Goal: Information Seeking & Learning: Check status

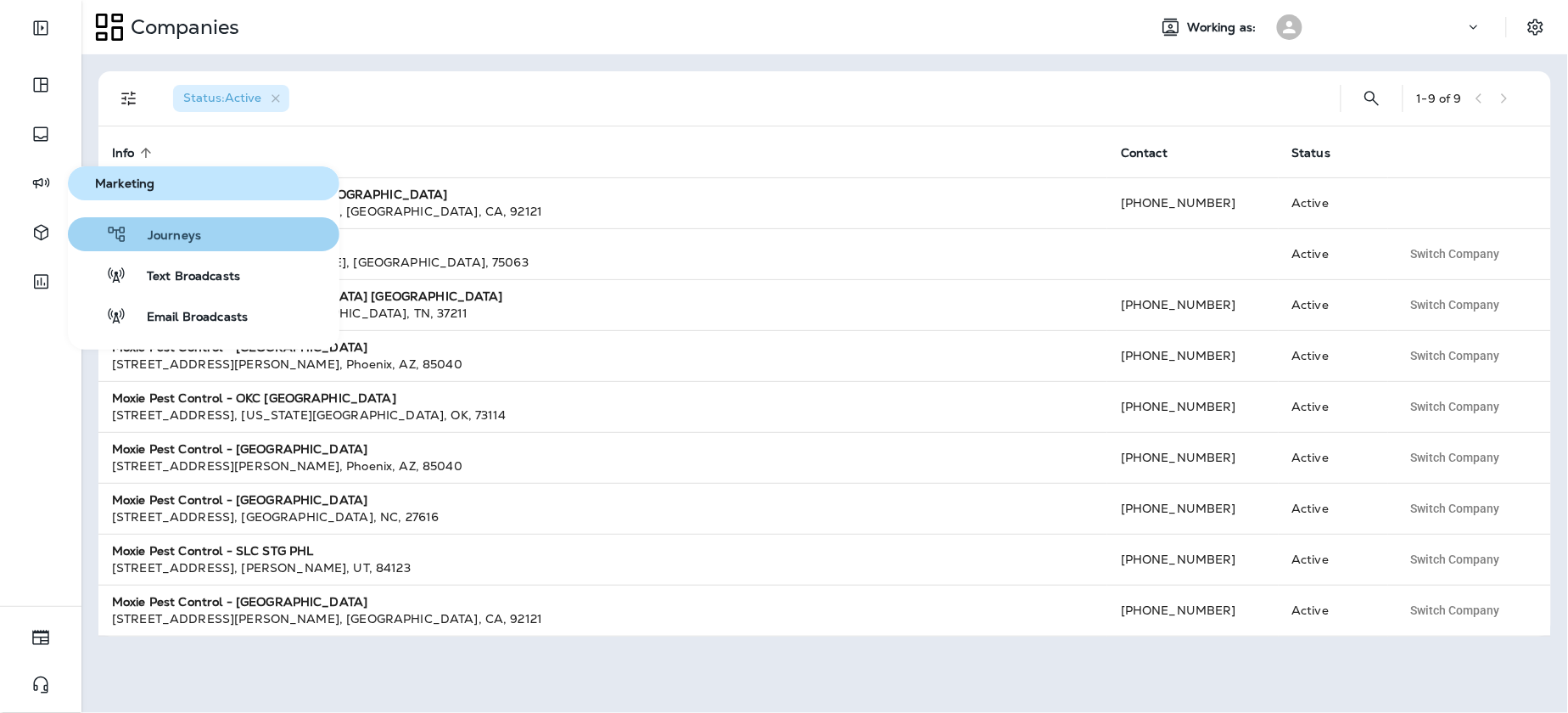
click at [150, 238] on span "Journeys" at bounding box center [164, 236] width 74 height 16
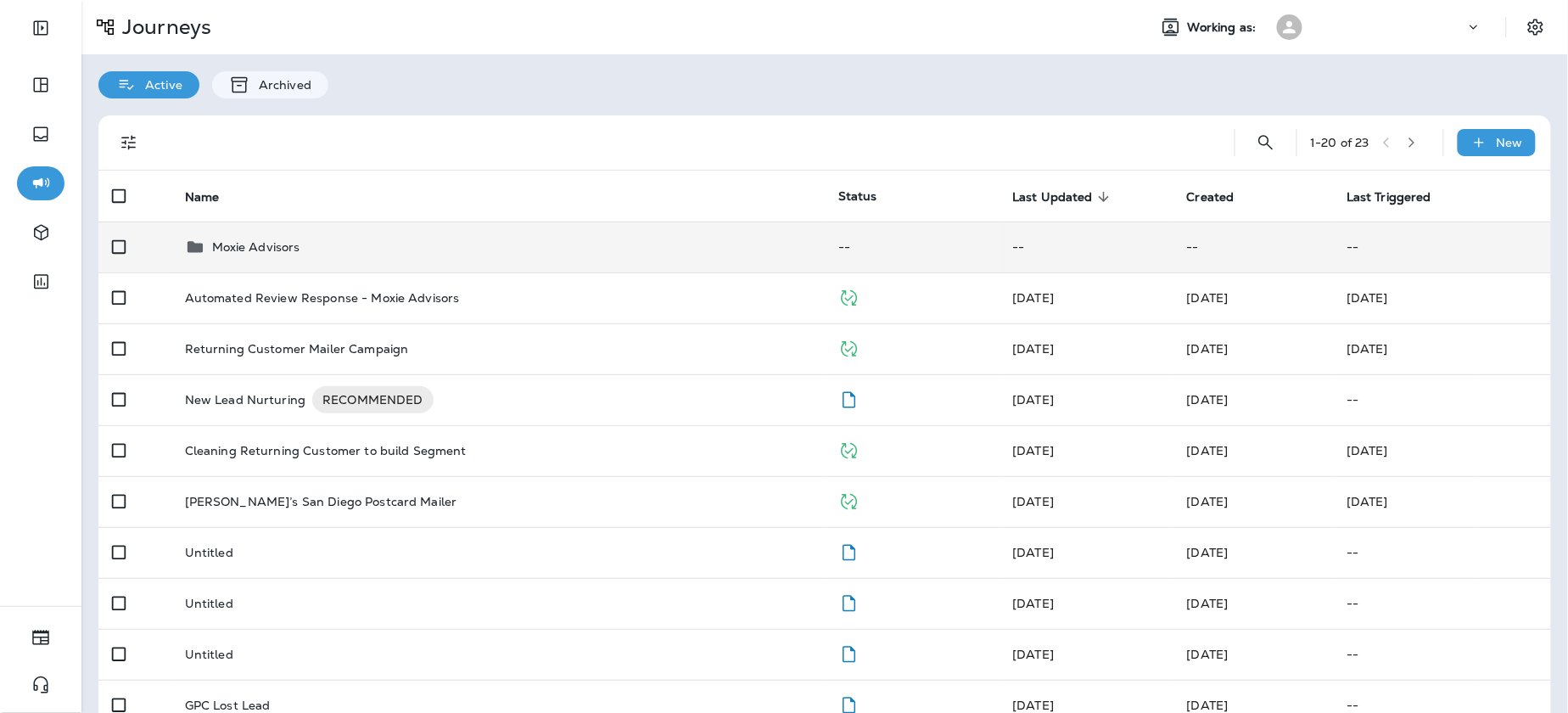
click at [301, 234] on td "Moxie Advisors" at bounding box center [498, 246] width 654 height 51
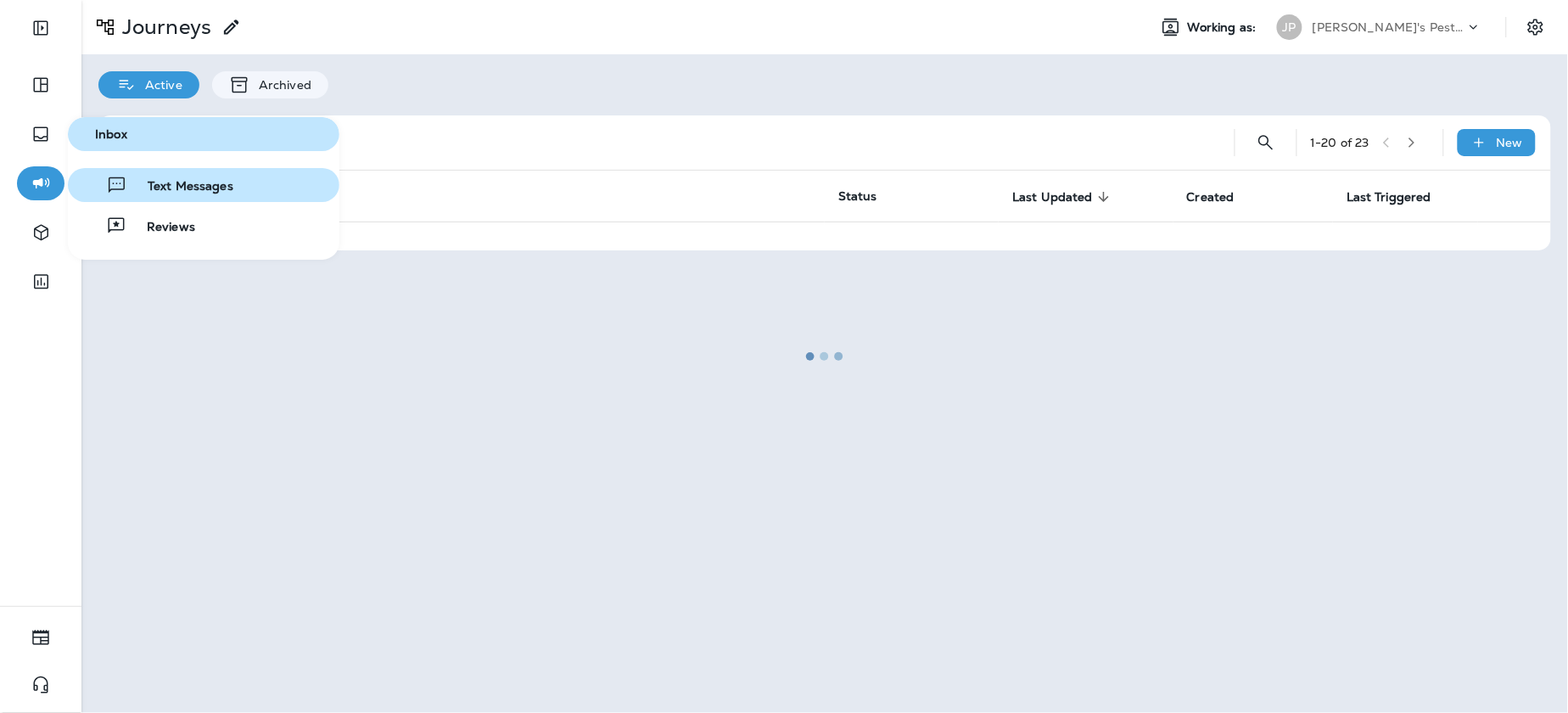
click at [196, 194] on span "Text Messages" at bounding box center [180, 187] width 106 height 16
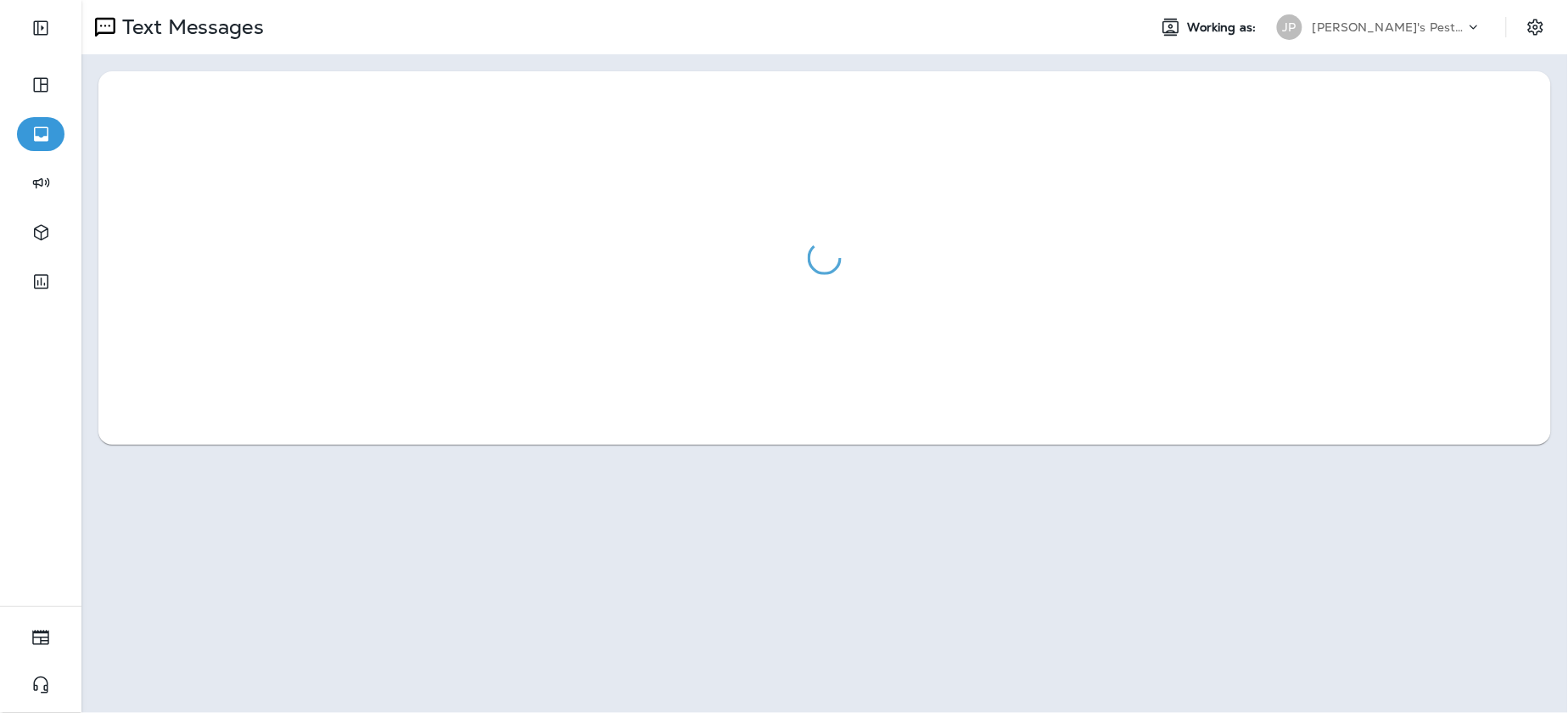
click at [833, 91] on div at bounding box center [825, 258] width 1453 height 374
click at [657, 566] on div "Text Messages Working as: JP Joshua's Pest Control - [GEOGRAPHIC_DATA]" at bounding box center [824, 356] width 1487 height 713
click at [985, 336] on div at bounding box center [825, 258] width 1453 height 374
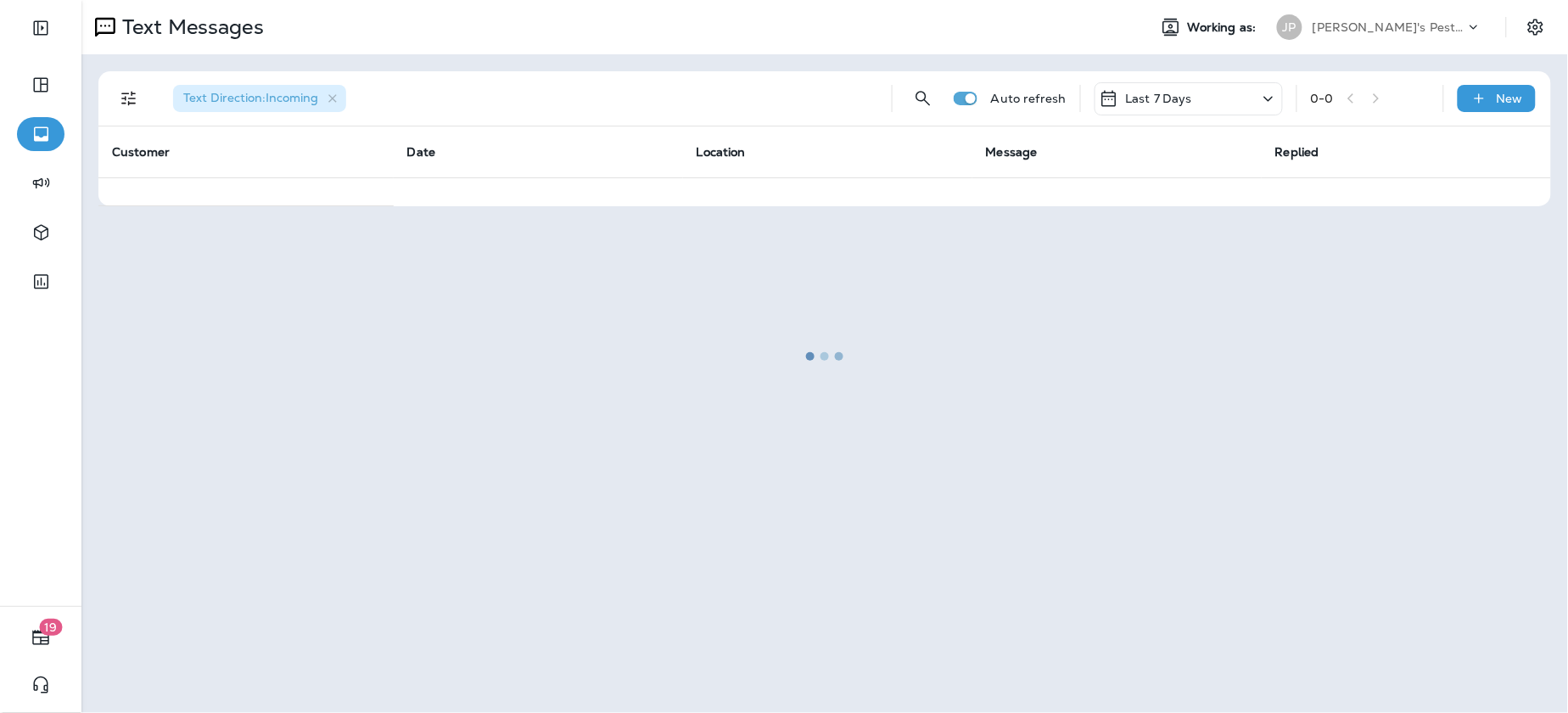
click at [304, 93] on div at bounding box center [825, 356] width 1484 height 709
click at [334, 98] on div at bounding box center [825, 356] width 1484 height 709
click at [131, 93] on div at bounding box center [825, 356] width 1484 height 709
click at [944, 401] on div at bounding box center [825, 356] width 1484 height 709
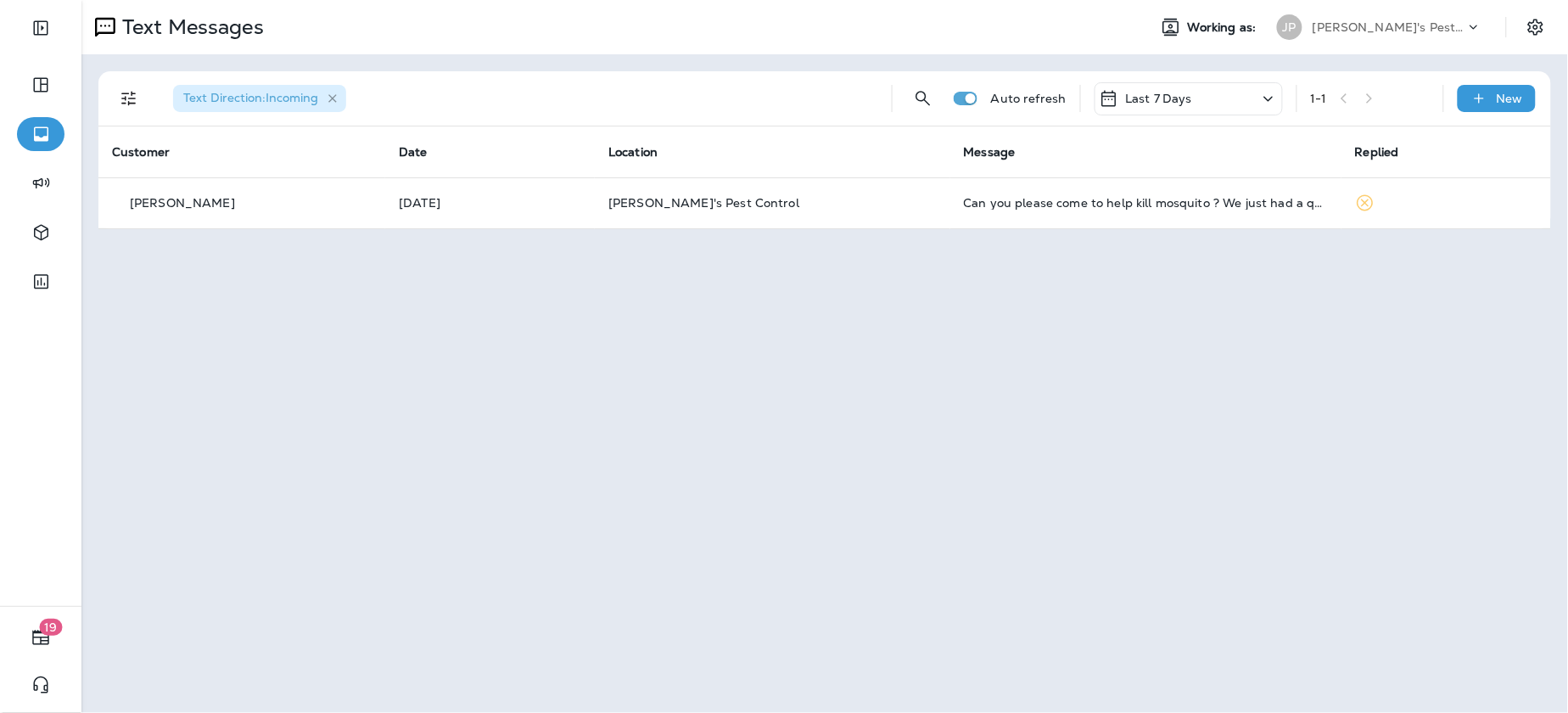
click at [340, 100] on div "Text Direction : Incoming" at bounding box center [260, 99] width 173 height 27
click at [128, 99] on icon "Filters" at bounding box center [128, 98] width 20 height 20
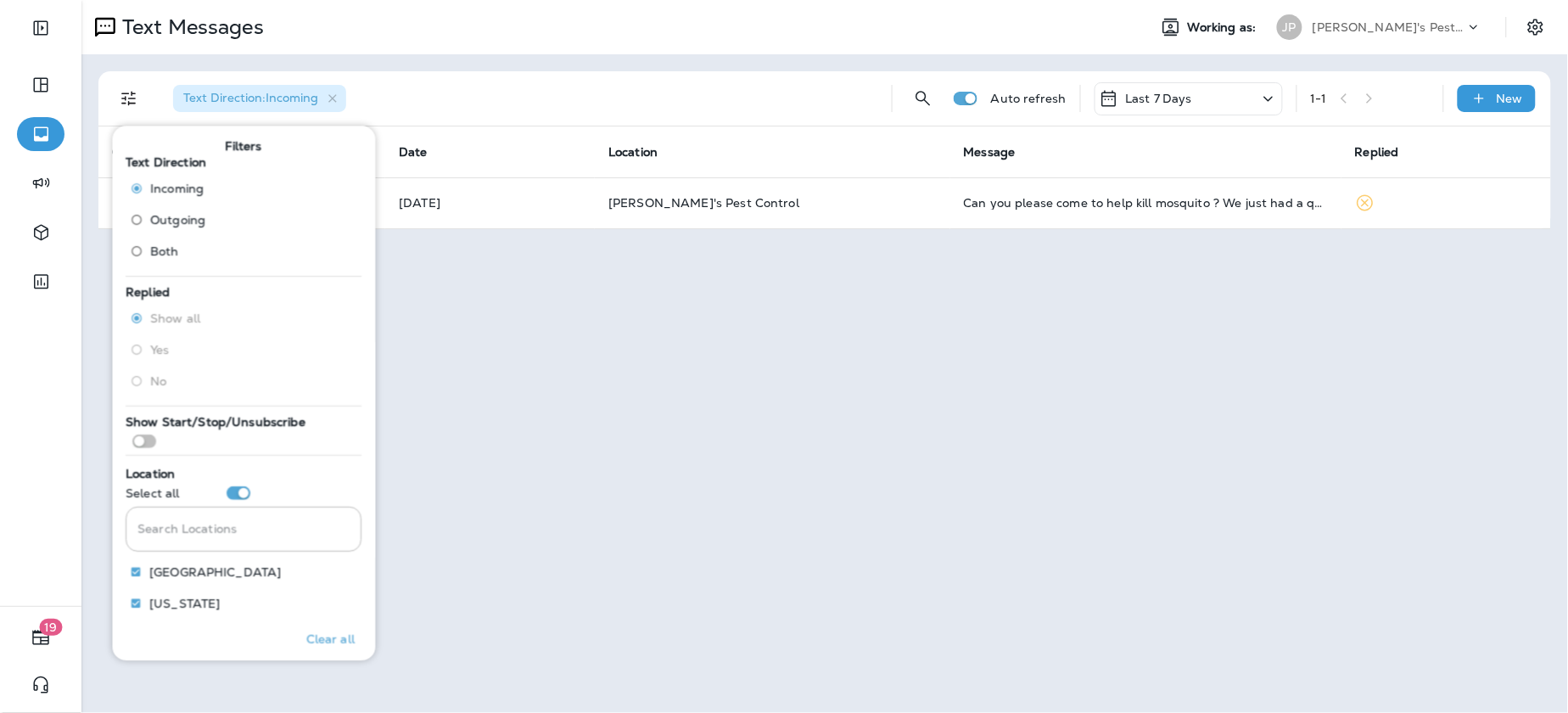
click at [186, 209] on label "Outgoing" at bounding box center [165, 219] width 82 height 27
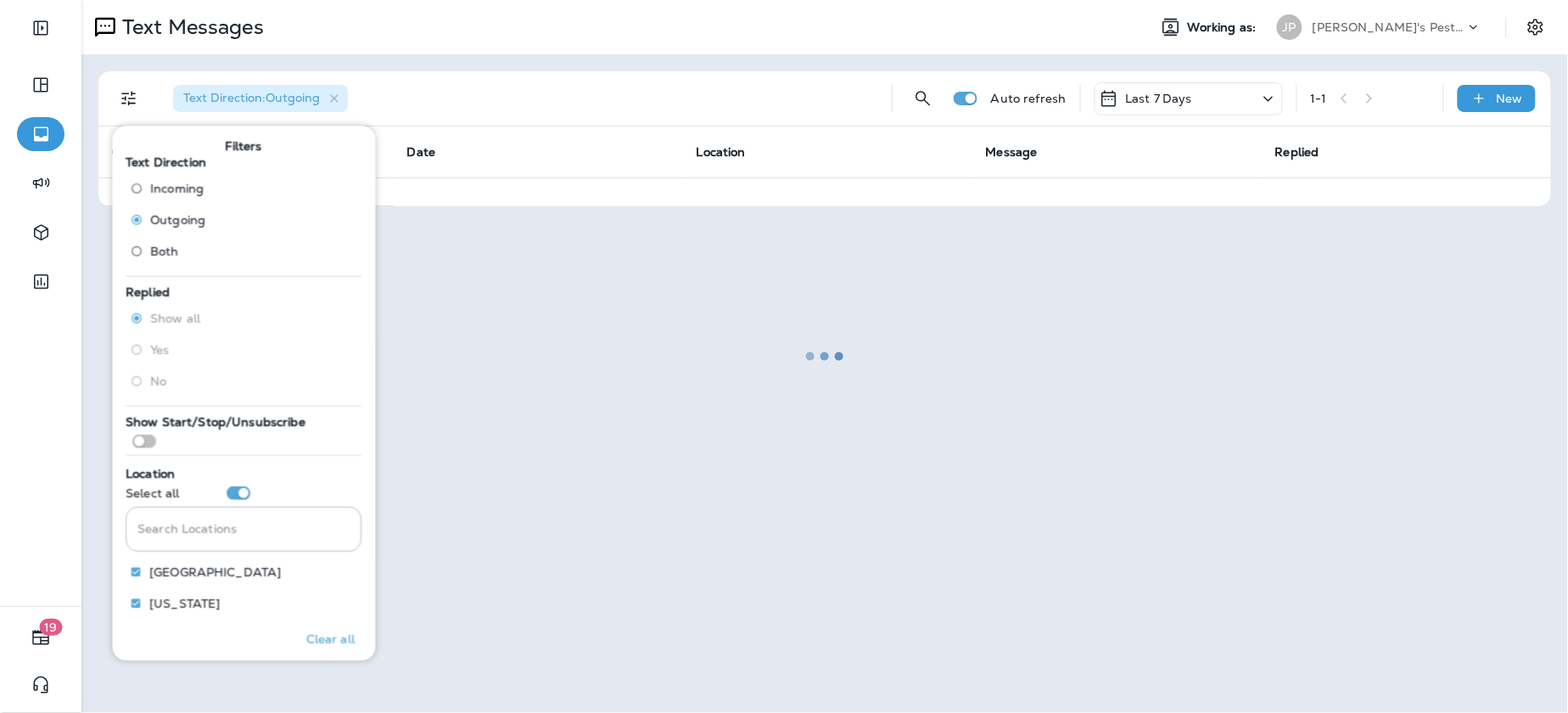
click at [432, 62] on div at bounding box center [825, 356] width 1484 height 709
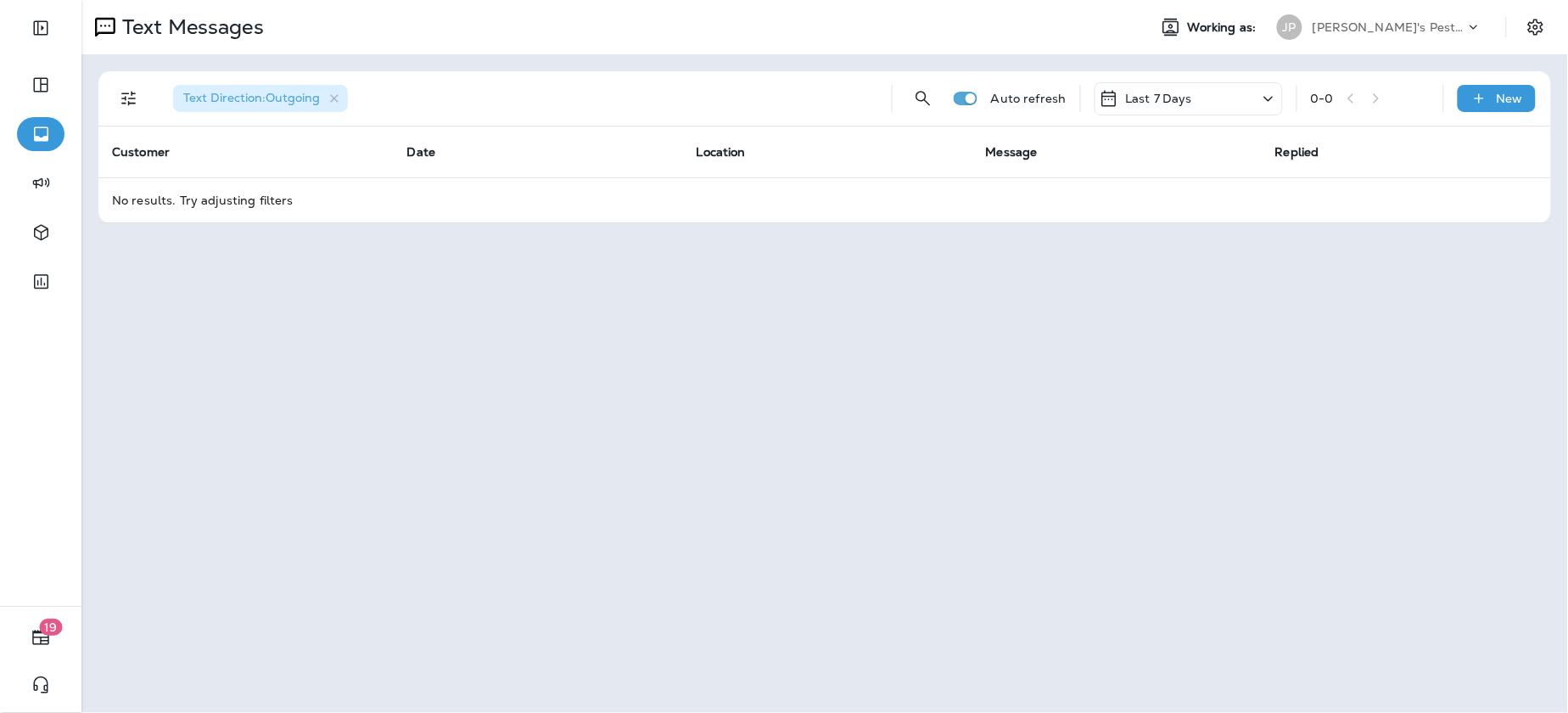
click at [1191, 108] on div "Last 7 Days" at bounding box center [1188, 99] width 189 height 34
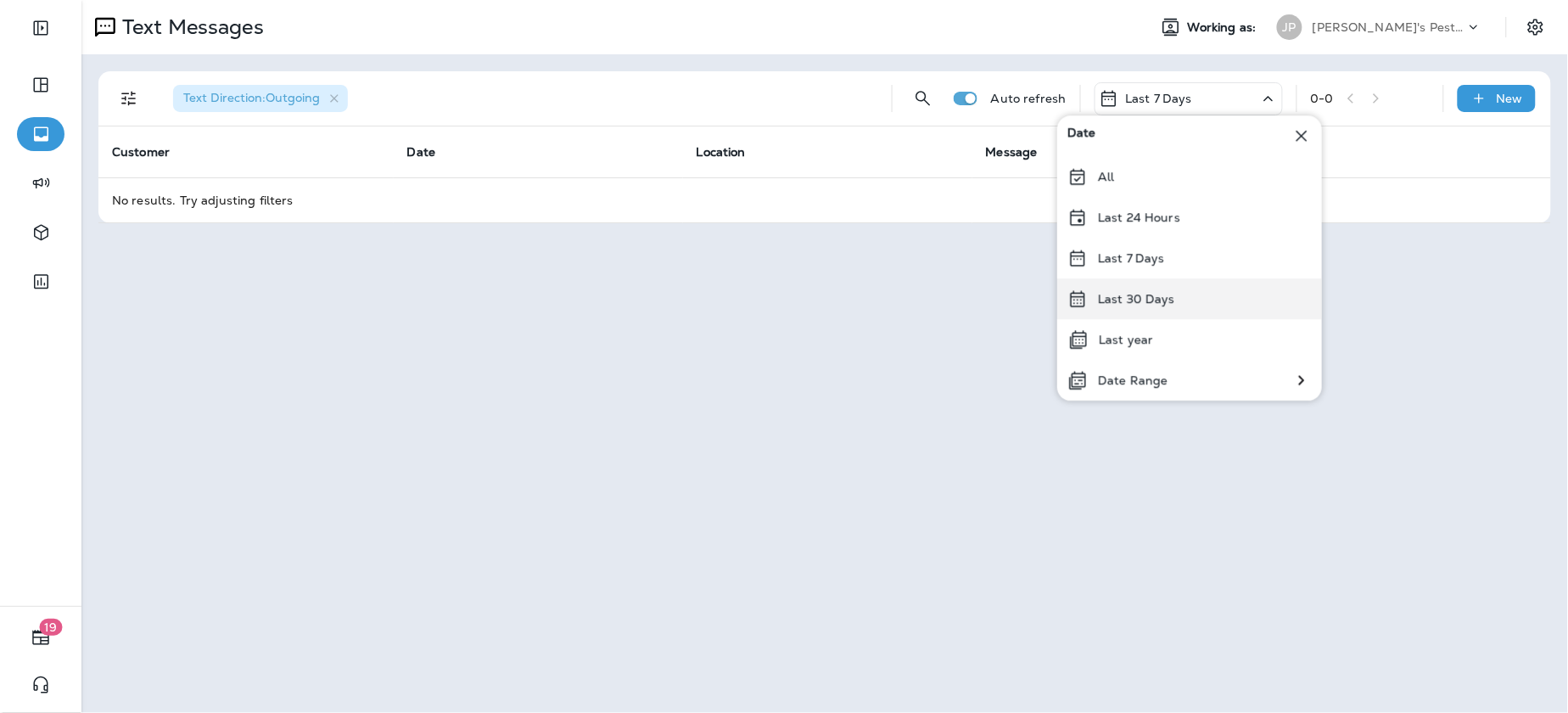
click at [1147, 292] on p "Last 30 Days" at bounding box center [1137, 299] width 78 height 13
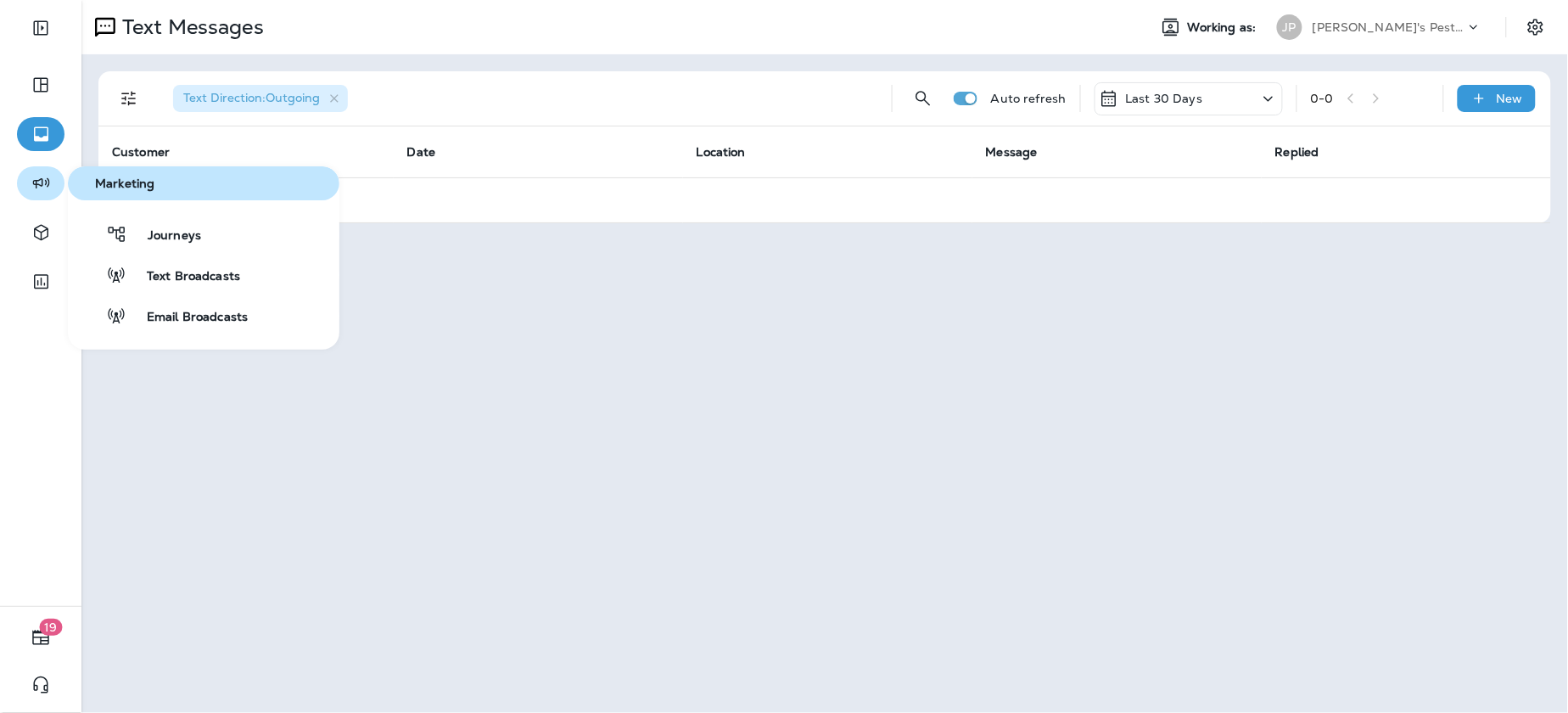
click at [46, 189] on icon "button" at bounding box center [41, 183] width 21 height 20
click at [144, 236] on span "Journeys" at bounding box center [164, 236] width 74 height 16
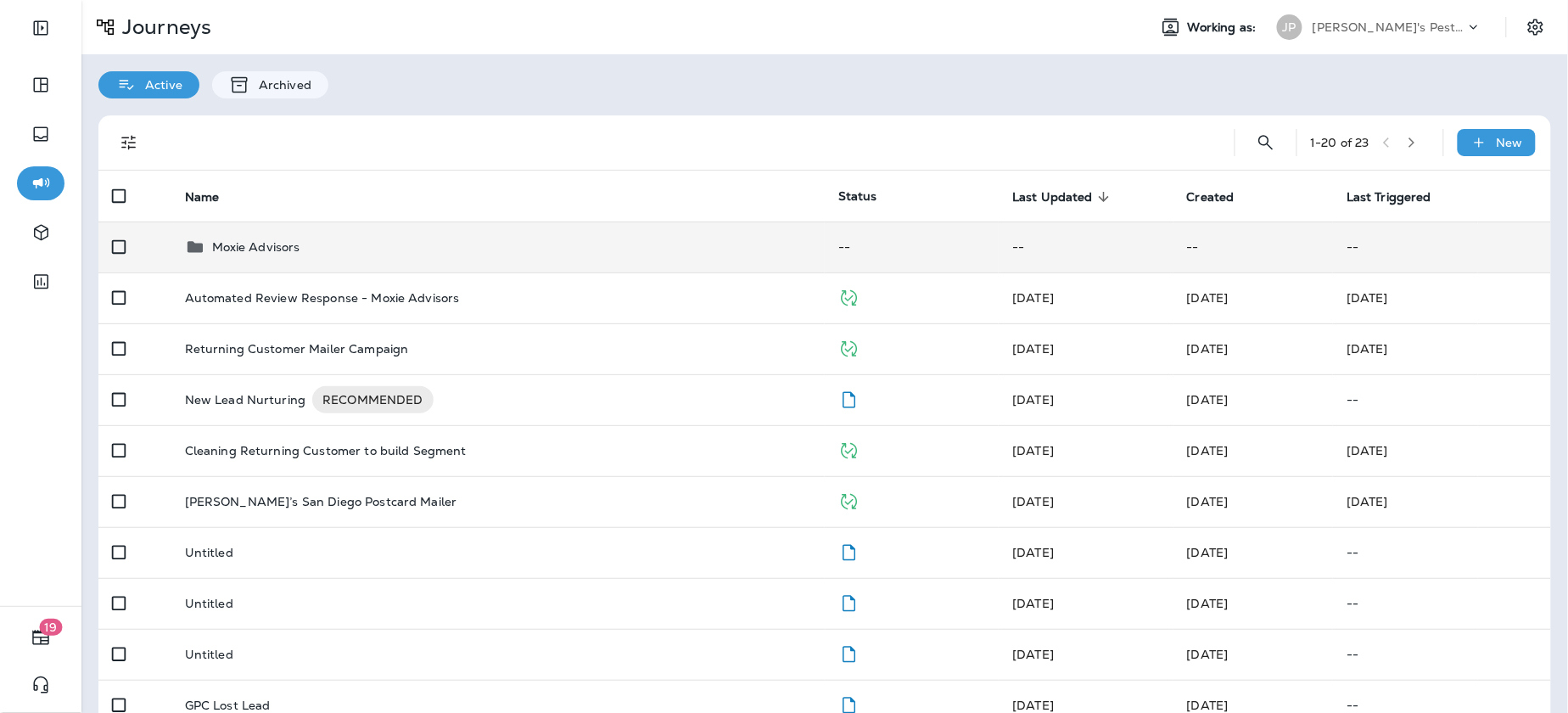
click at [376, 242] on div "Moxie Advisors" at bounding box center [497, 246] width 626 height 20
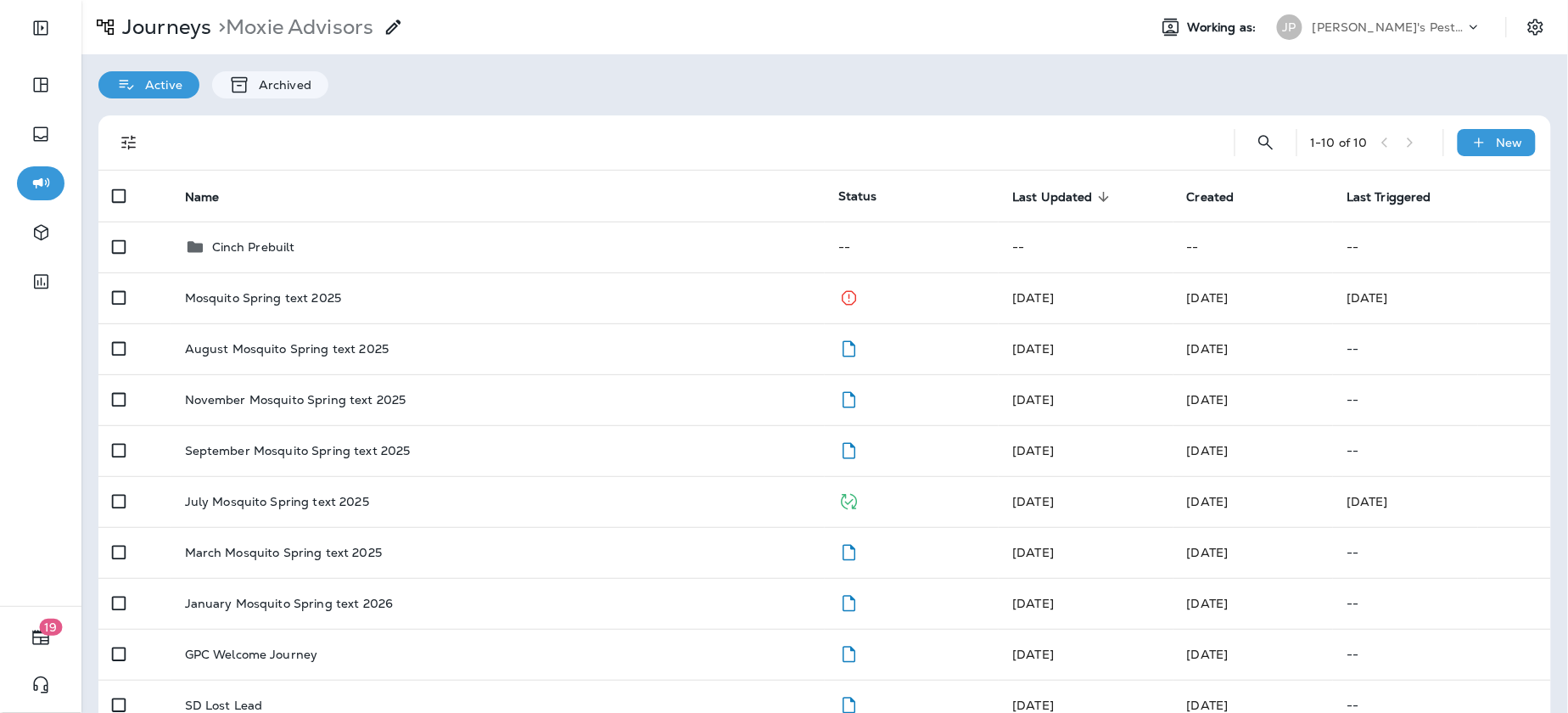
click at [1406, 15] on div "[PERSON_NAME]'s Pest Control - [GEOGRAPHIC_DATA]" at bounding box center [1389, 27] width 152 height 26
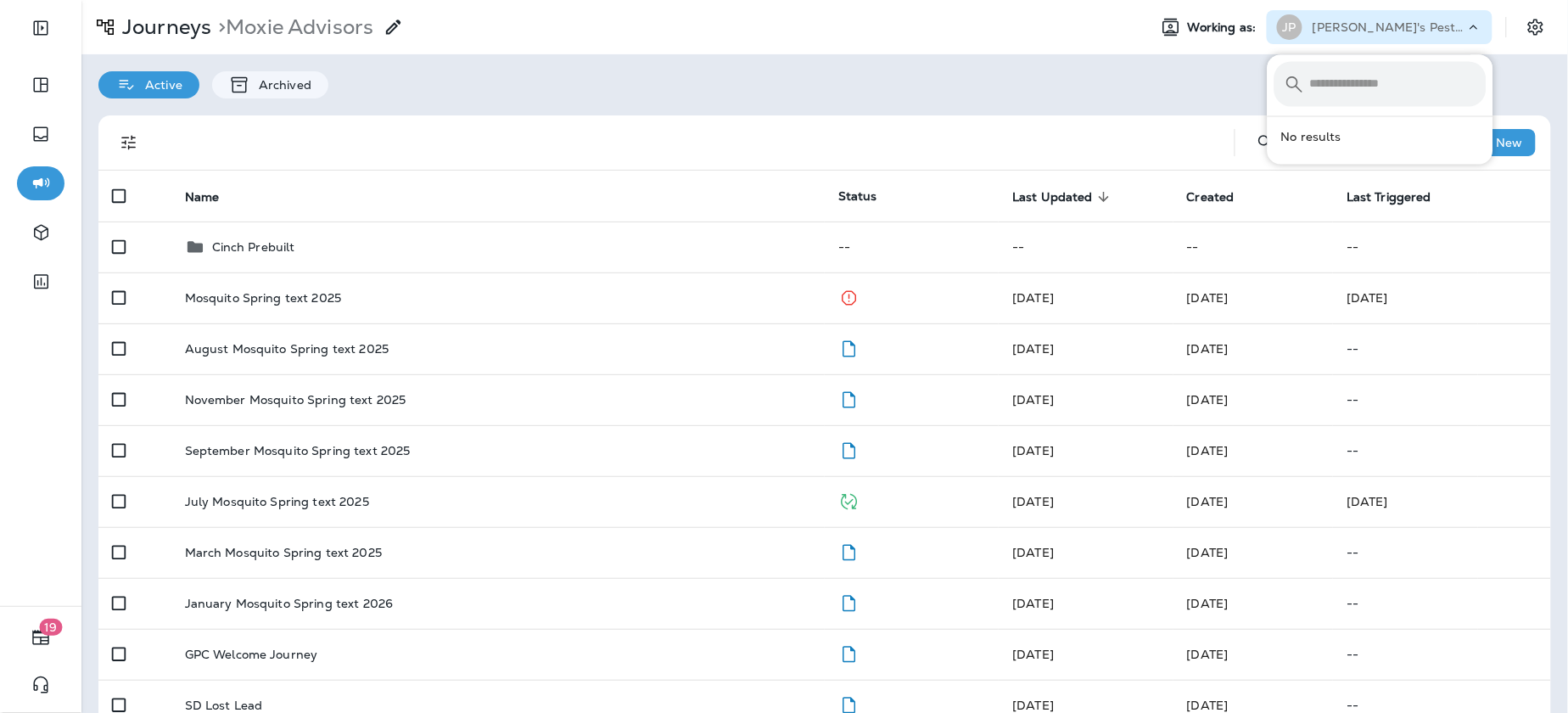
click at [1113, 81] on div "Active Archived" at bounding box center [824, 77] width 1487 height 44
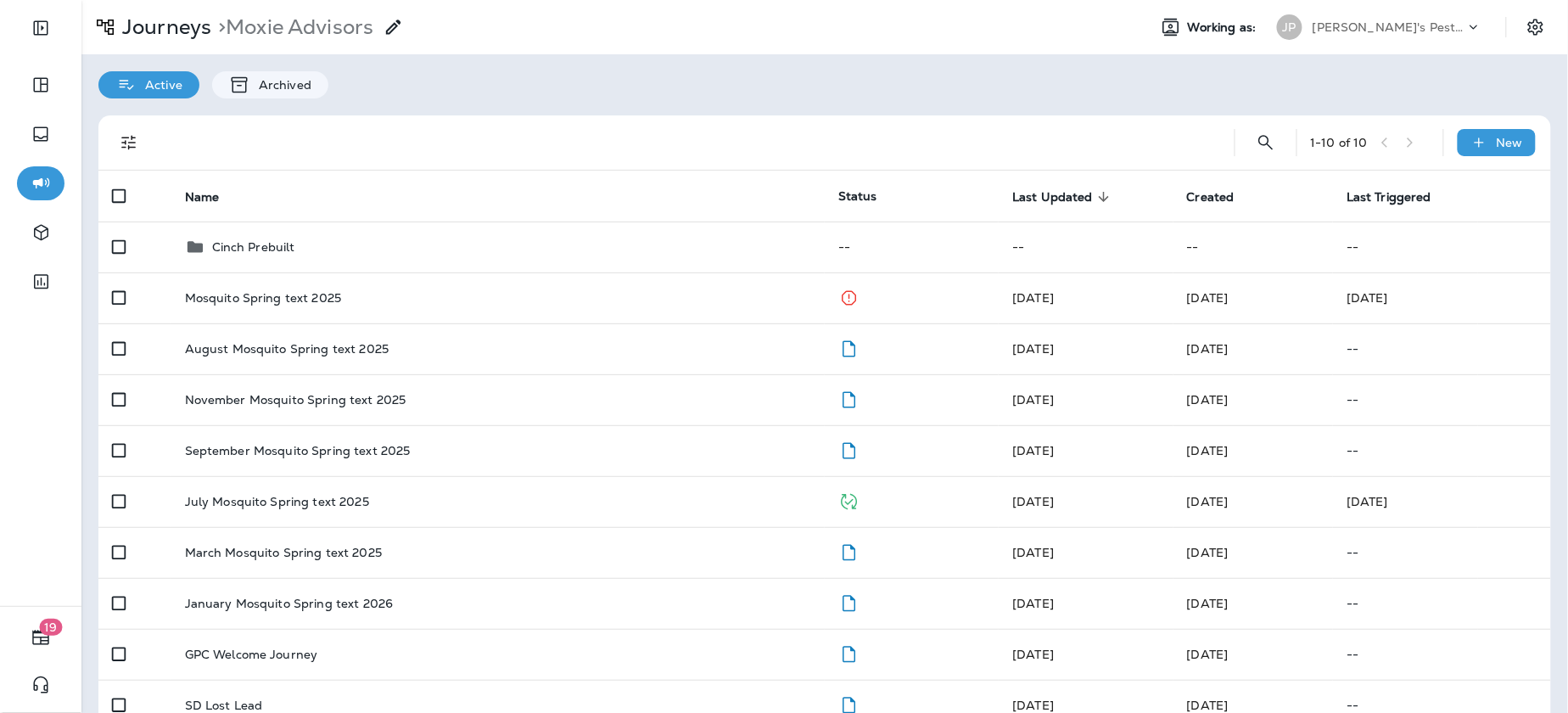
click at [1418, 37] on div "[PERSON_NAME]'s Pest Control - [GEOGRAPHIC_DATA]" at bounding box center [1389, 27] width 152 height 26
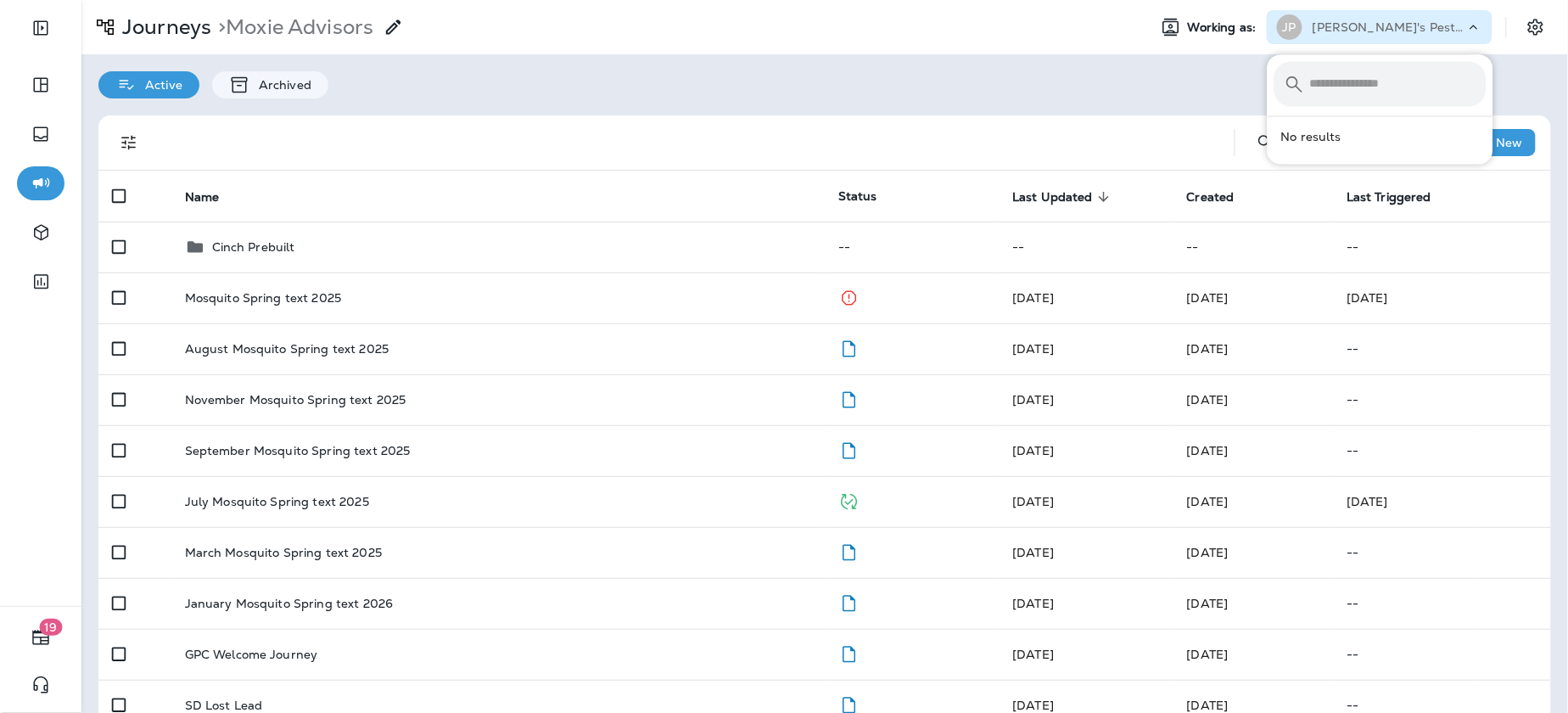
click at [1151, 65] on div "Active Archived" at bounding box center [824, 77] width 1487 height 44
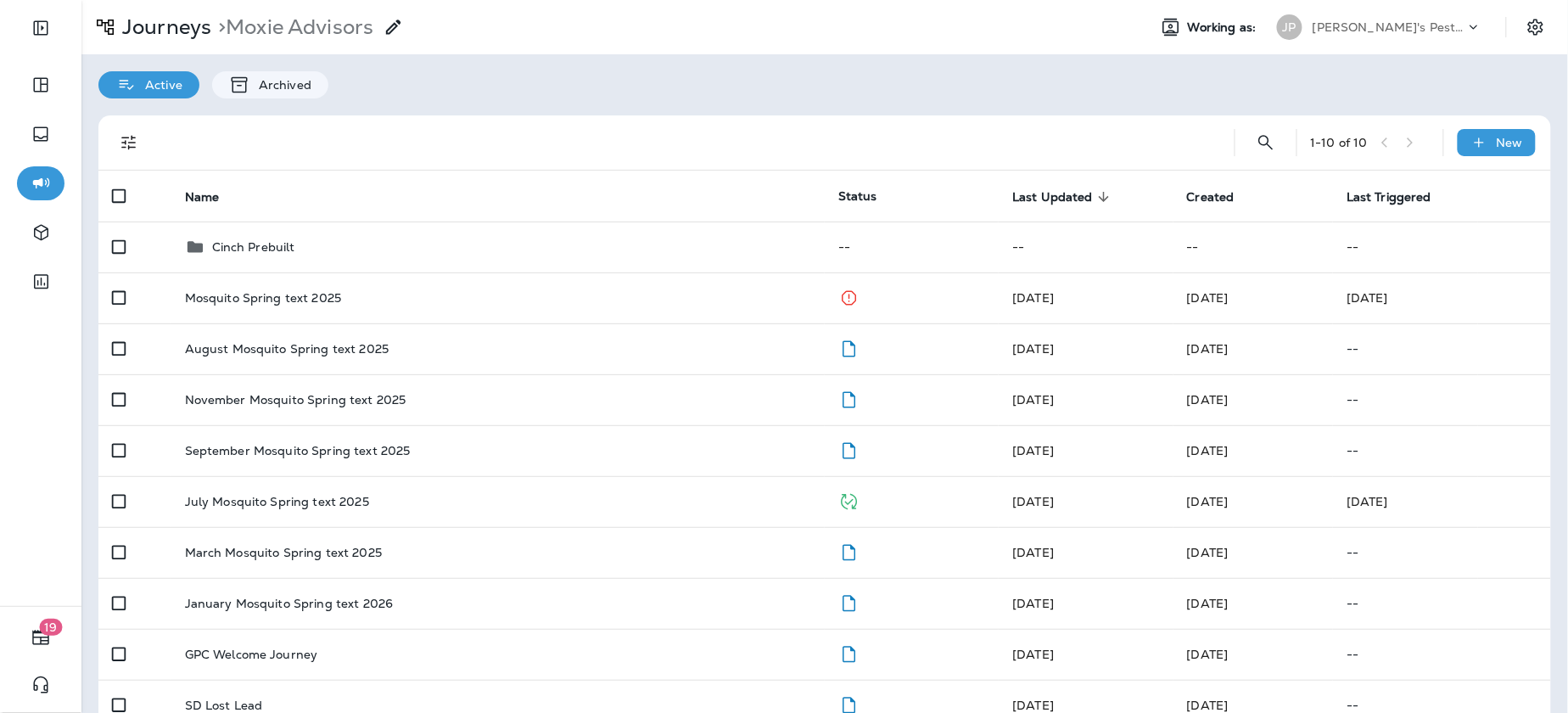
click at [1421, 21] on p "[PERSON_NAME]'s Pest Control - [GEOGRAPHIC_DATA]" at bounding box center [1389, 27] width 152 height 13
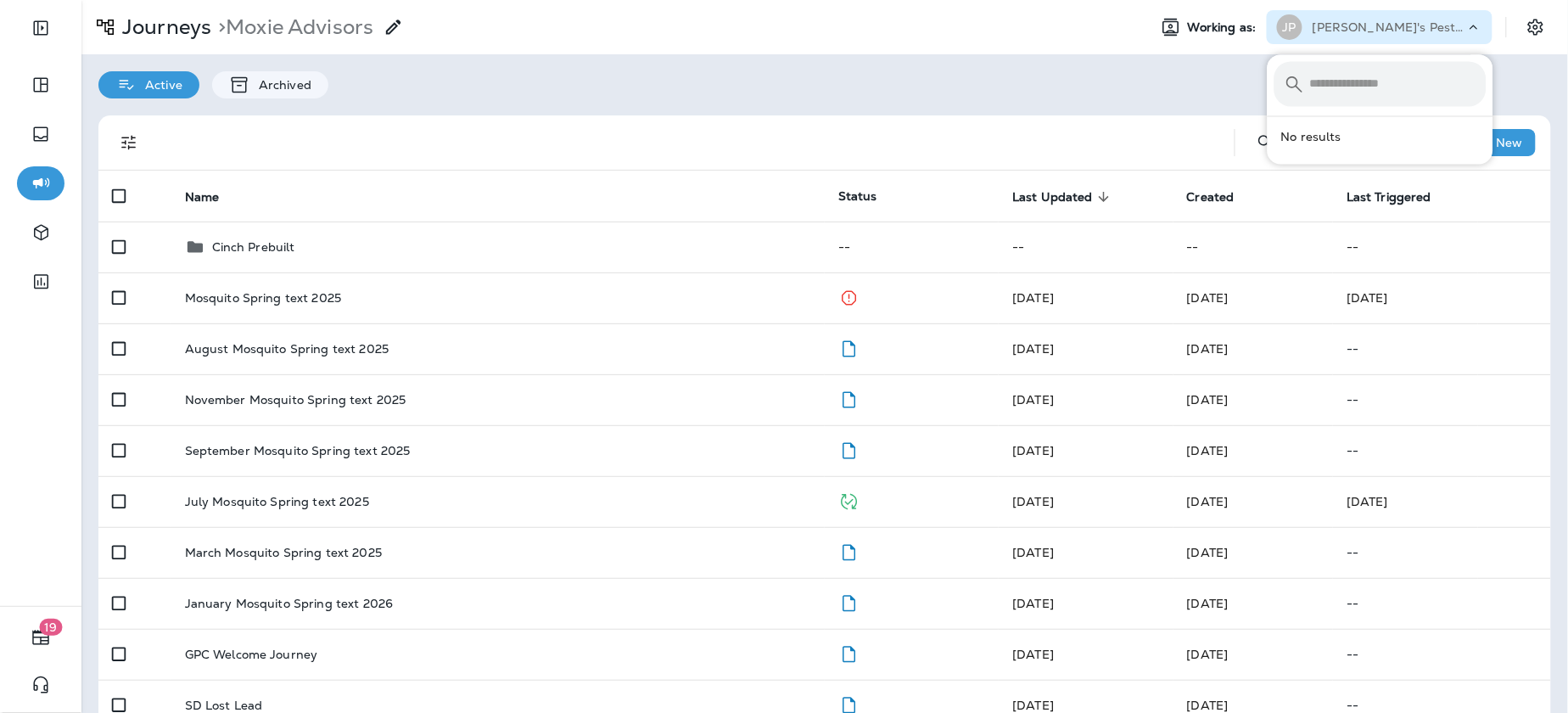
click at [1373, 85] on input "text" at bounding box center [1398, 84] width 176 height 45
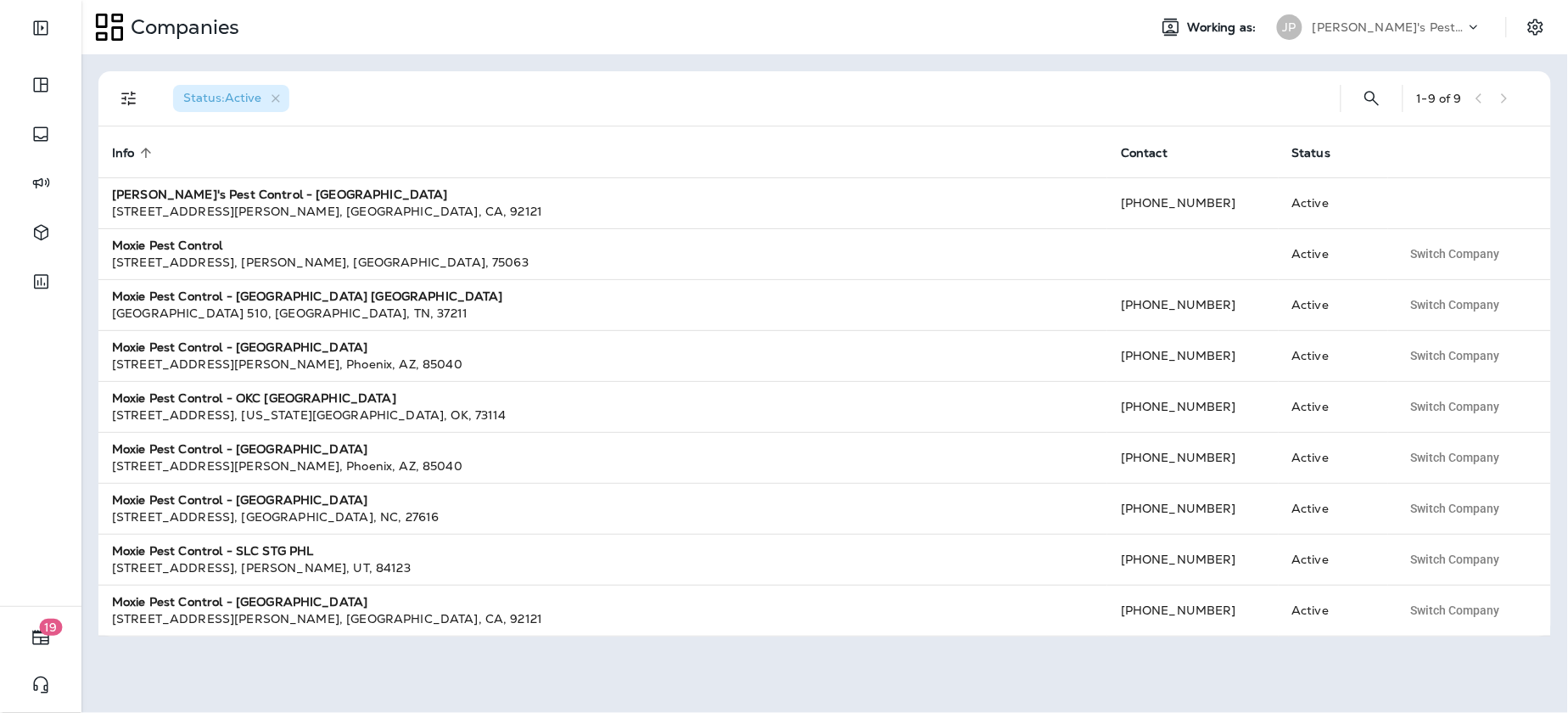
click at [1442, 25] on p "[PERSON_NAME]'s Pest Control - [GEOGRAPHIC_DATA]" at bounding box center [1389, 27] width 152 height 13
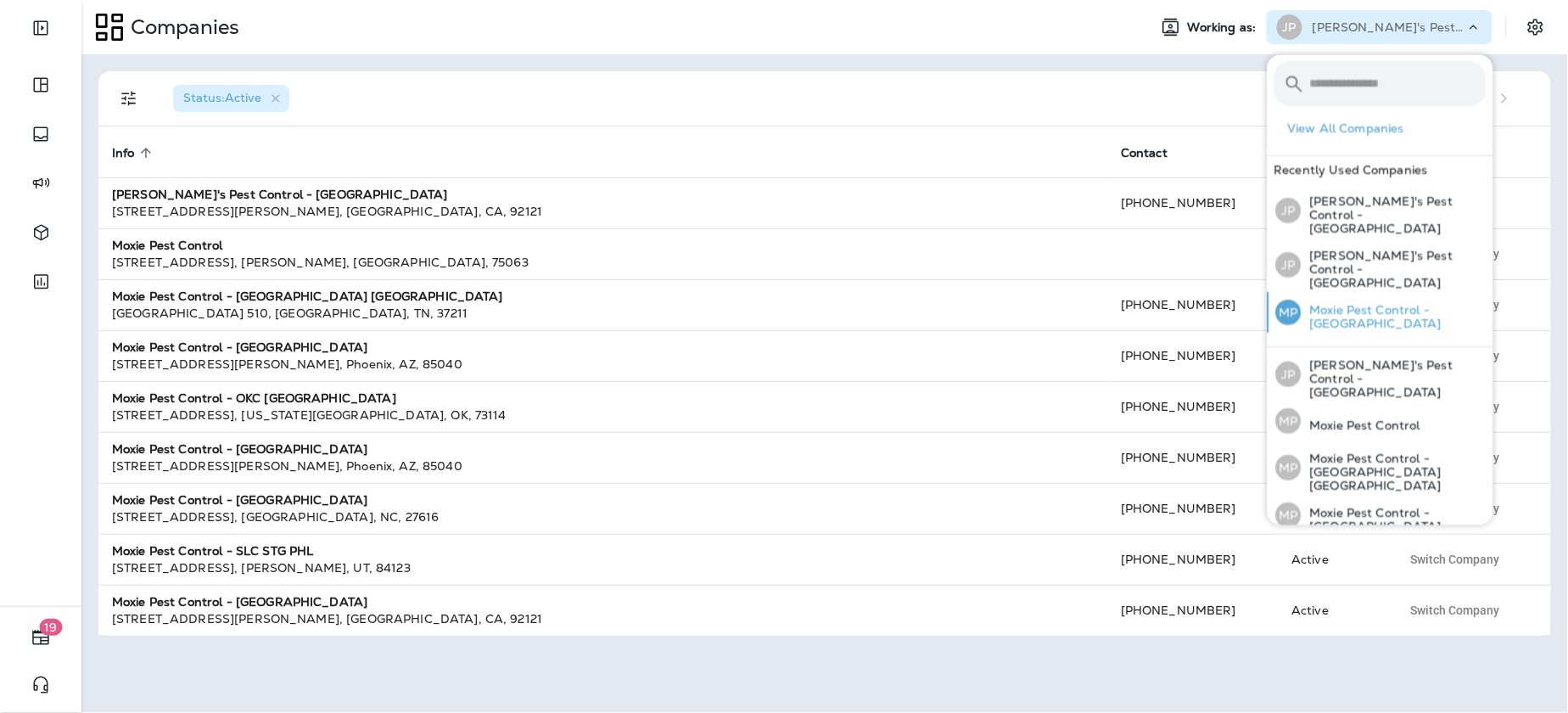
click at [1403, 304] on p "Moxie Pest Control - [GEOGRAPHIC_DATA]" at bounding box center [1394, 317] width 185 height 27
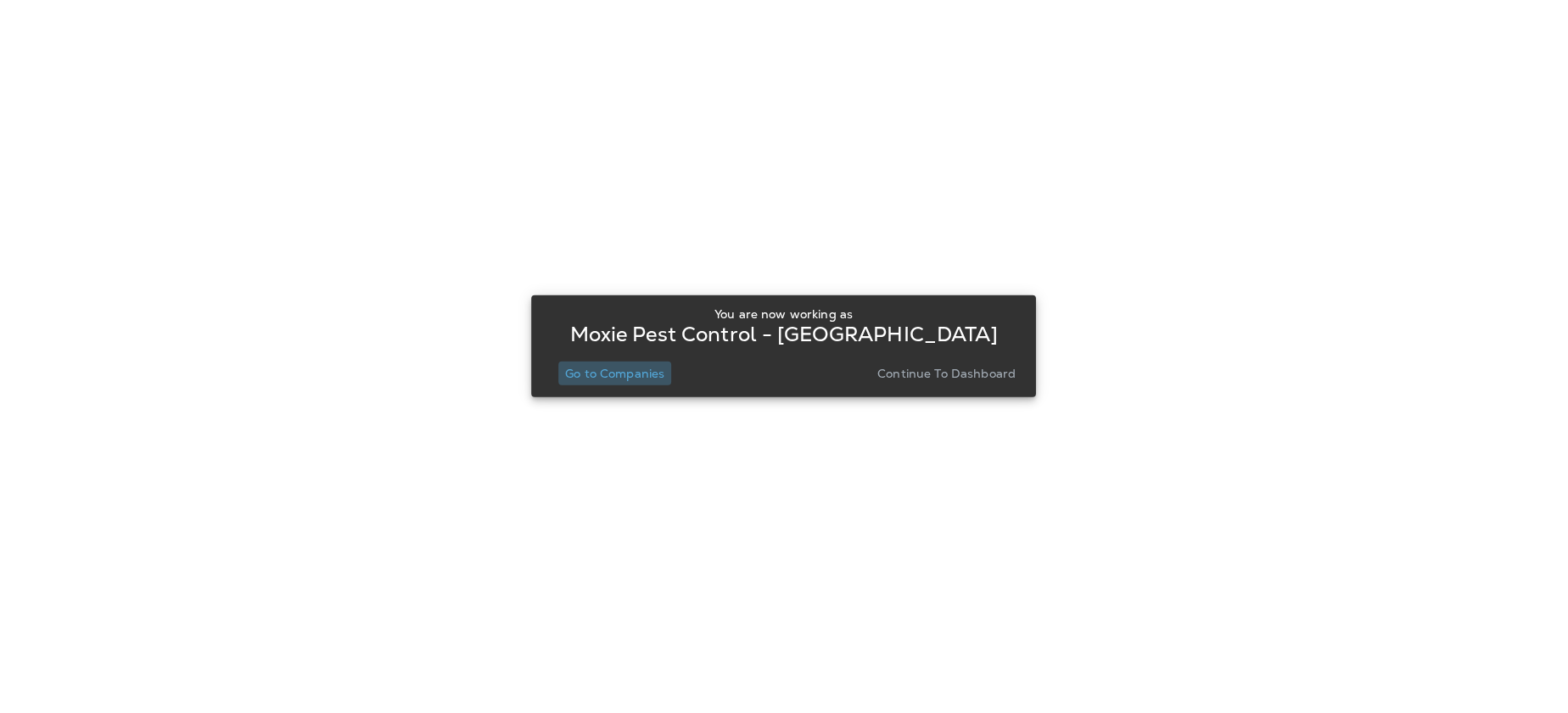
click at [633, 375] on p "Go to Companies" at bounding box center [615, 373] width 100 height 13
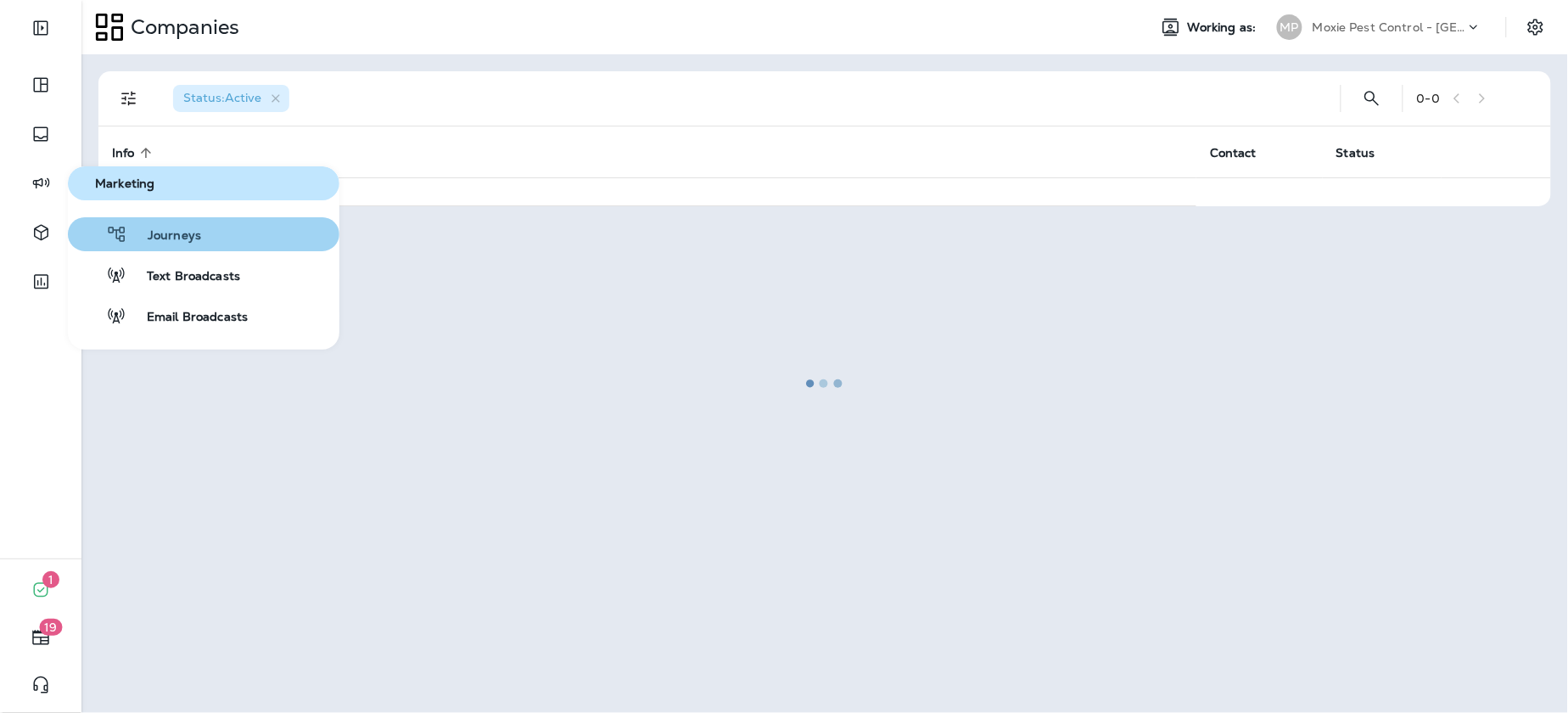
click at [169, 246] on button "Journeys" at bounding box center [203, 234] width 271 height 34
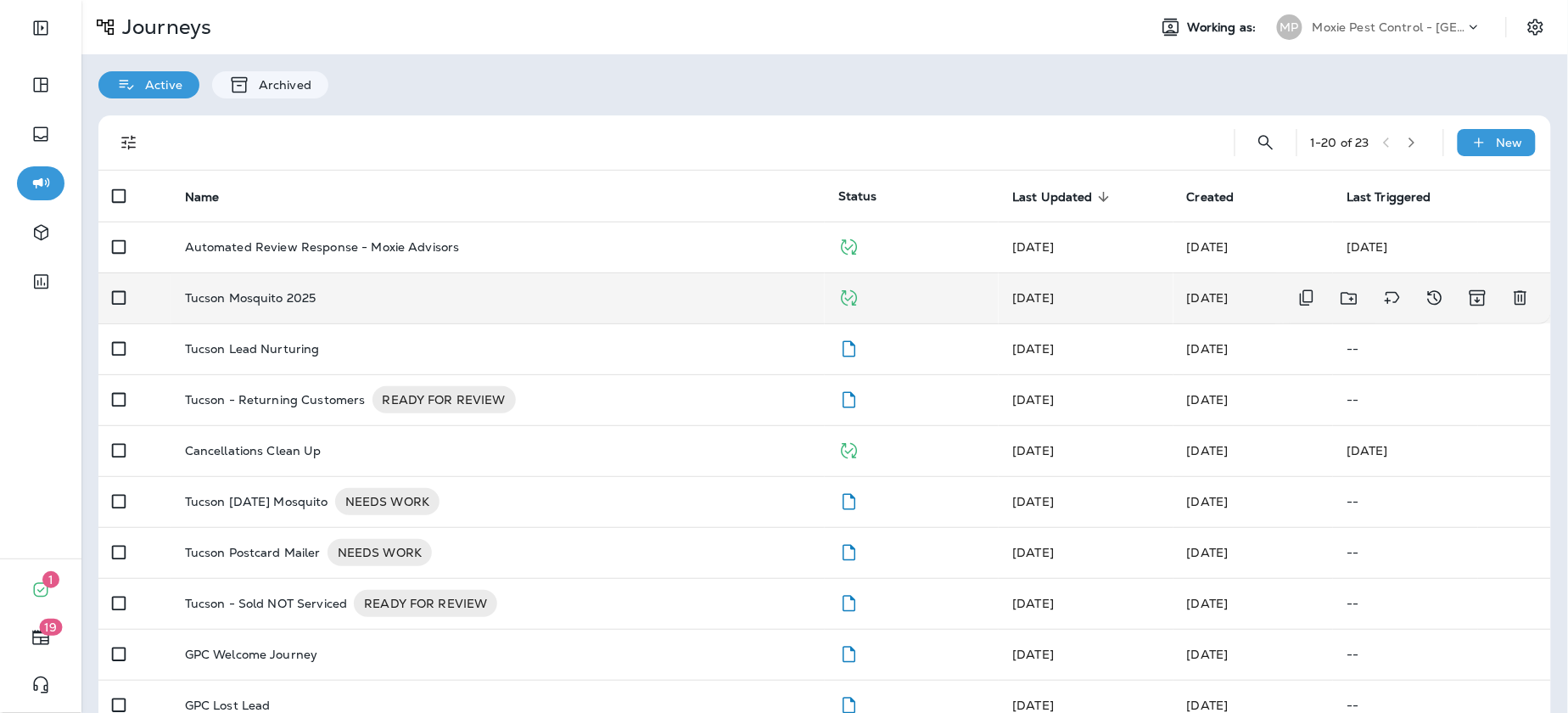
click at [308, 303] on p "Tucson Mosquito 2025" at bounding box center [250, 298] width 131 height 13
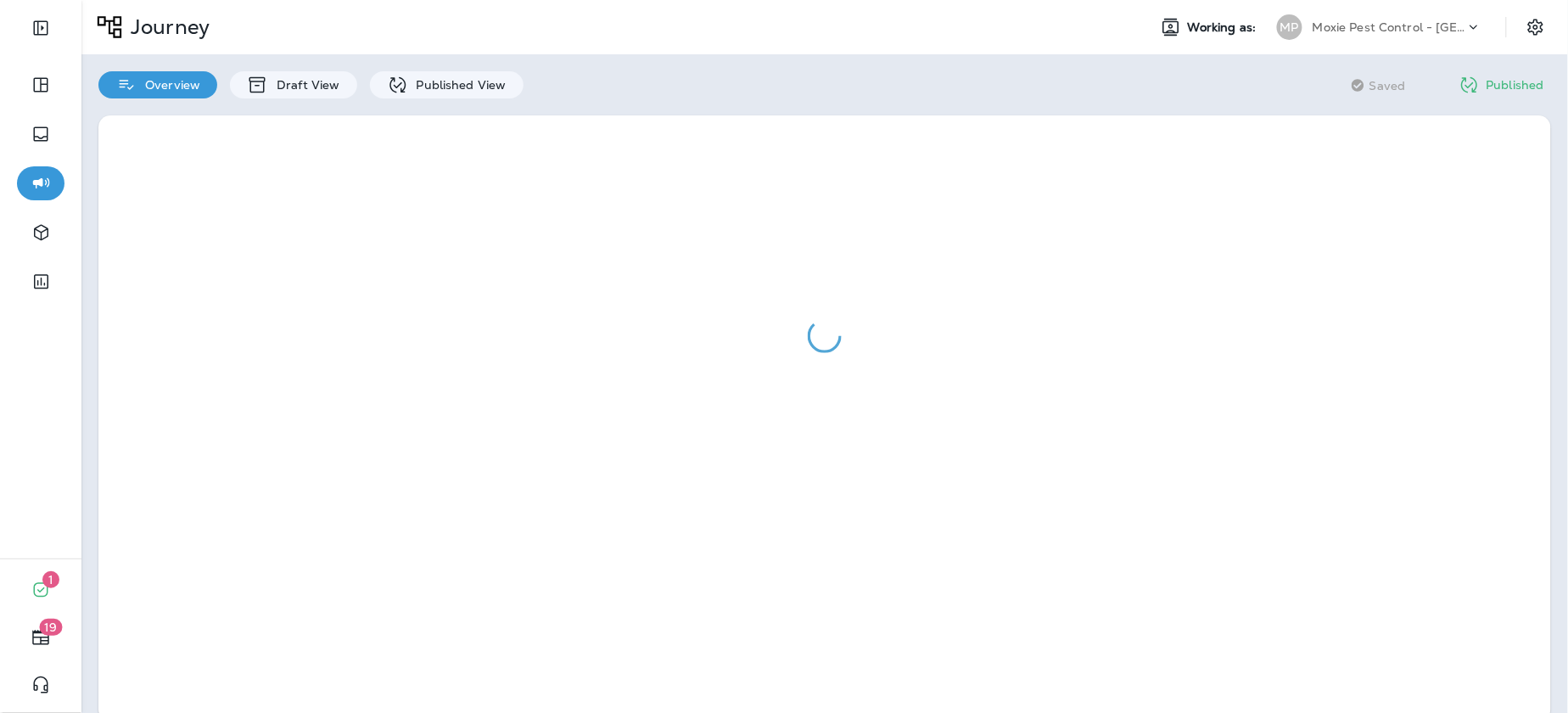
click at [872, 88] on div "Overview Draft View Published View Saving Saved Published" at bounding box center [824, 77] width 1487 height 44
click at [1031, 85] on div "Overview Draft View Published View Saving Saved Published" at bounding box center [824, 77] width 1487 height 44
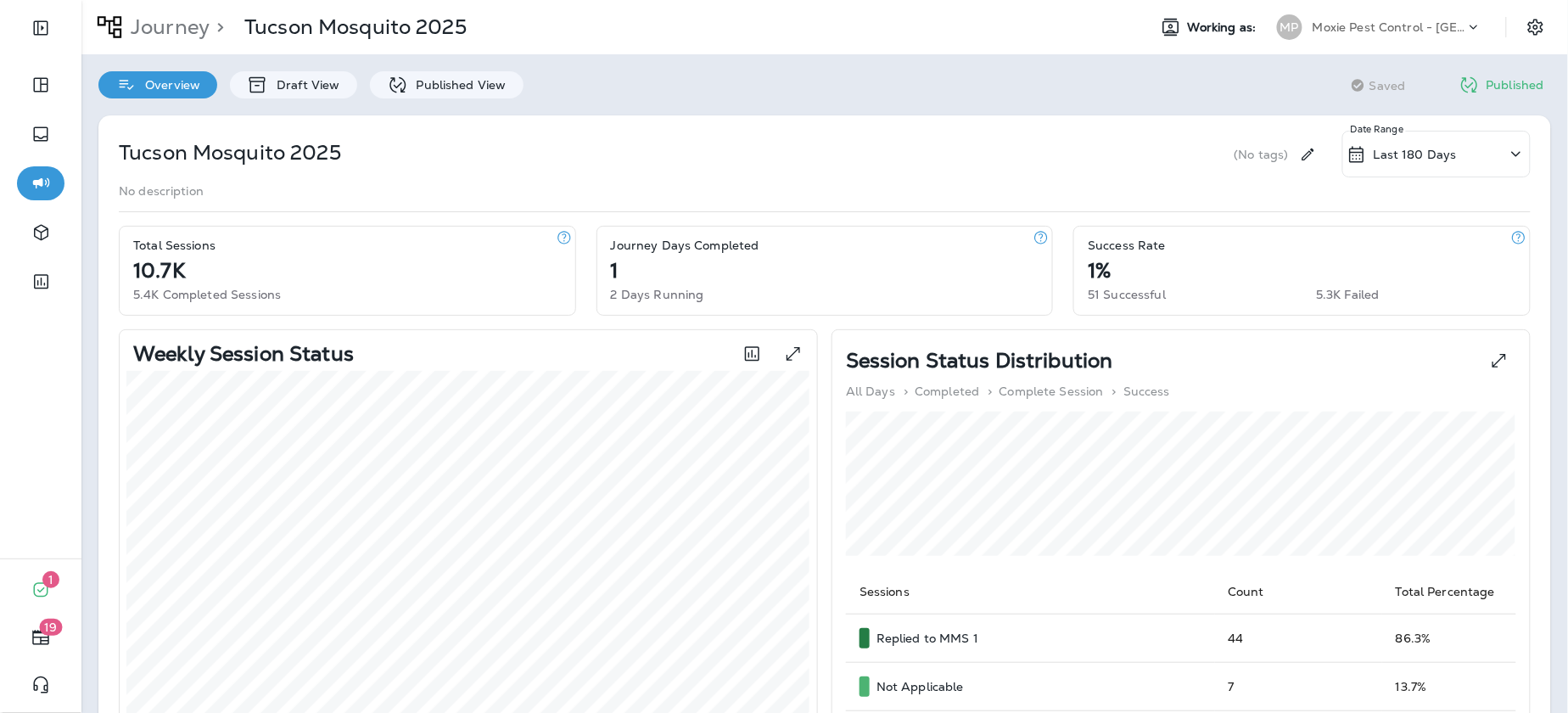
click at [1032, 85] on div "Overview Draft View Published View Saving Saved Published" at bounding box center [824, 77] width 1487 height 44
click at [1040, 88] on div "Overview Draft View Published View Saving Saved Published" at bounding box center [824, 77] width 1487 height 44
click at [394, 79] on icon at bounding box center [398, 85] width 21 height 21
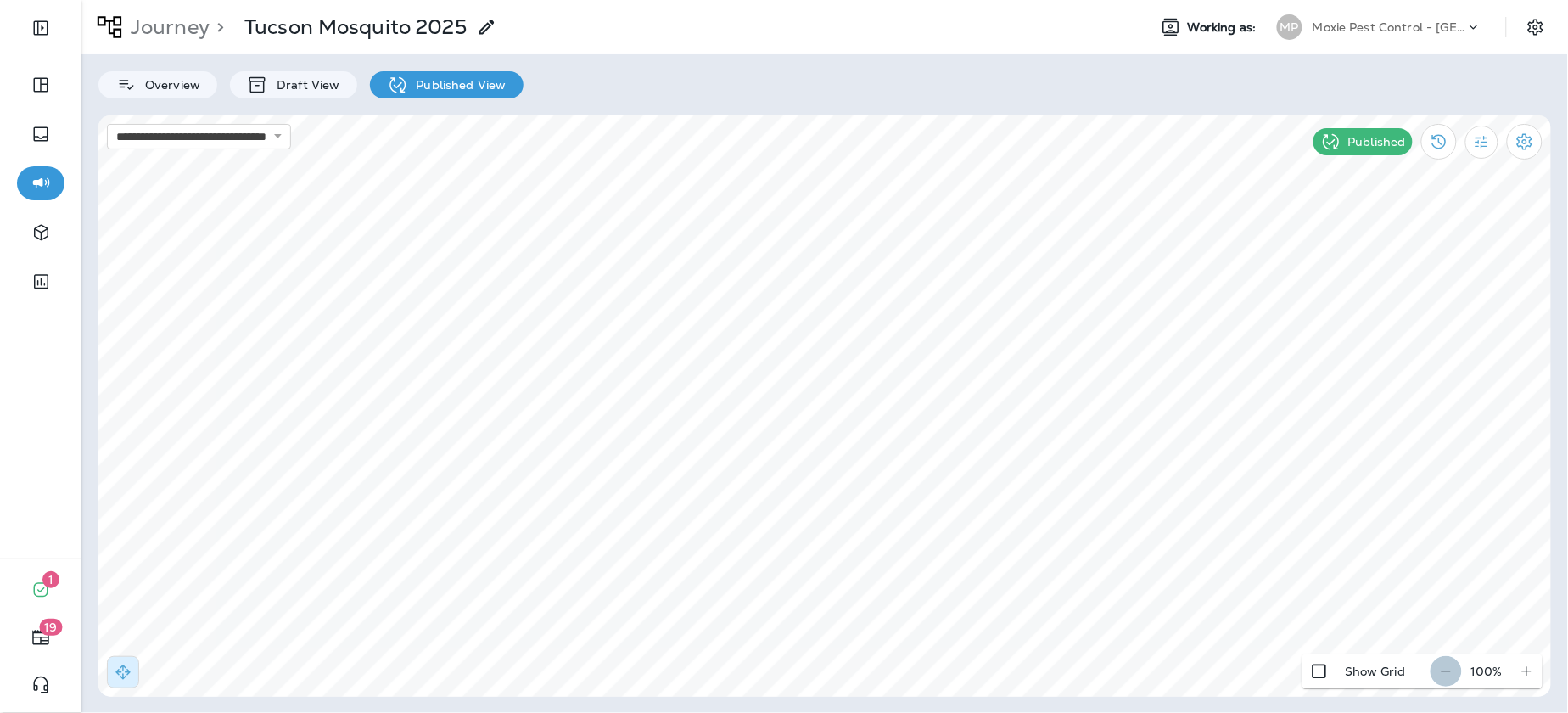
click at [1448, 668] on icon "button" at bounding box center [1446, 671] width 18 height 17
click at [1448, 668] on icon "button" at bounding box center [1453, 671] width 18 height 17
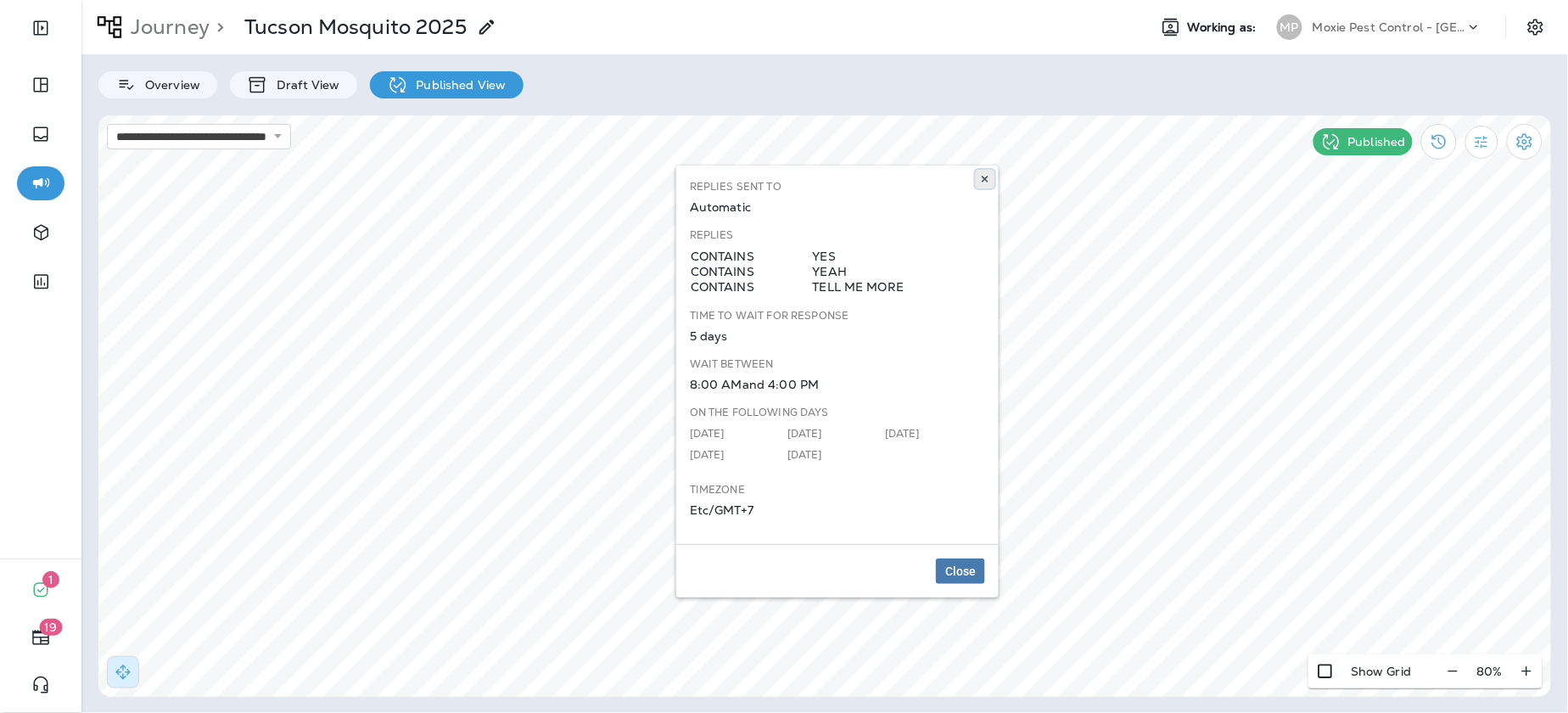
click at [991, 171] on button at bounding box center [984, 178] width 18 height 18
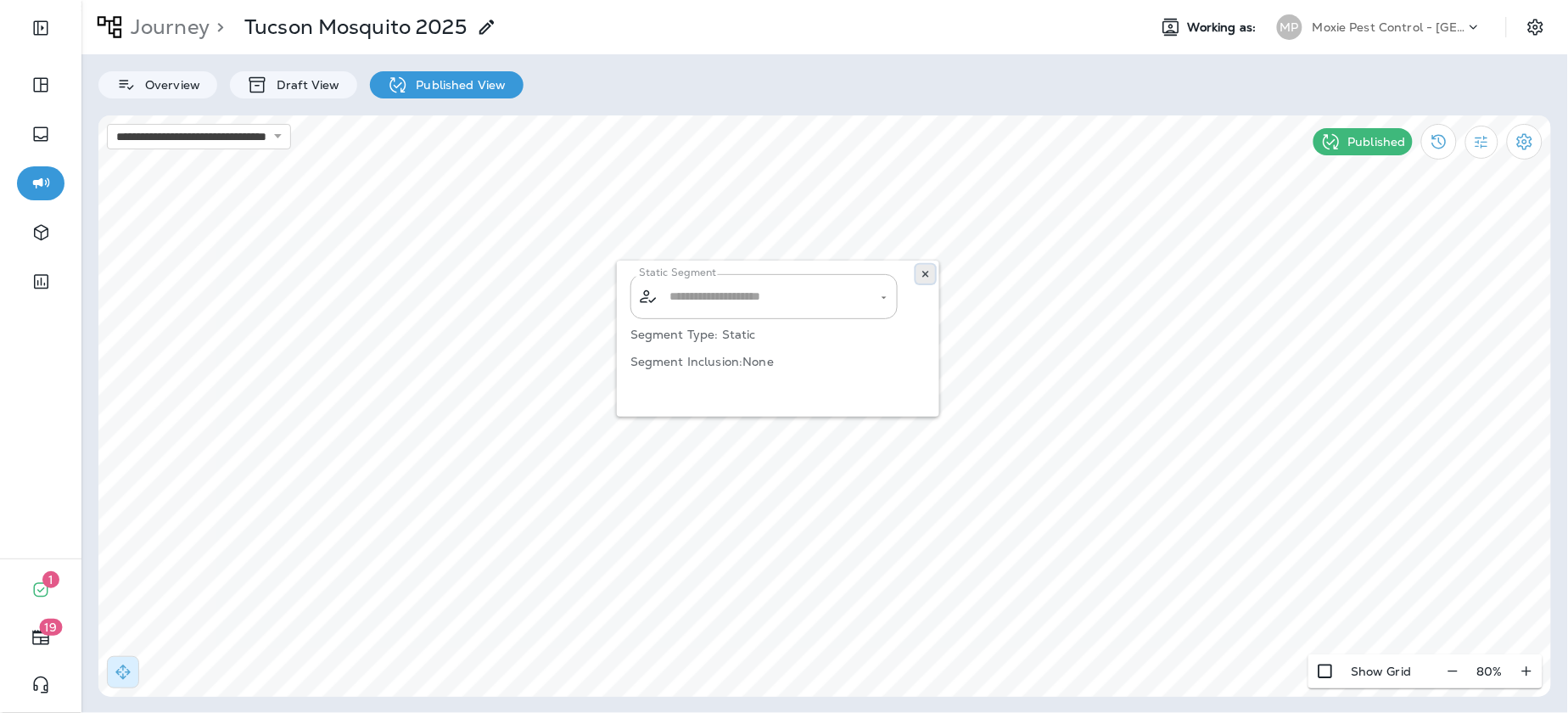
click at [922, 272] on icon at bounding box center [926, 274] width 11 height 11
select select "****"
select select "*"
select select "**"
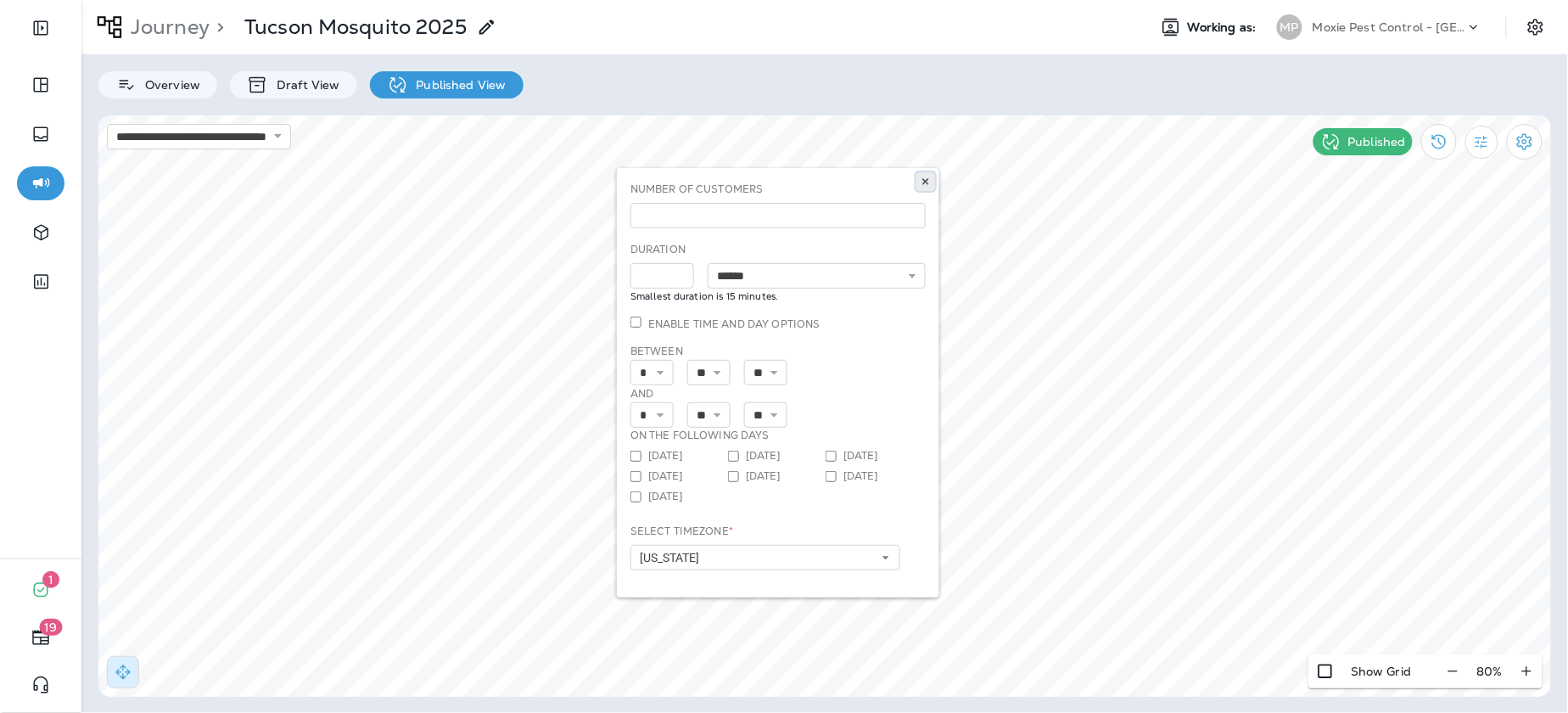
click at [930, 183] on button at bounding box center [925, 181] width 18 height 18
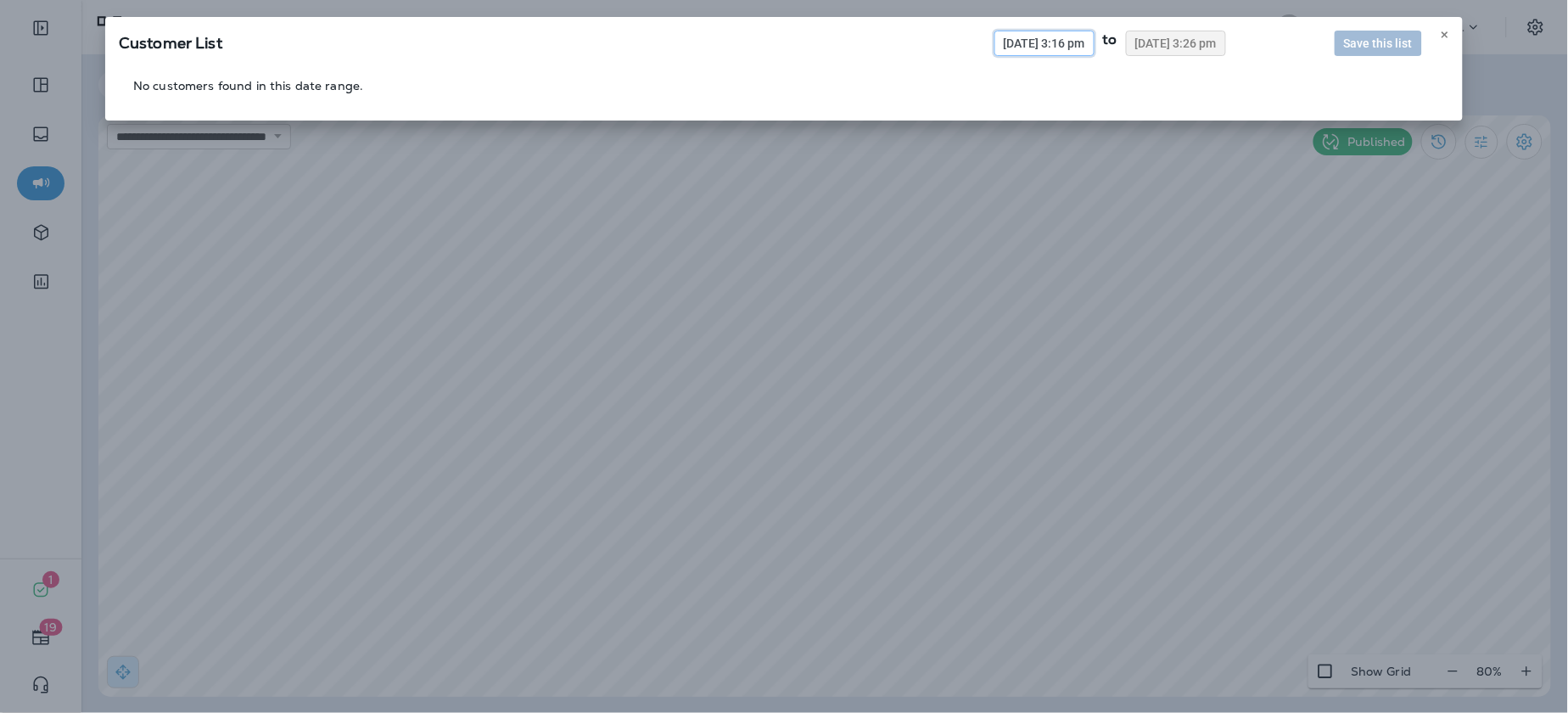
click at [1021, 37] on span "08/05/2025 3:16 pm" at bounding box center [1044, 43] width 81 height 12
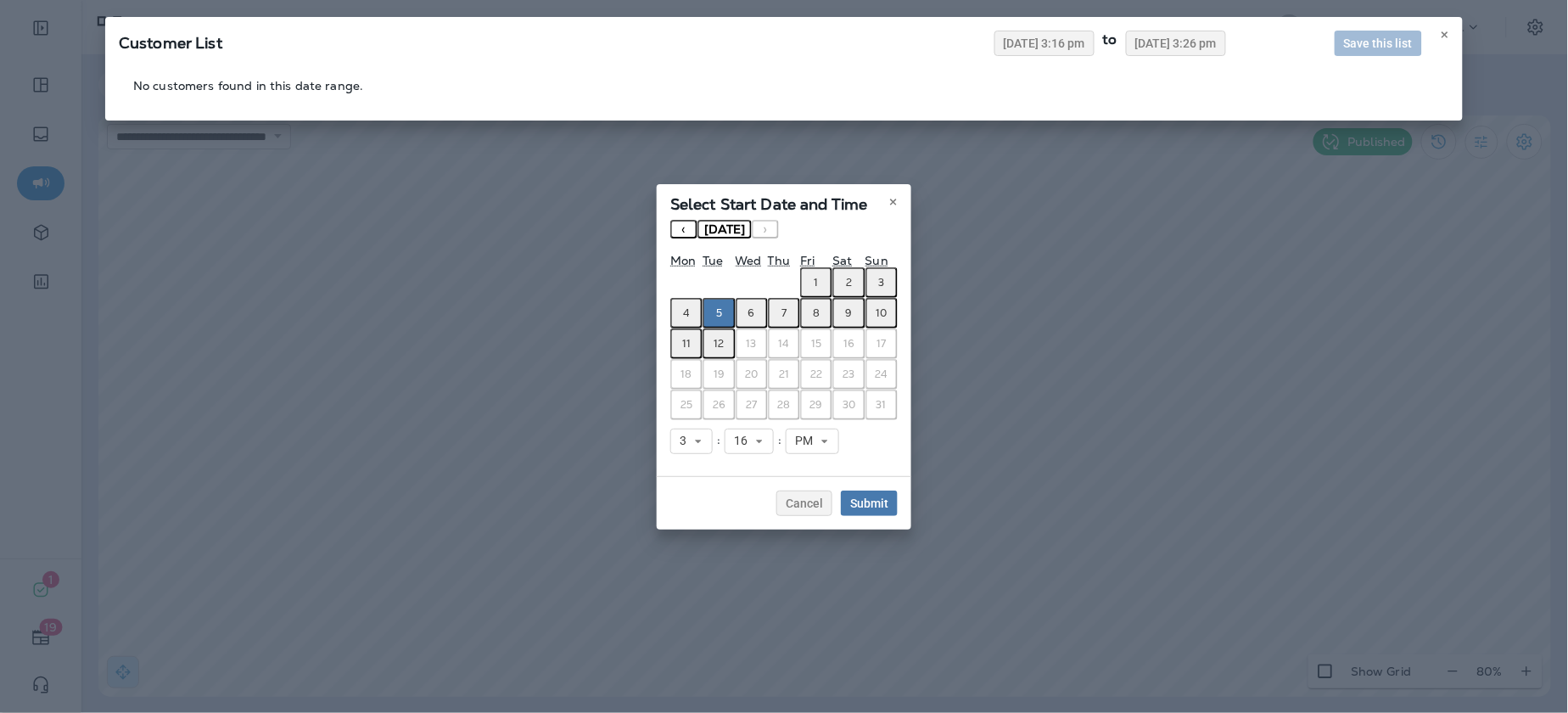
click at [679, 233] on button "‹" at bounding box center [683, 228] width 27 height 18
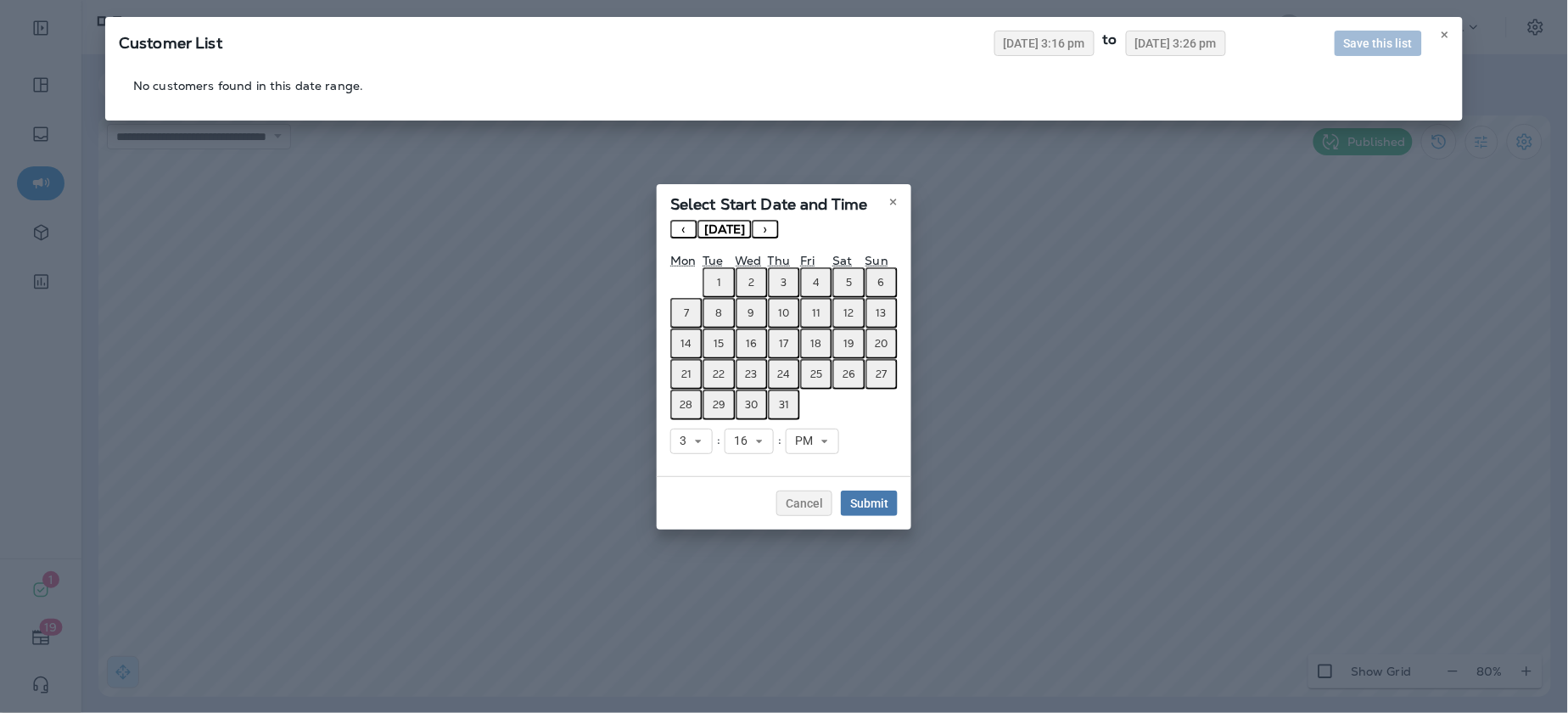
click at [714, 292] on button "1" at bounding box center [719, 283] width 33 height 31
click at [782, 402] on abbr "31" at bounding box center [784, 404] width 11 height 13
click at [727, 280] on button "1" at bounding box center [719, 283] width 33 height 31
click at [881, 500] on span "Submit" at bounding box center [869, 503] width 38 height 12
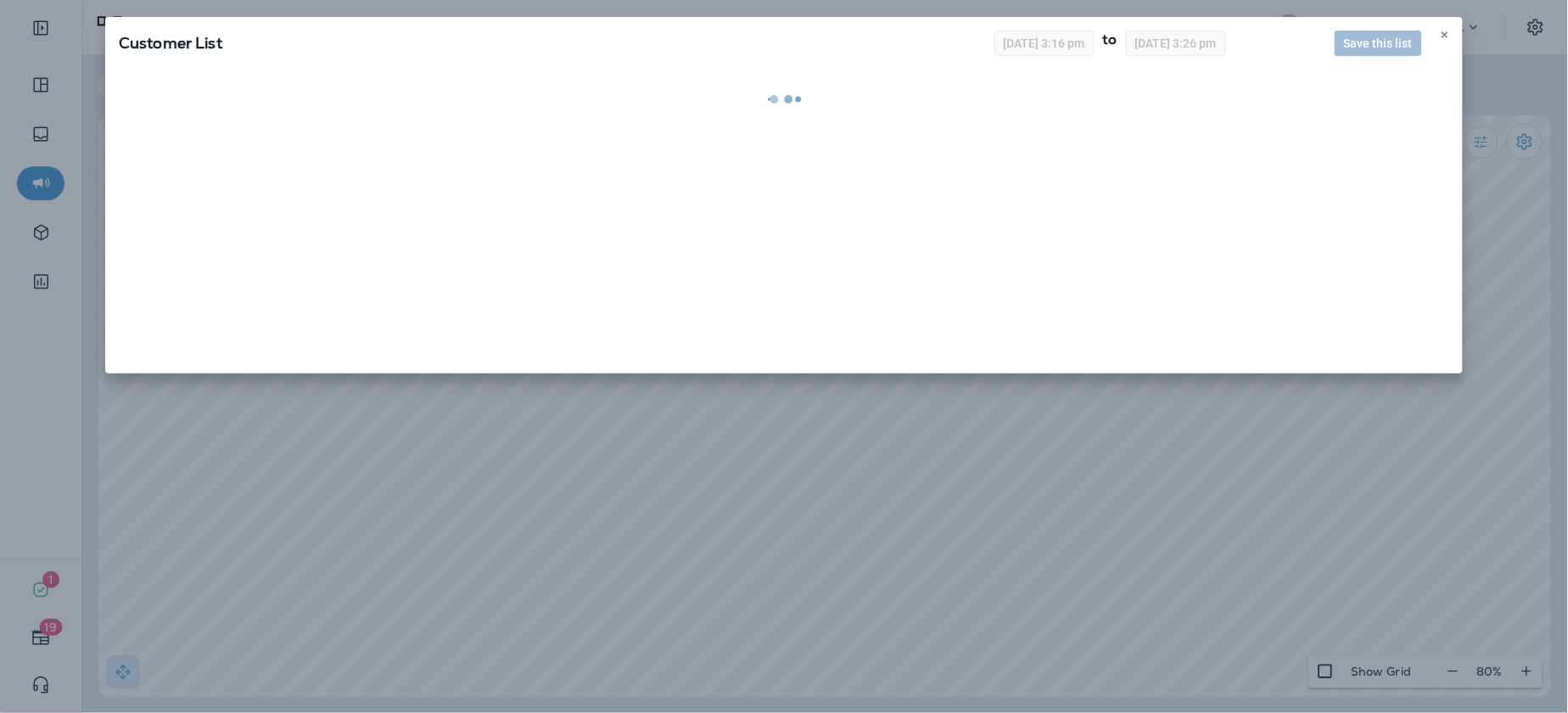
click at [1027, 489] on div "Customer List 07/01/2025 3:16 pm to 08/12/2025 3:26 pm Save this list" at bounding box center [784, 356] width 1568 height 713
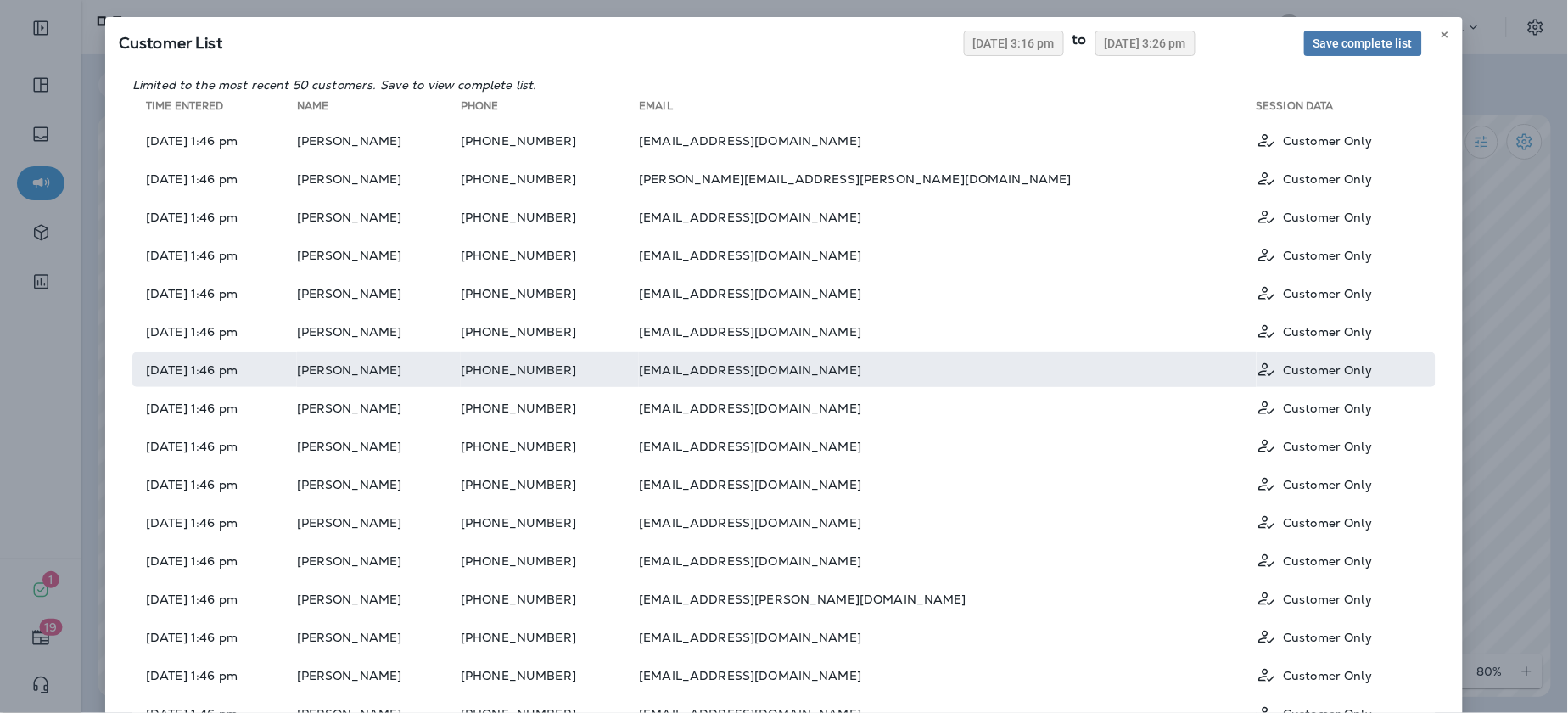
click at [412, 358] on td "Brittany Potter" at bounding box center [379, 369] width 164 height 34
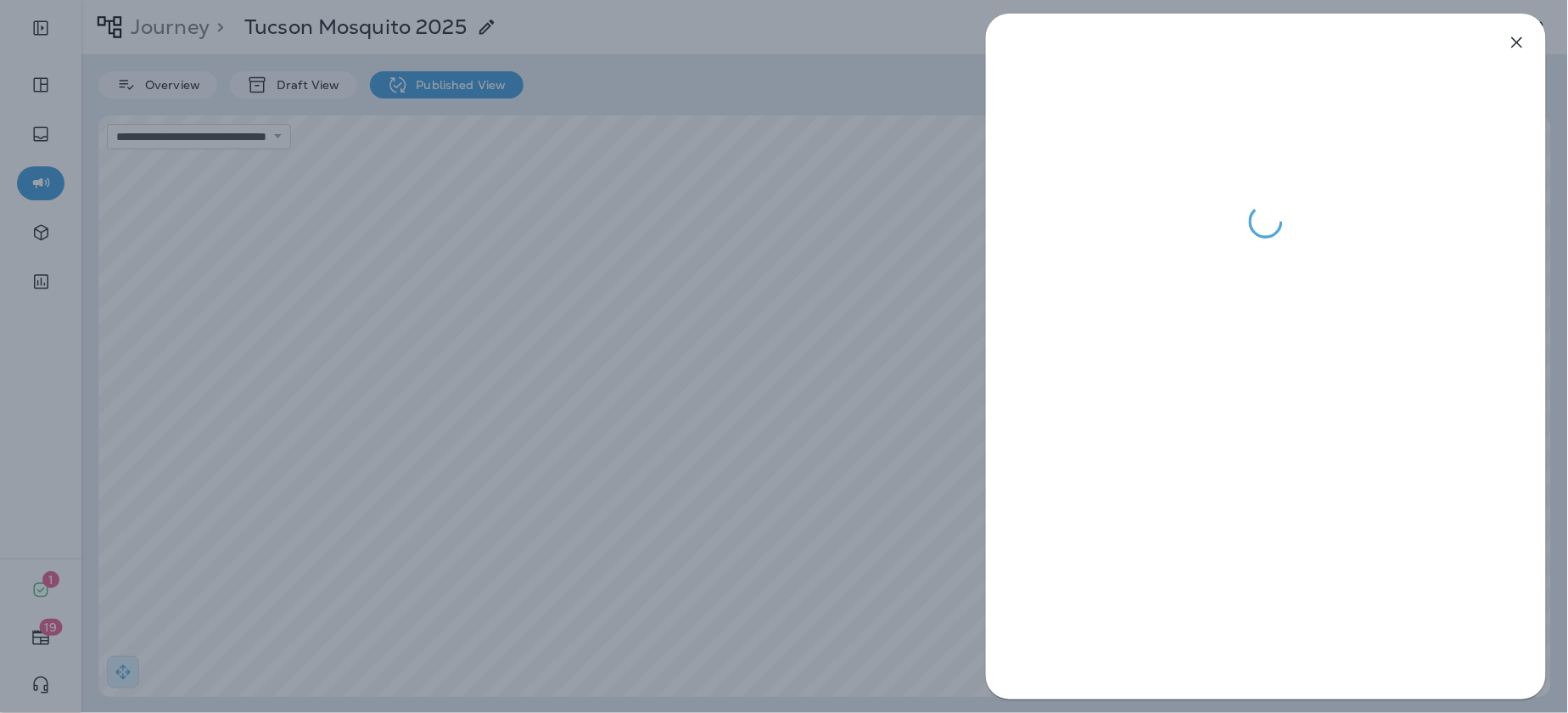
click at [1513, 40] on icon "button" at bounding box center [1516, 42] width 20 height 20
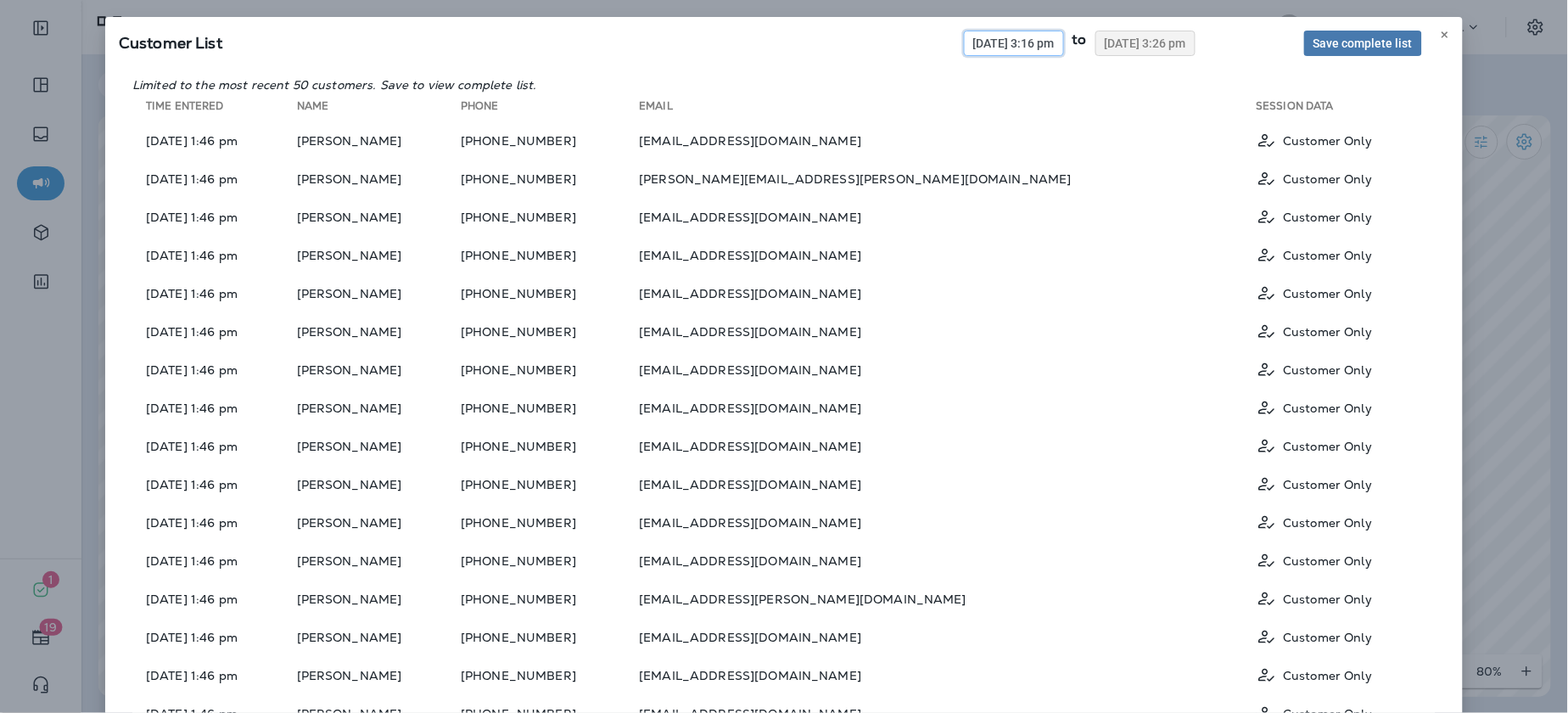
click at [1011, 43] on span "07/01/2025 3:16 pm" at bounding box center [1014, 43] width 81 height 12
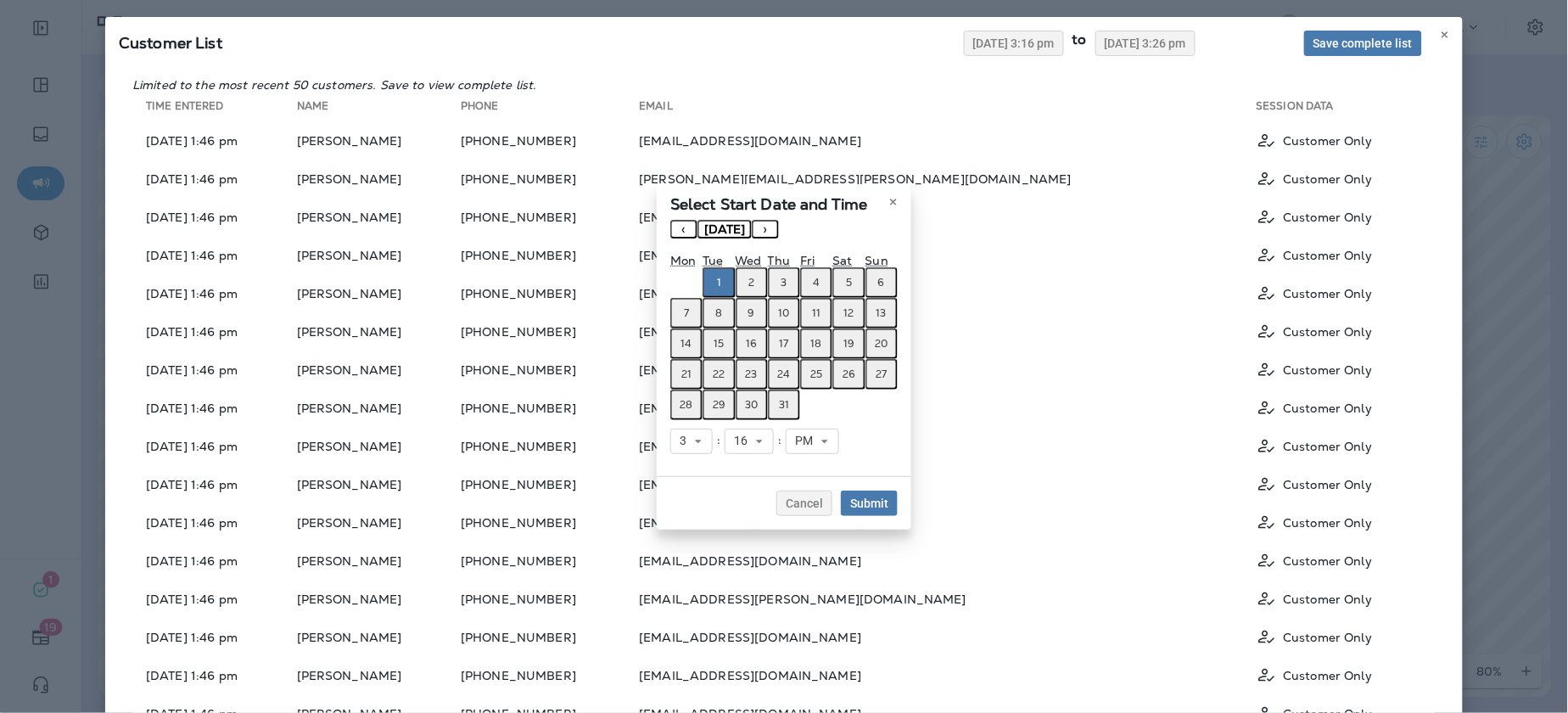
click at [779, 231] on button "›" at bounding box center [765, 228] width 27 height 18
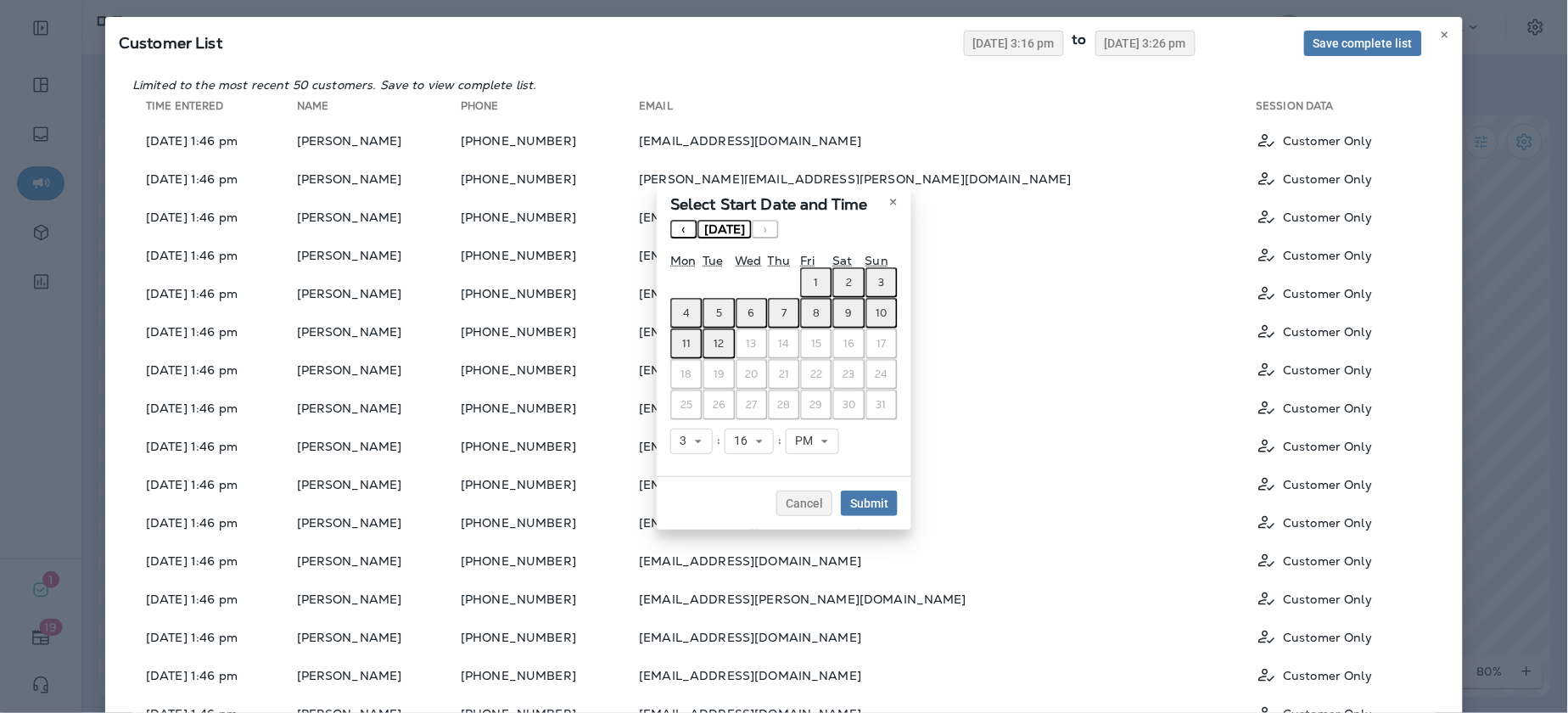
click at [678, 233] on button "‹" at bounding box center [683, 228] width 27 height 18
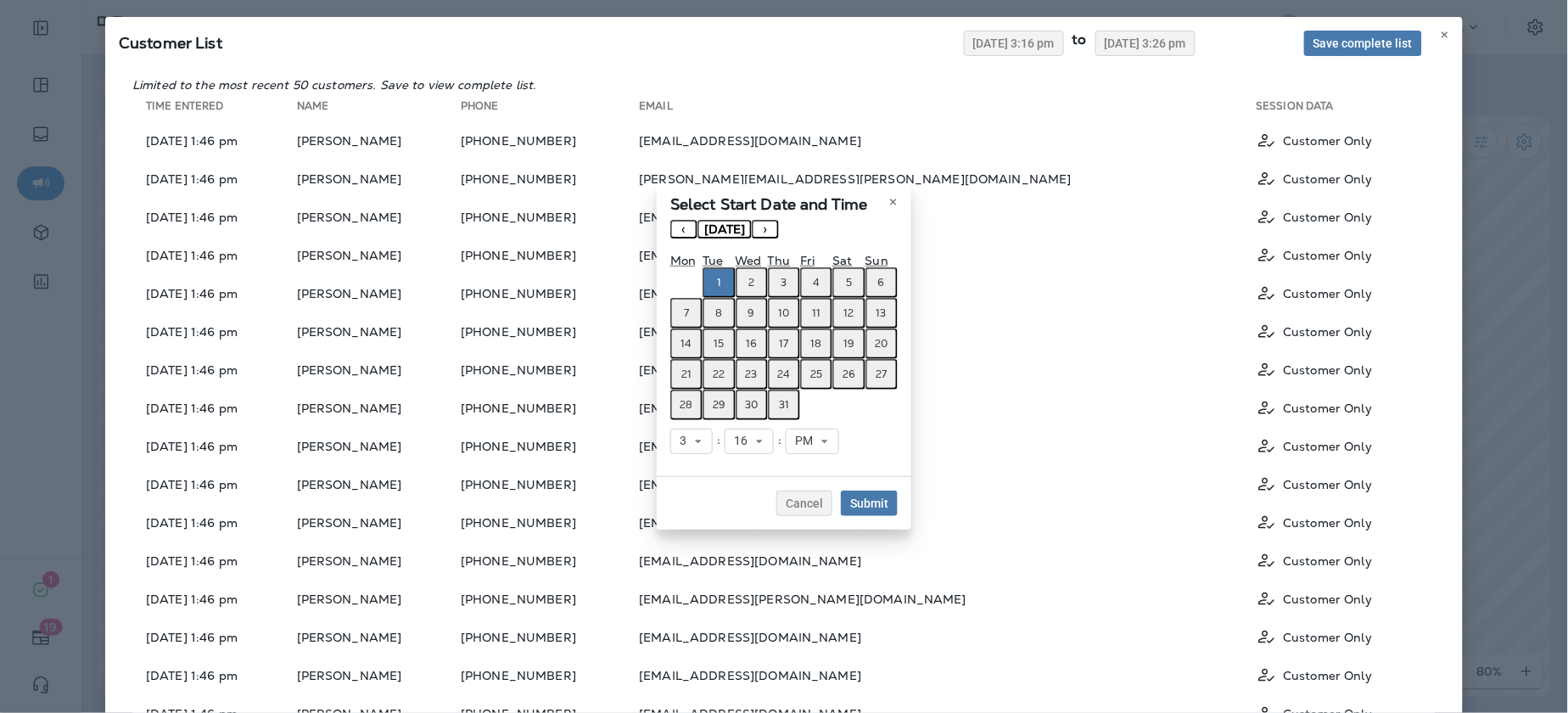
click at [717, 288] on abbr "1" at bounding box center [719, 283] width 4 height 13
click at [888, 499] on span "Submit" at bounding box center [869, 503] width 38 height 12
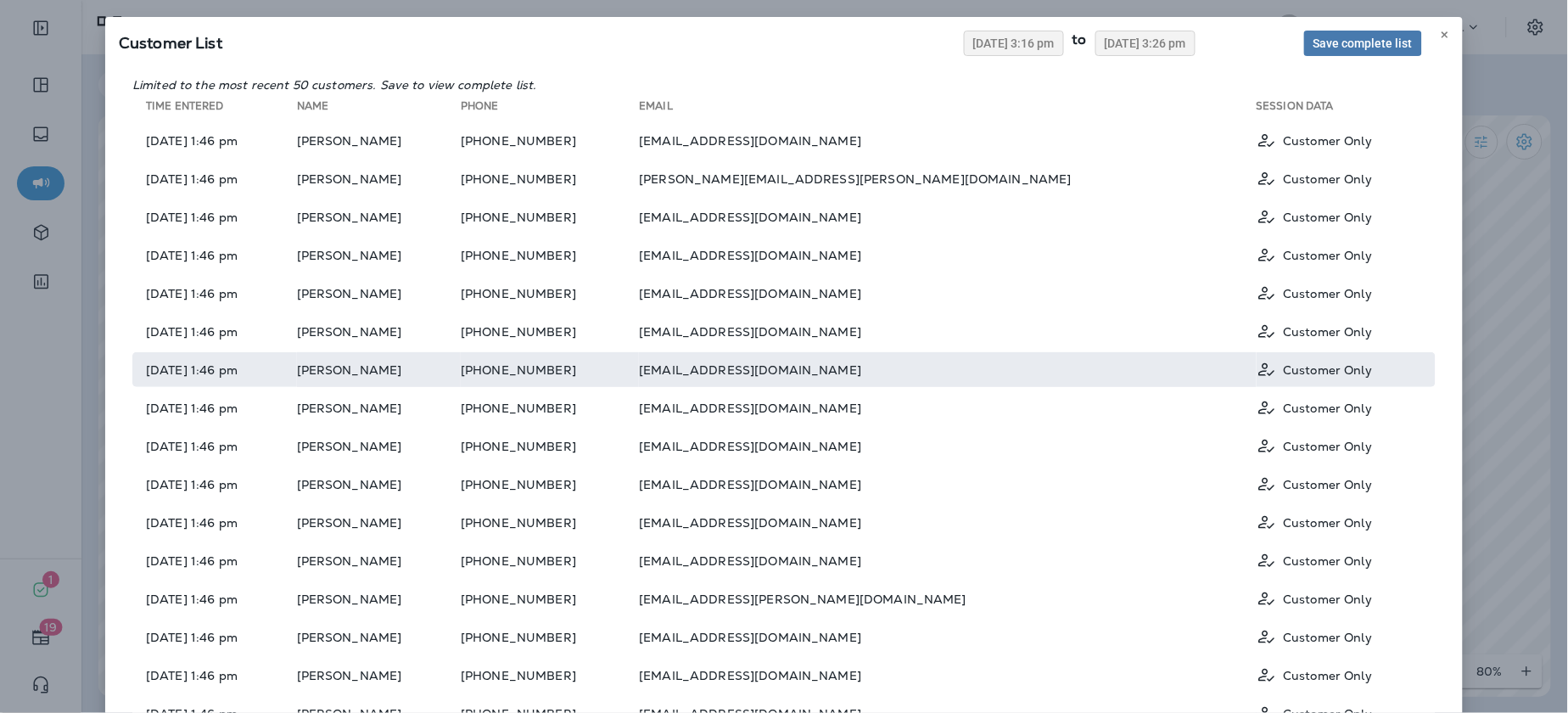
click at [440, 357] on td "Brittany Potter" at bounding box center [379, 369] width 164 height 34
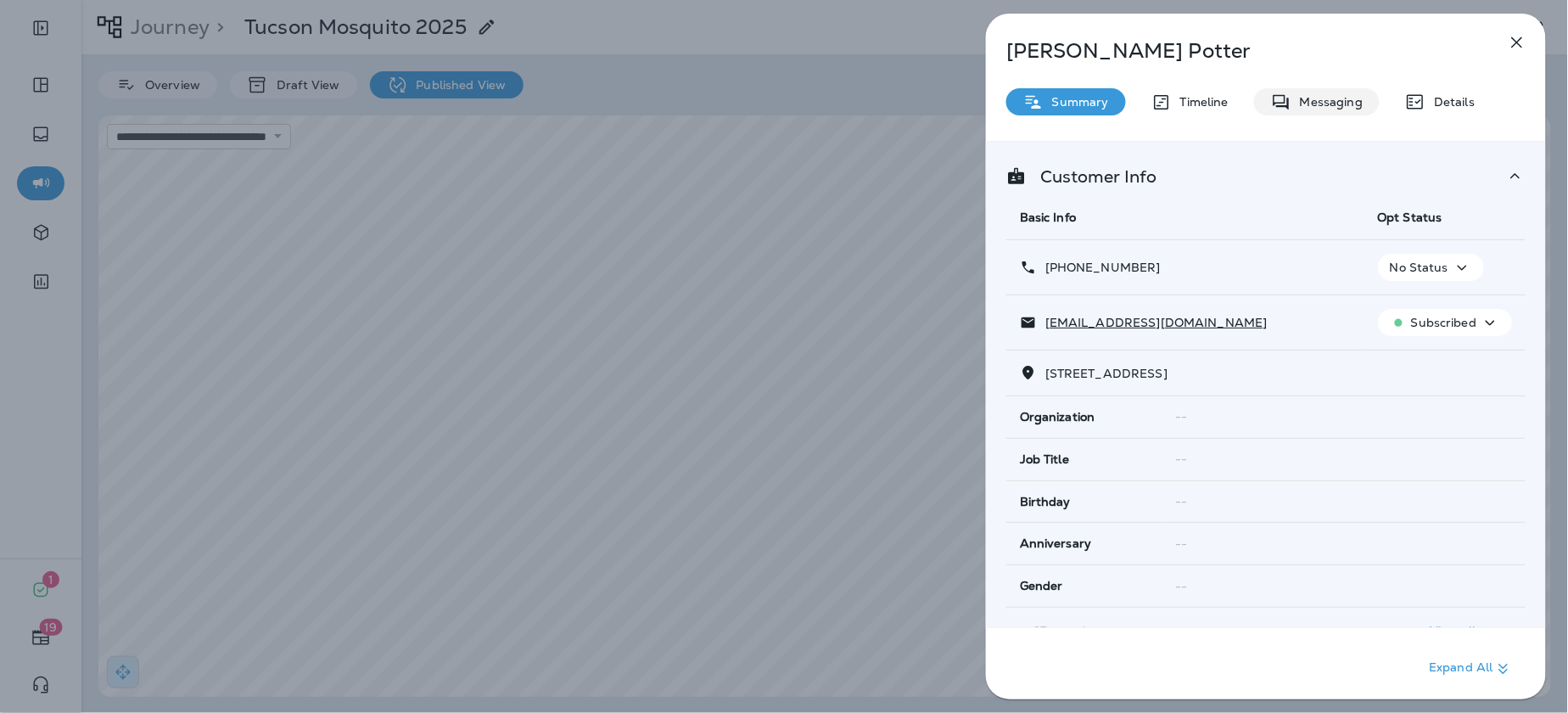
click at [1308, 113] on div "Messaging" at bounding box center [1317, 102] width 126 height 27
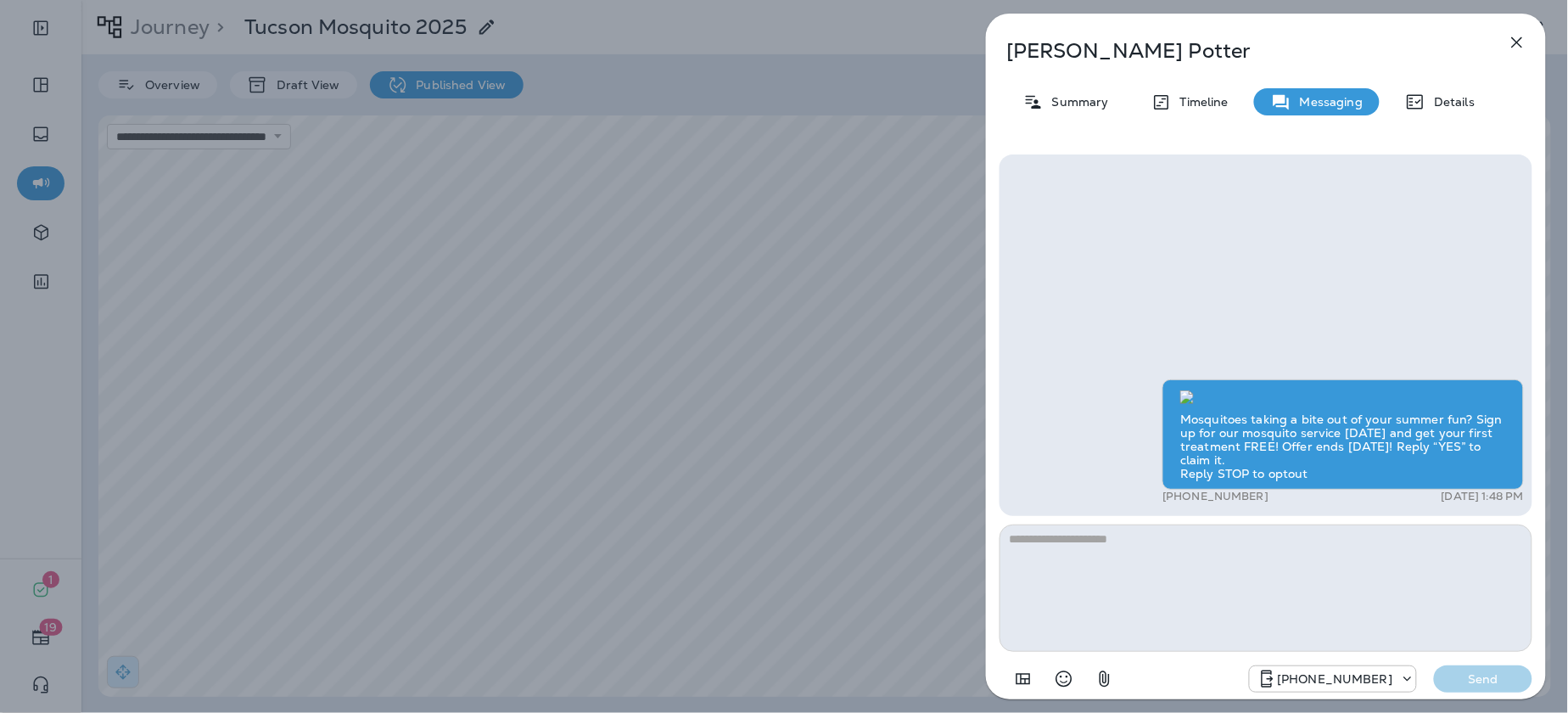
click at [1523, 43] on icon "button" at bounding box center [1516, 42] width 20 height 20
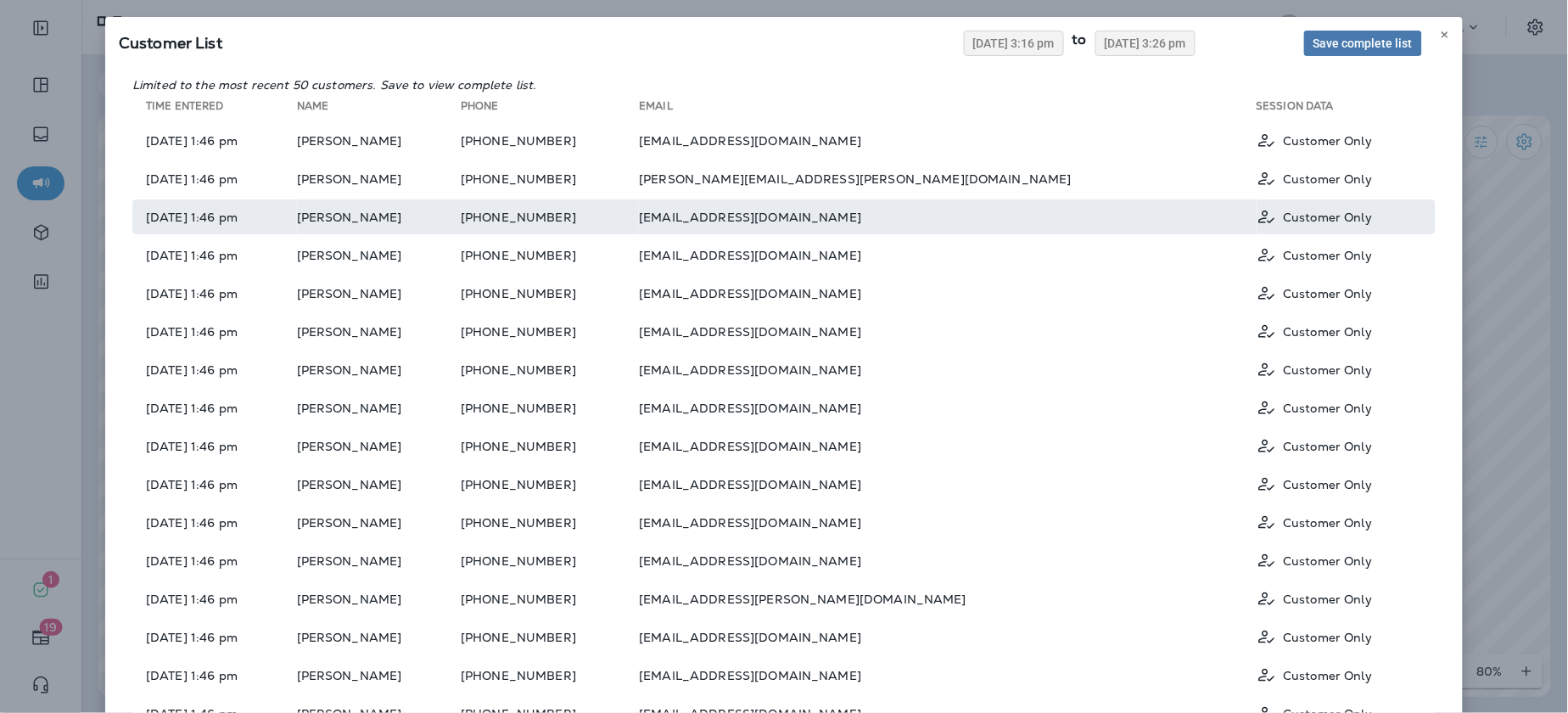
click at [391, 216] on td "Bill Stiltner" at bounding box center [379, 217] width 164 height 34
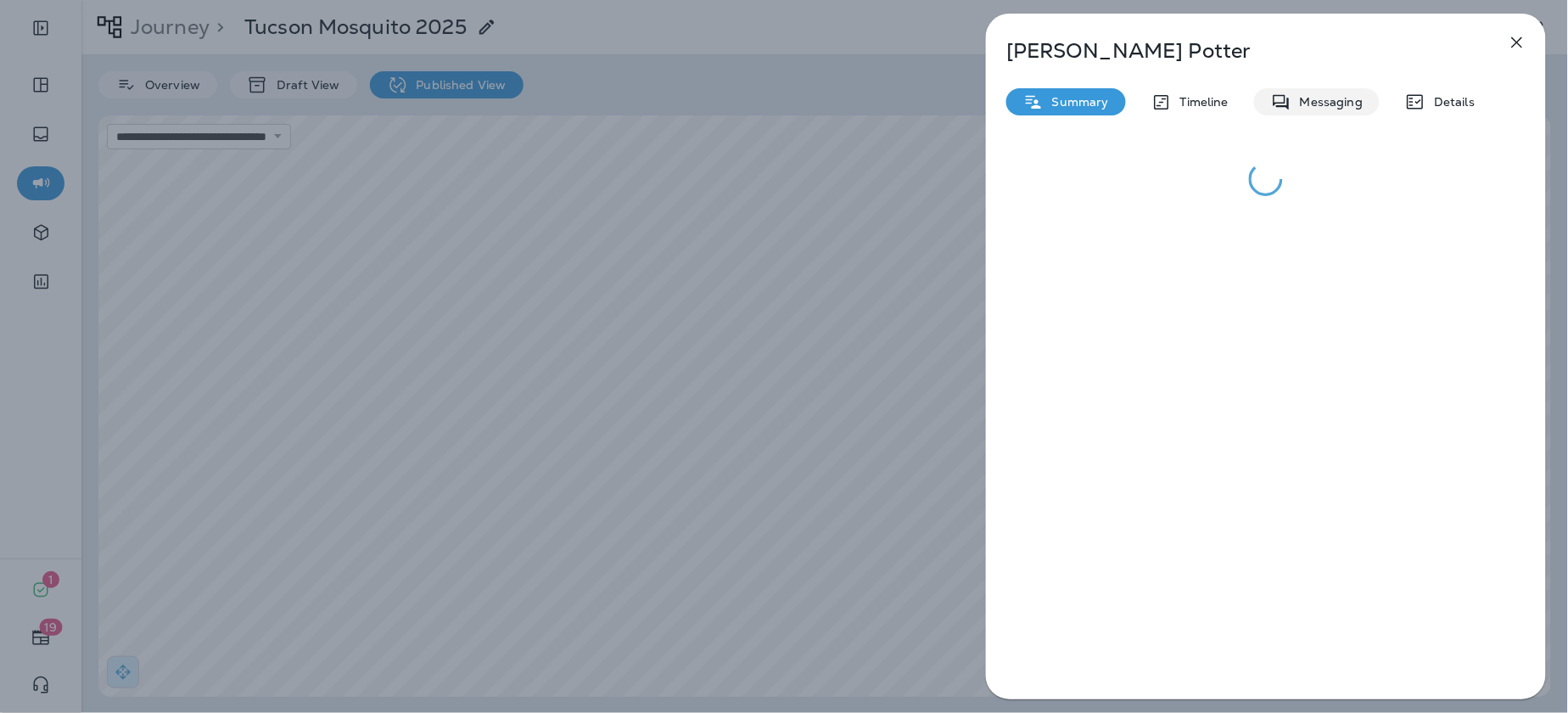
click at [1329, 100] on p "Messaging" at bounding box center [1327, 102] width 71 height 13
click at [1529, 46] on button "button" at bounding box center [1516, 42] width 34 height 34
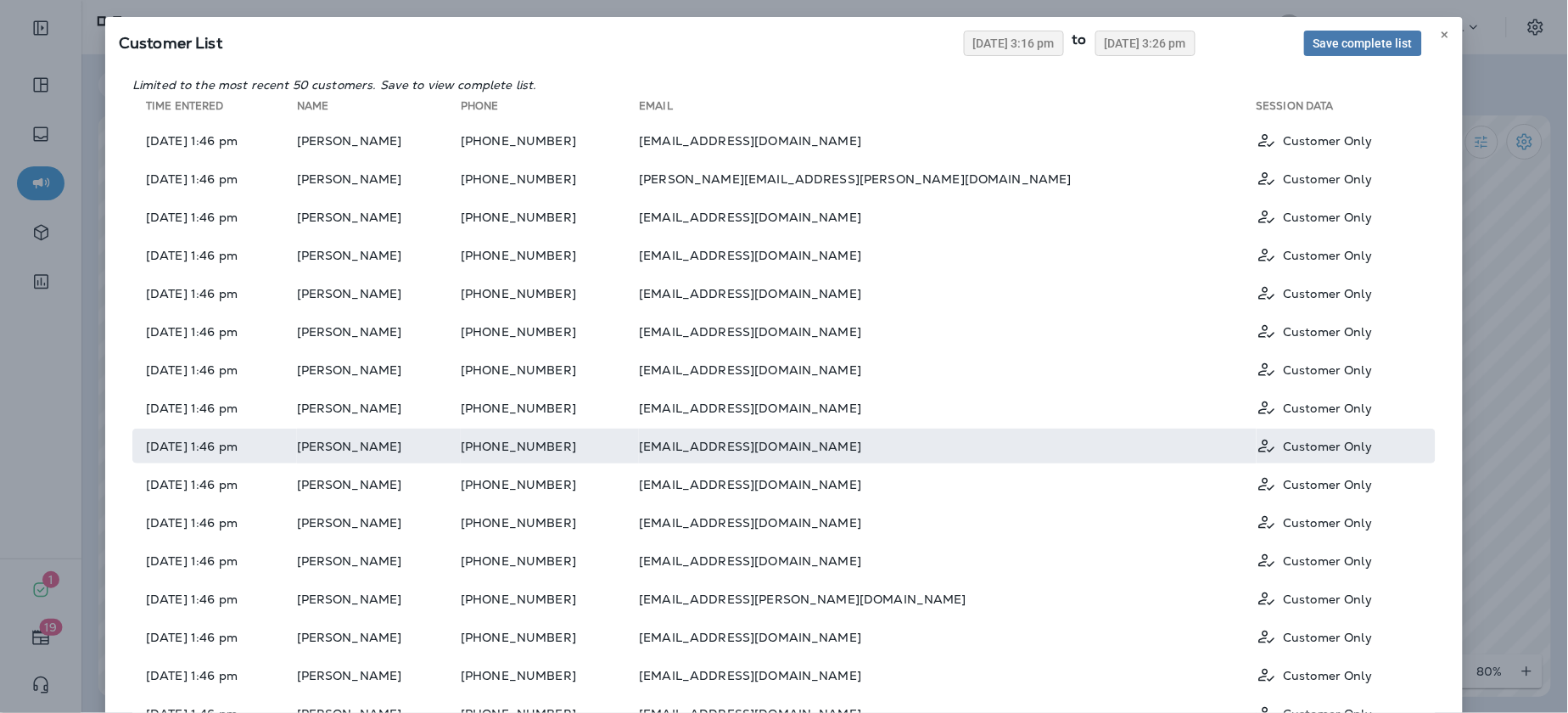
click at [380, 447] on td "Joe Koole" at bounding box center [379, 446] width 164 height 34
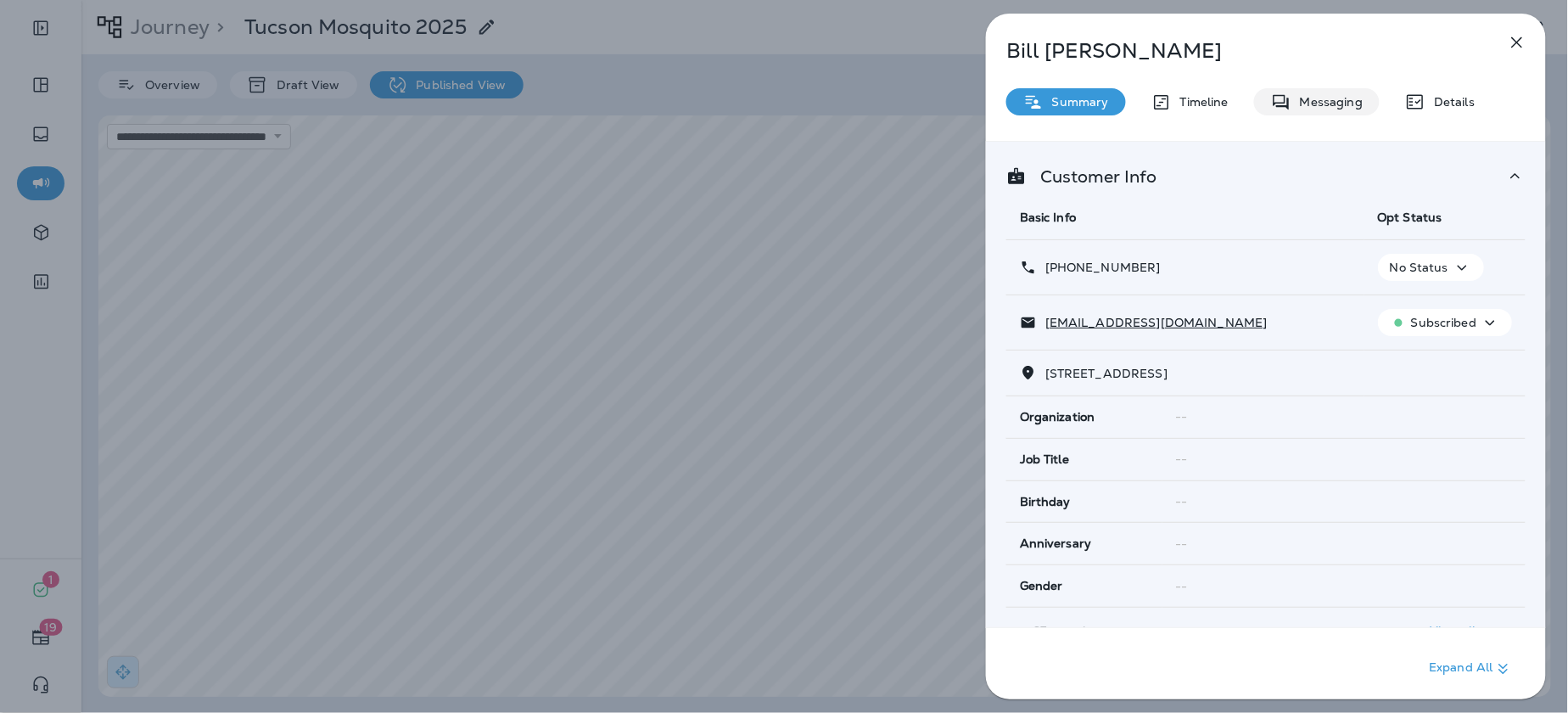
click at [1335, 92] on div "Messaging" at bounding box center [1317, 102] width 126 height 27
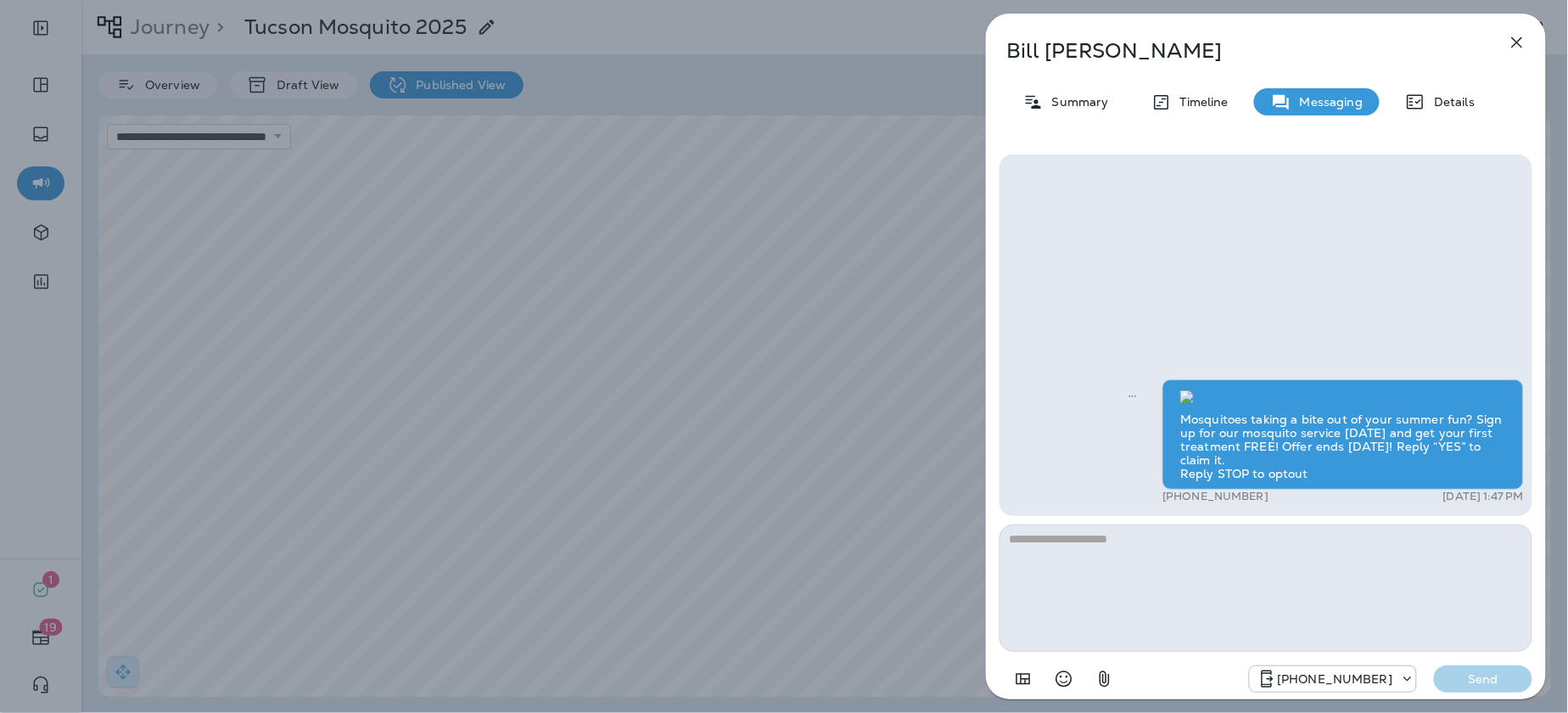
click at [1520, 51] on icon "button" at bounding box center [1516, 42] width 20 height 20
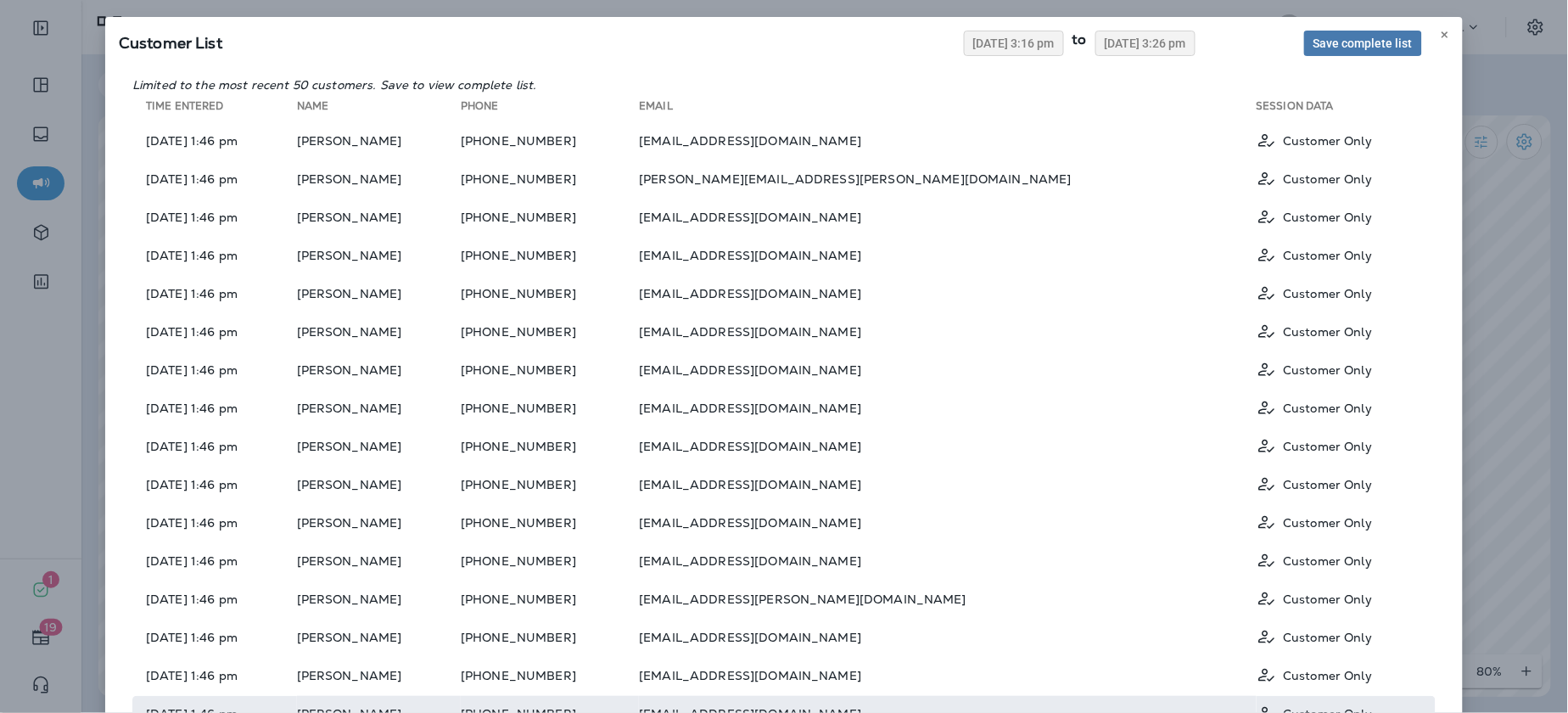
click at [238, 705] on td "07/24/2025 1:46 pm" at bounding box center [215, 713] width 165 height 34
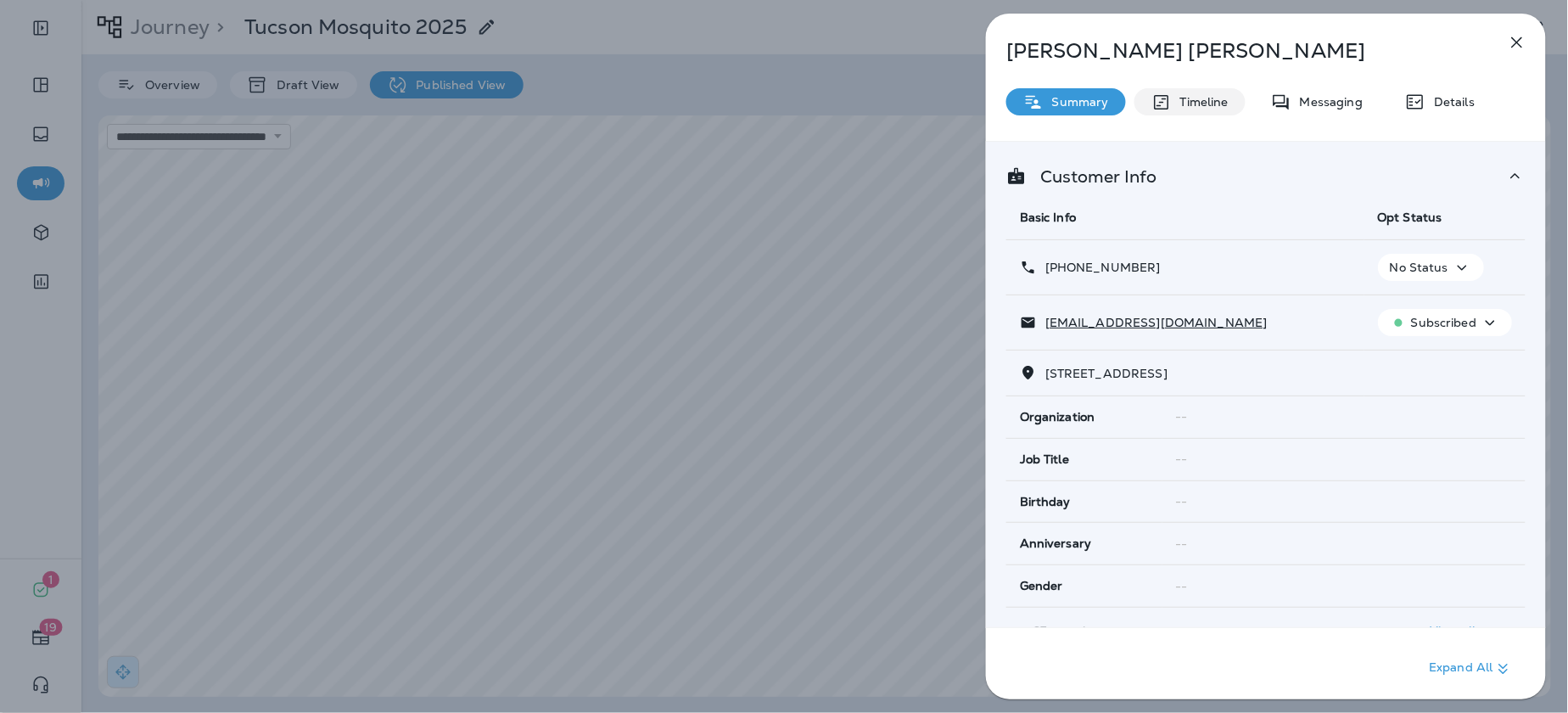
click at [1211, 95] on p "Timeline" at bounding box center [1200, 102] width 57 height 13
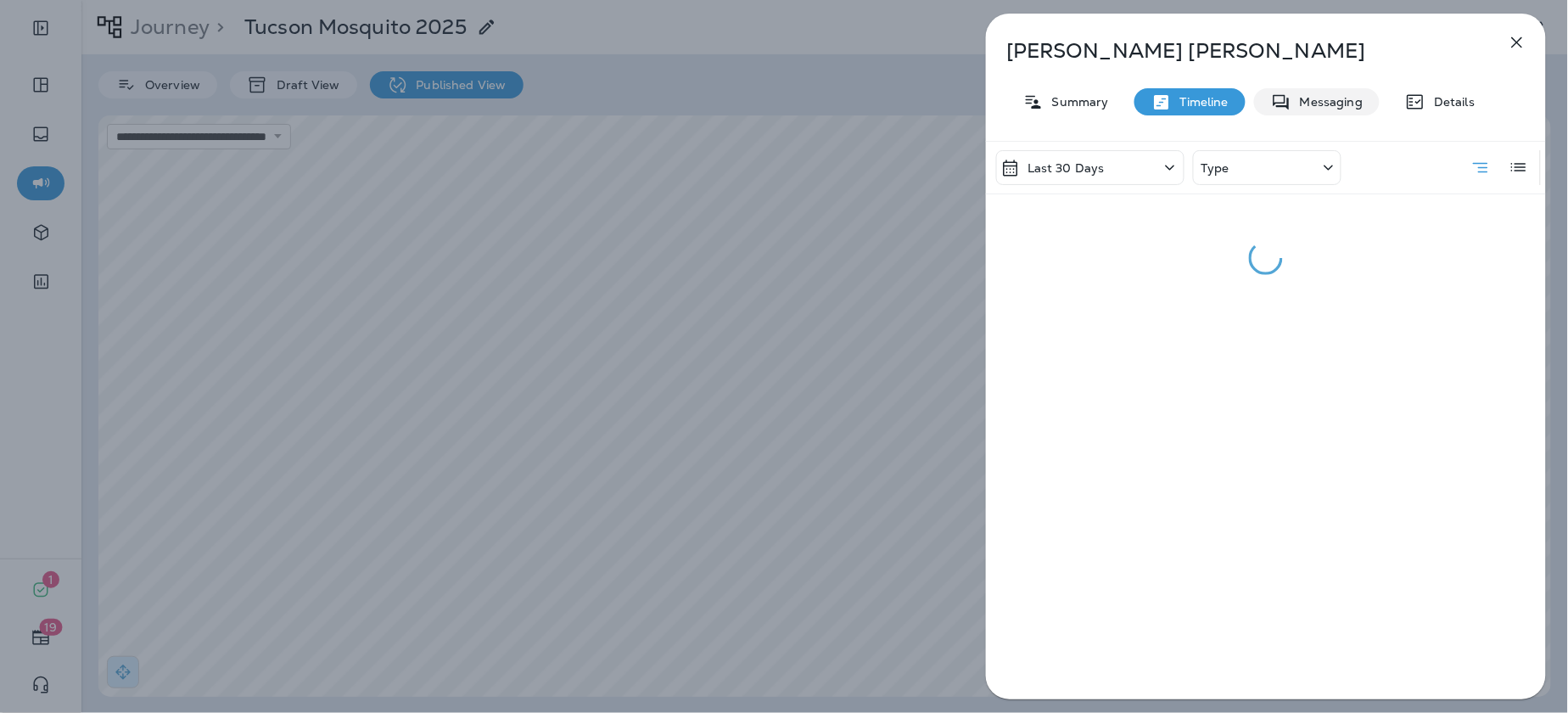
click at [1330, 104] on p "Messaging" at bounding box center [1327, 102] width 71 height 13
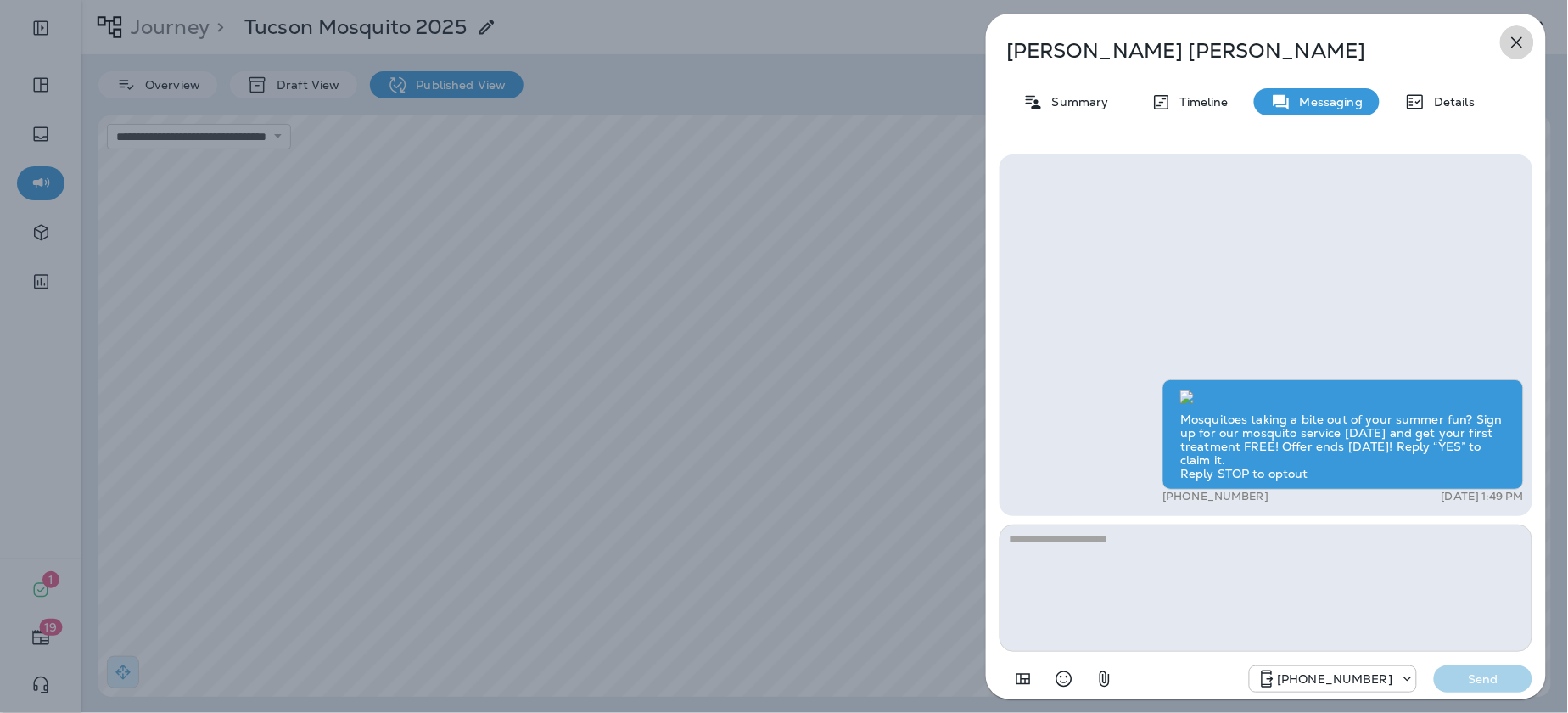
click at [1515, 44] on icon "button" at bounding box center [1518, 43] width 12 height 12
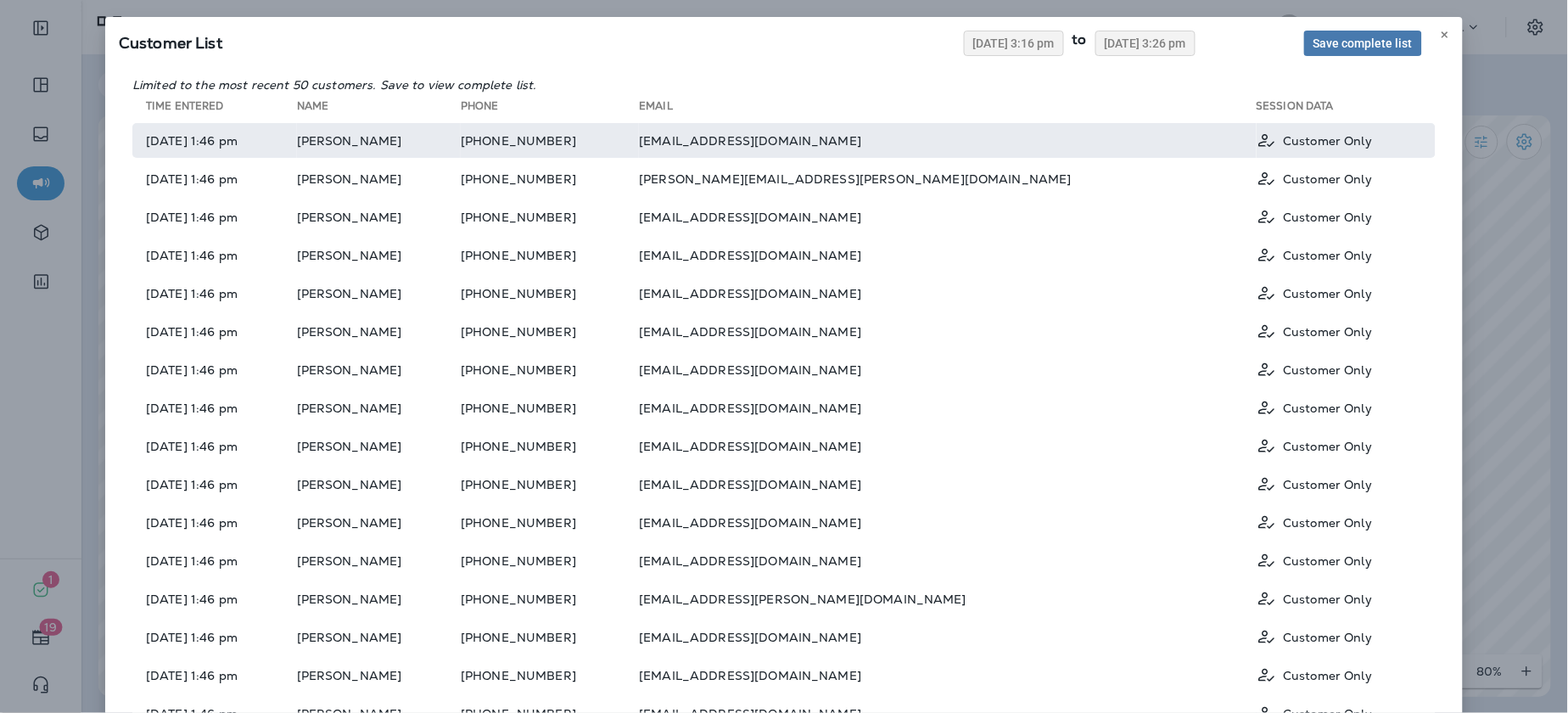
click at [461, 142] on td "Thomas Wakefield" at bounding box center [379, 140] width 164 height 34
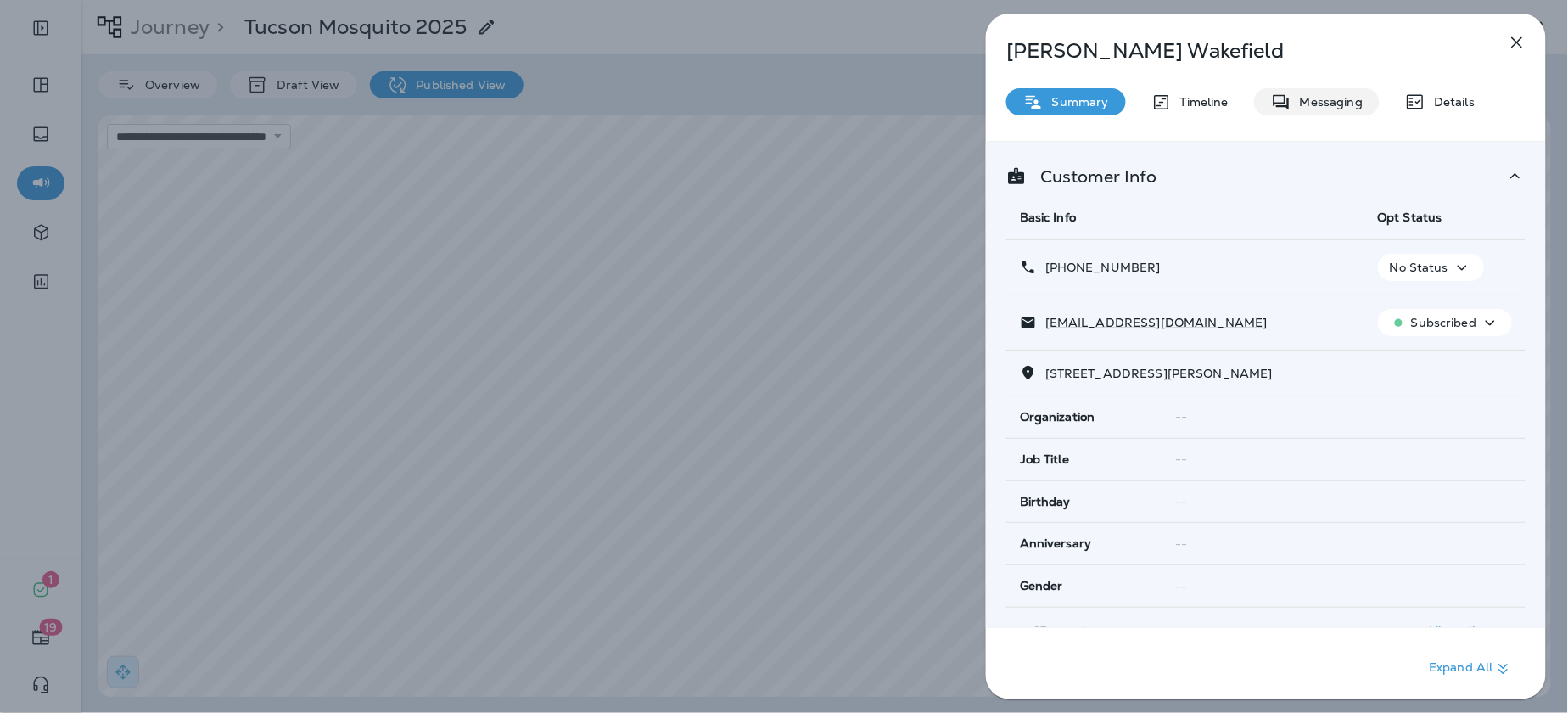
click at [1284, 96] on icon at bounding box center [1281, 102] width 16 height 15
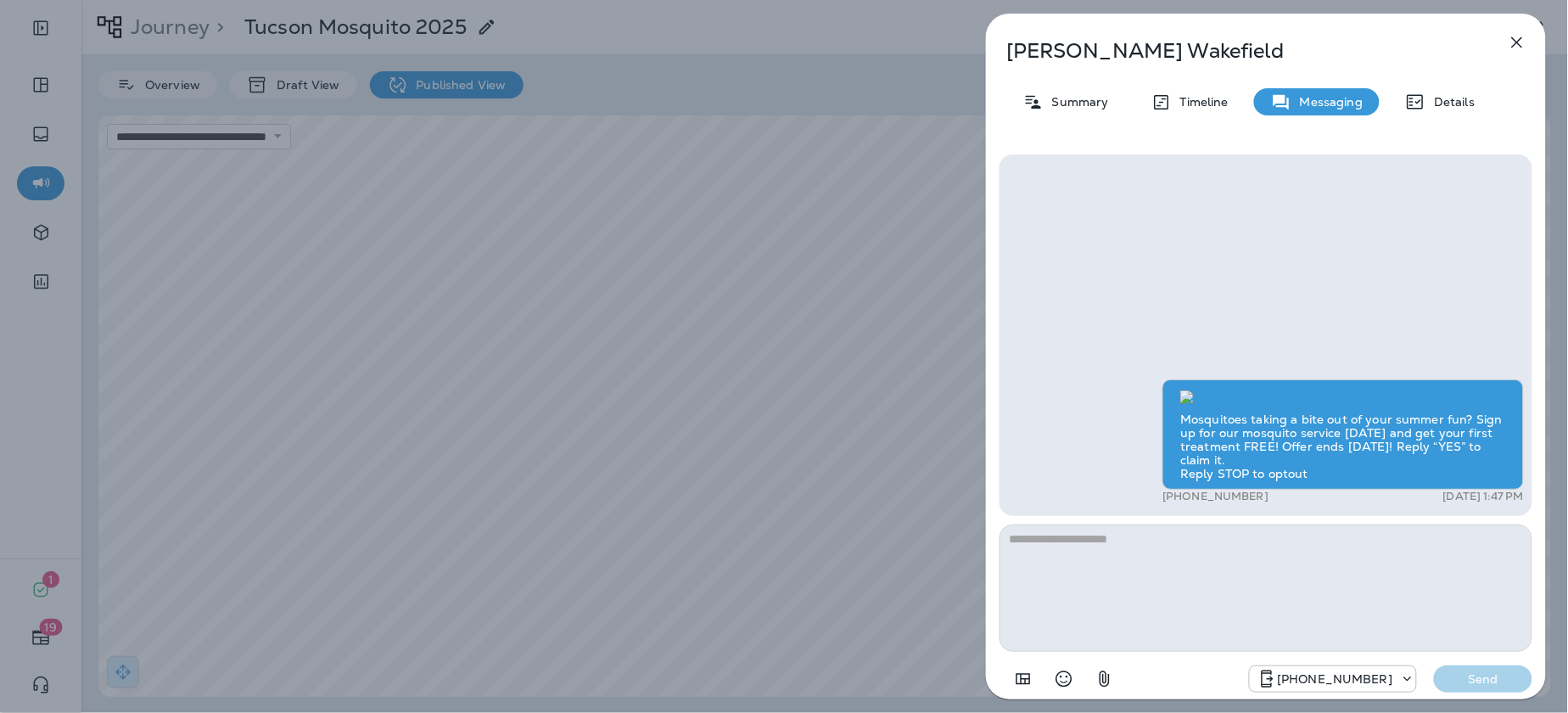
click at [1524, 40] on icon "button" at bounding box center [1516, 42] width 20 height 20
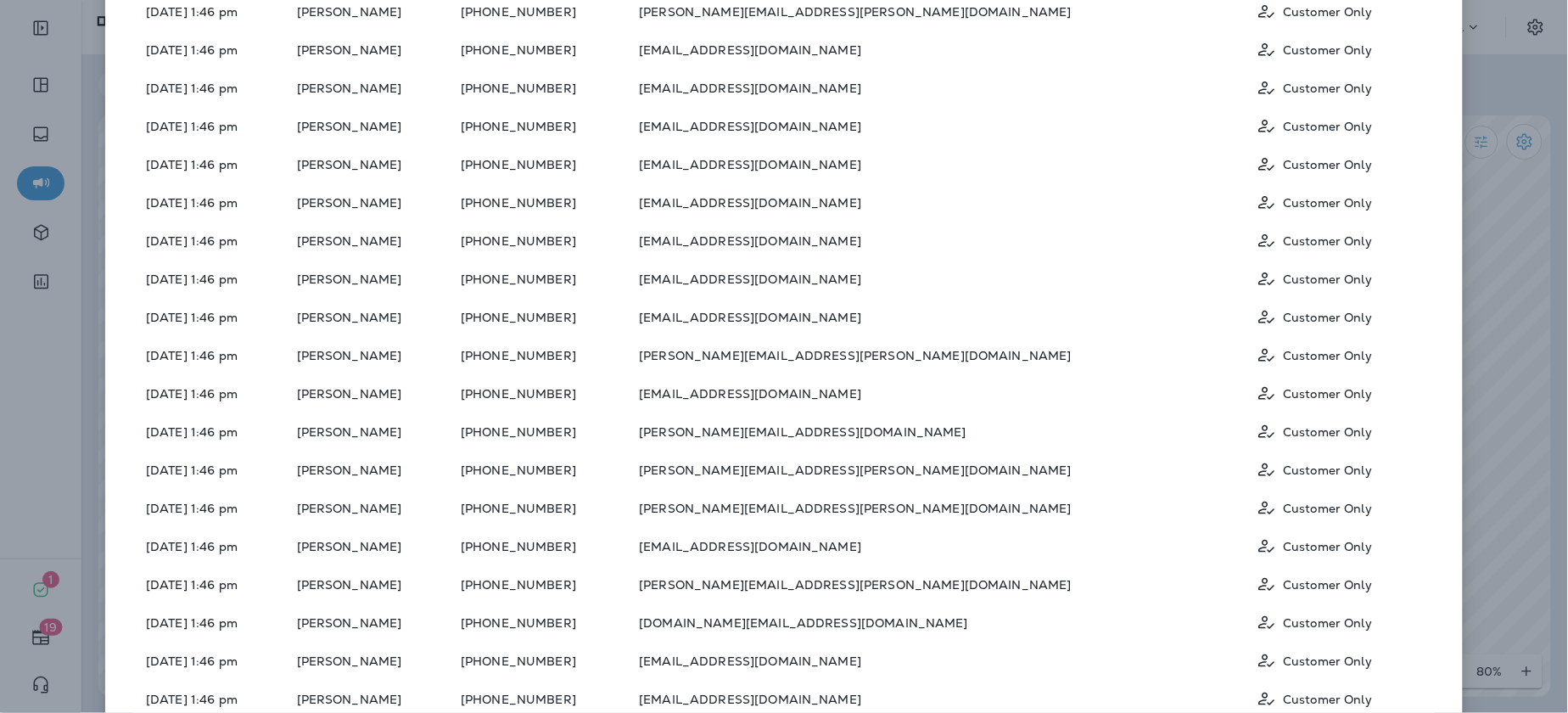
scroll to position [1020, 0]
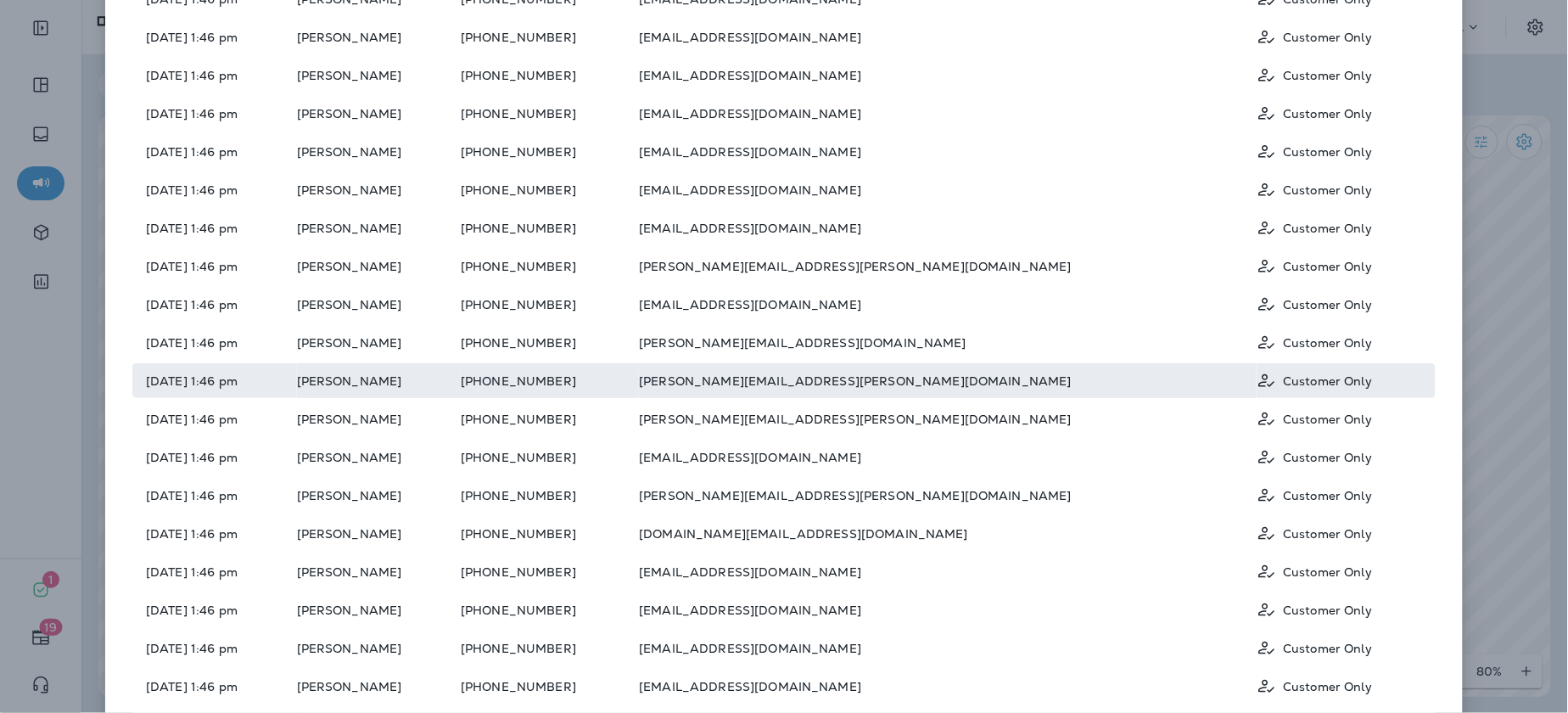
click at [272, 375] on td "07/24/2025 1:46 pm" at bounding box center [215, 380] width 165 height 34
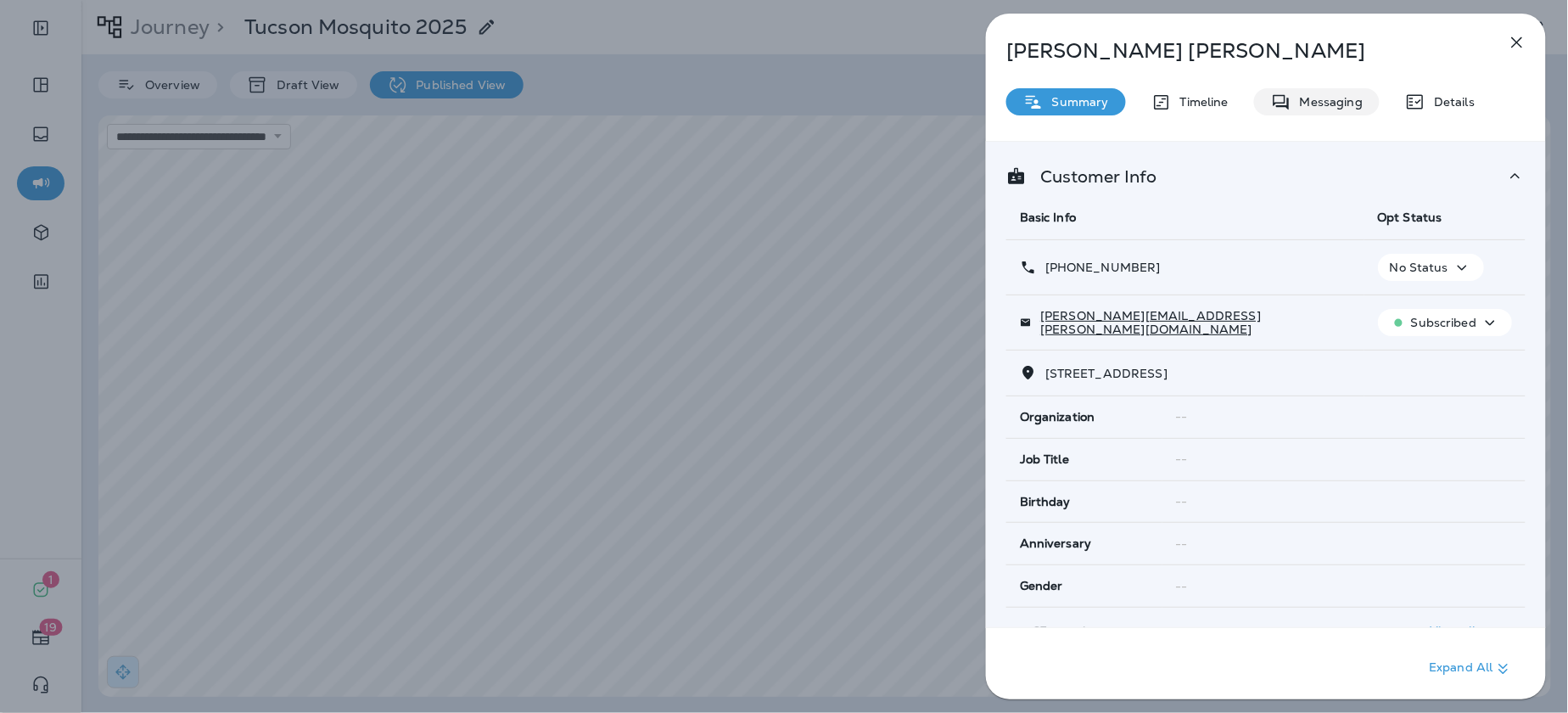
click at [1361, 102] on p "Messaging" at bounding box center [1327, 102] width 71 height 13
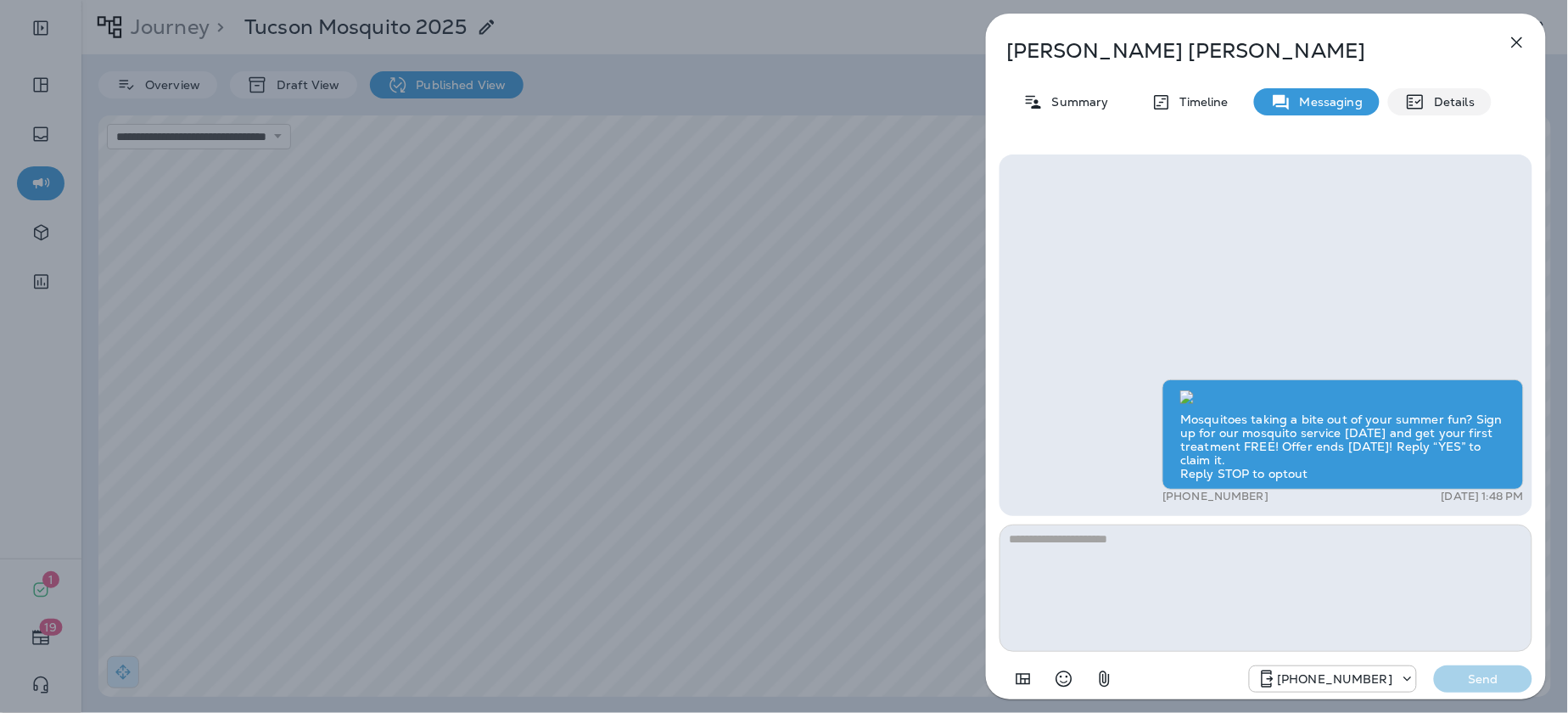
click at [1444, 99] on p "Details" at bounding box center [1449, 102] width 49 height 13
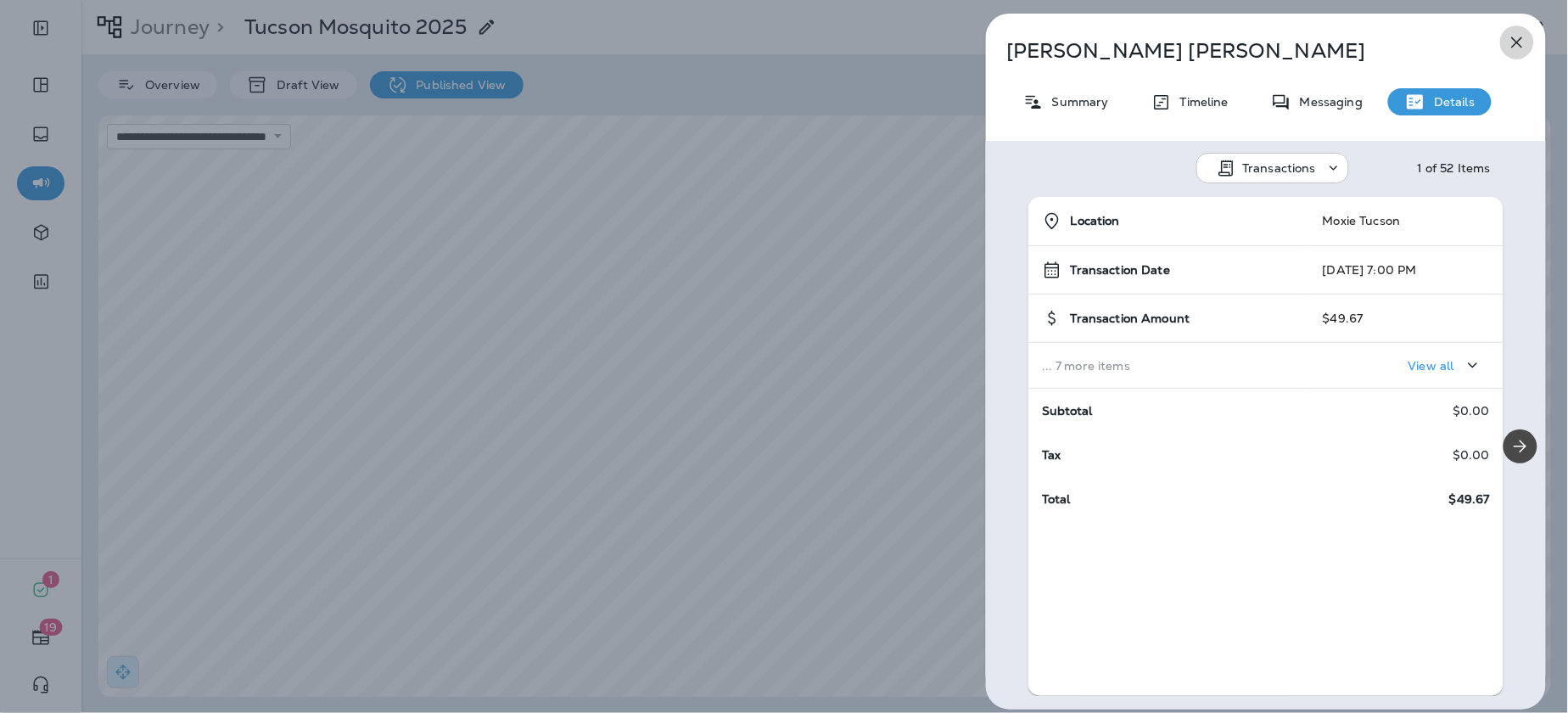
click at [1524, 43] on icon "button" at bounding box center [1516, 42] width 20 height 20
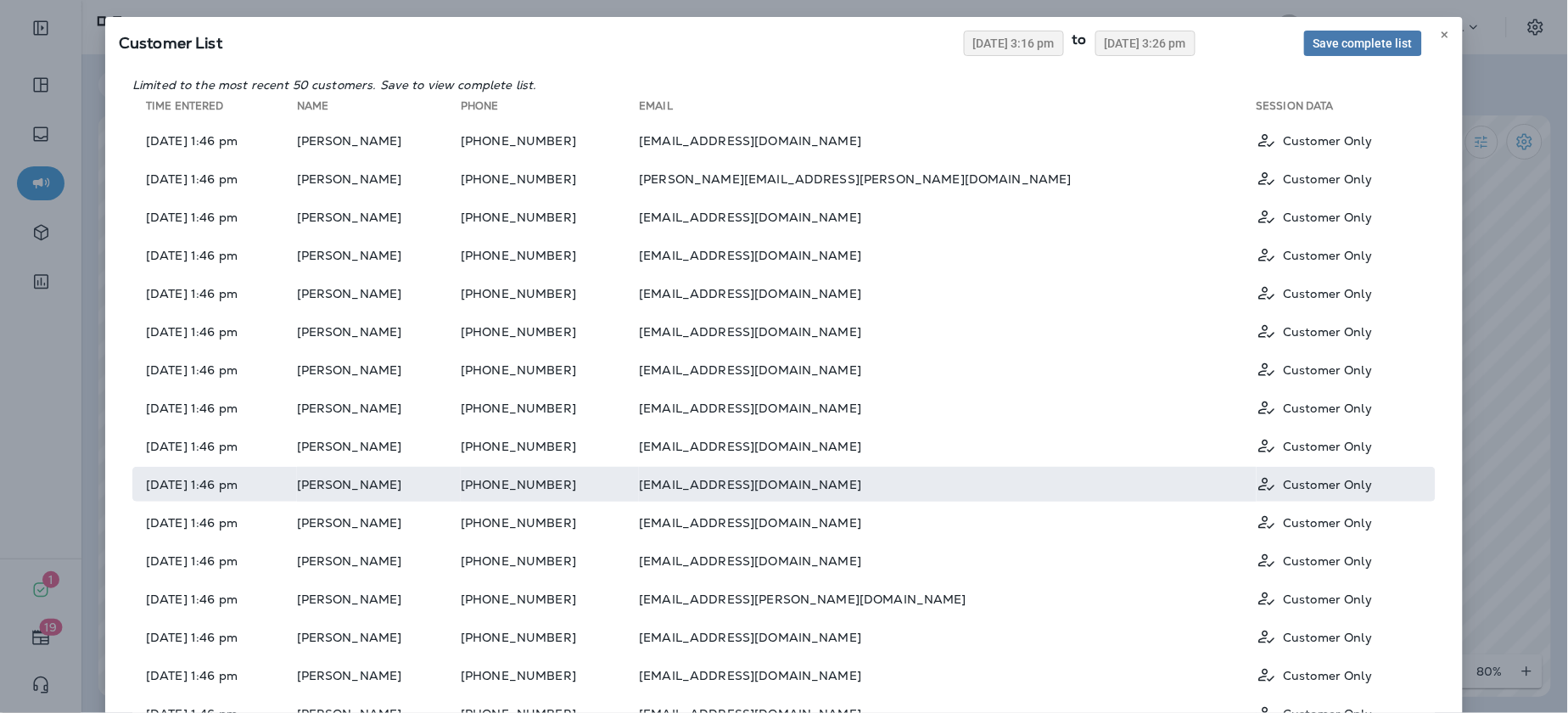
click at [214, 478] on td "07/24/2025 1:46 pm" at bounding box center [215, 484] width 165 height 34
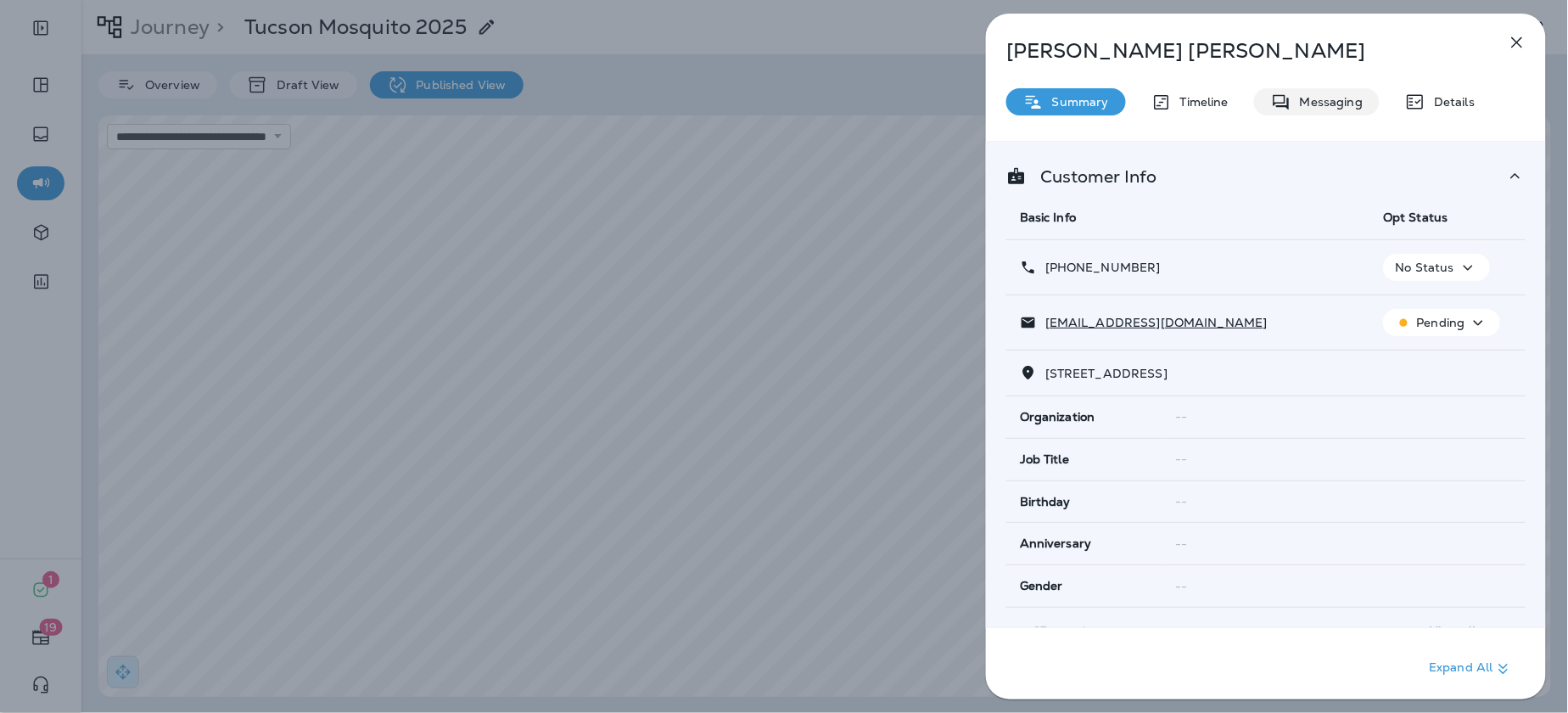
click at [1306, 95] on p "Messaging" at bounding box center [1327, 102] width 71 height 13
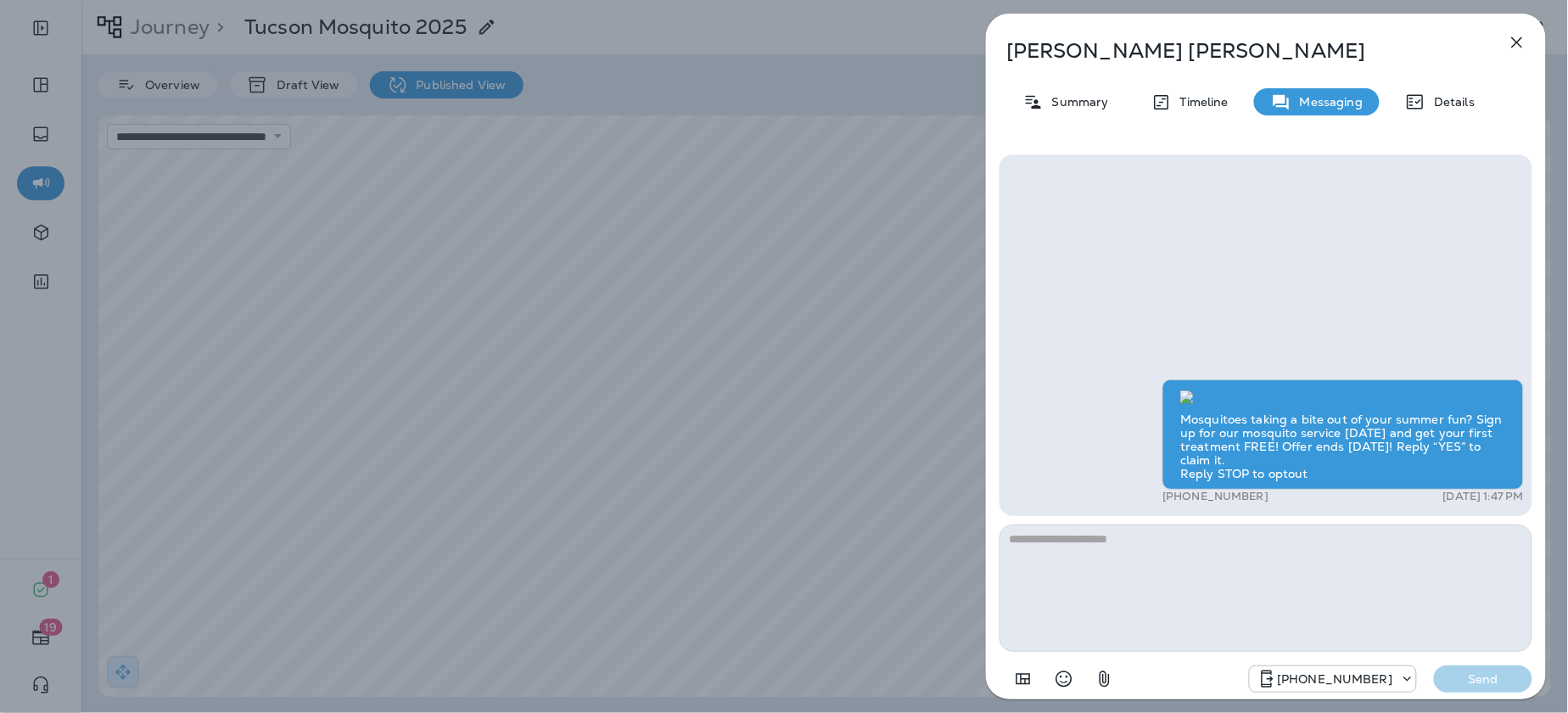
click at [1516, 45] on icon "button" at bounding box center [1516, 42] width 20 height 20
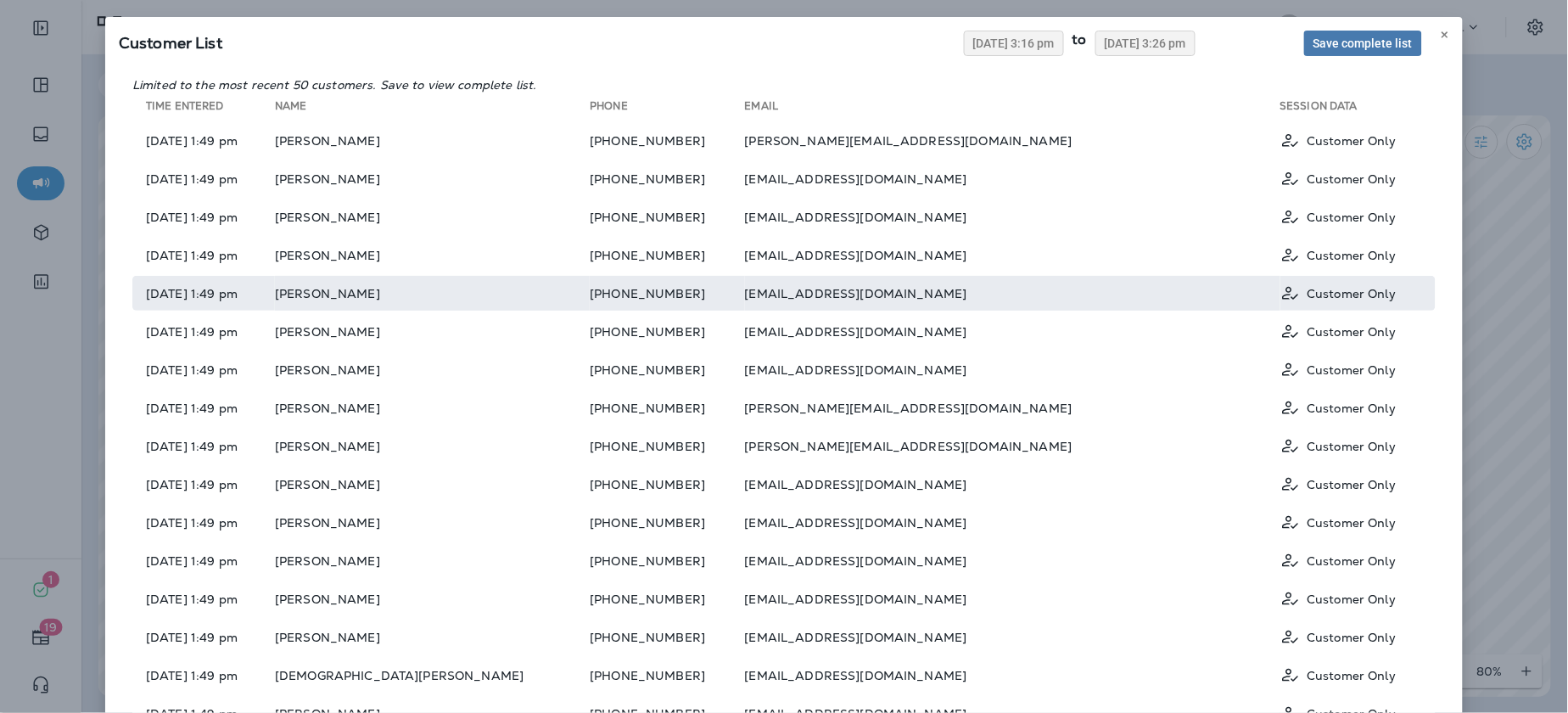
click at [181, 301] on td "07/29/2025 1:49 pm" at bounding box center [203, 293] width 143 height 34
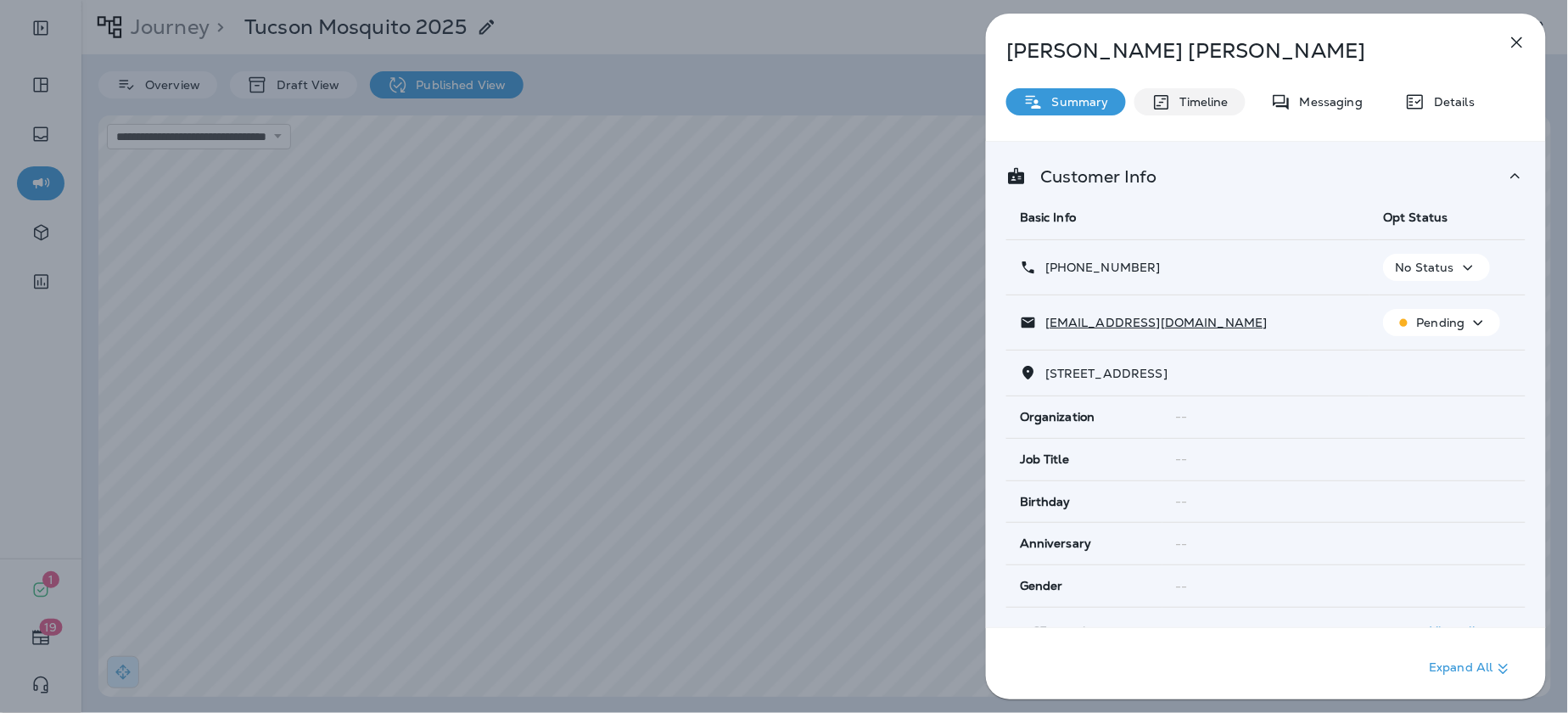
click at [1199, 100] on p "Timeline" at bounding box center [1200, 102] width 57 height 13
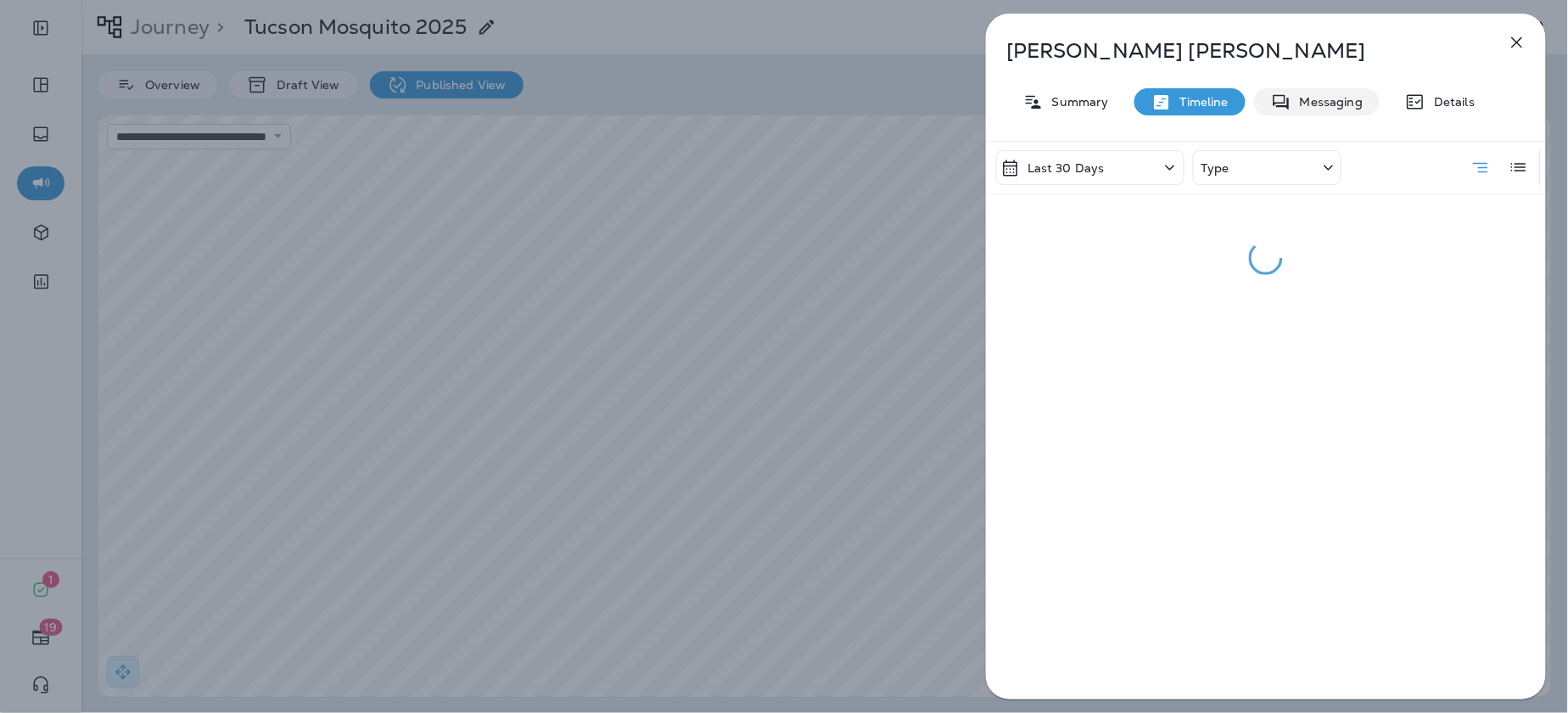
click at [1307, 102] on p "Messaging" at bounding box center [1327, 102] width 71 height 13
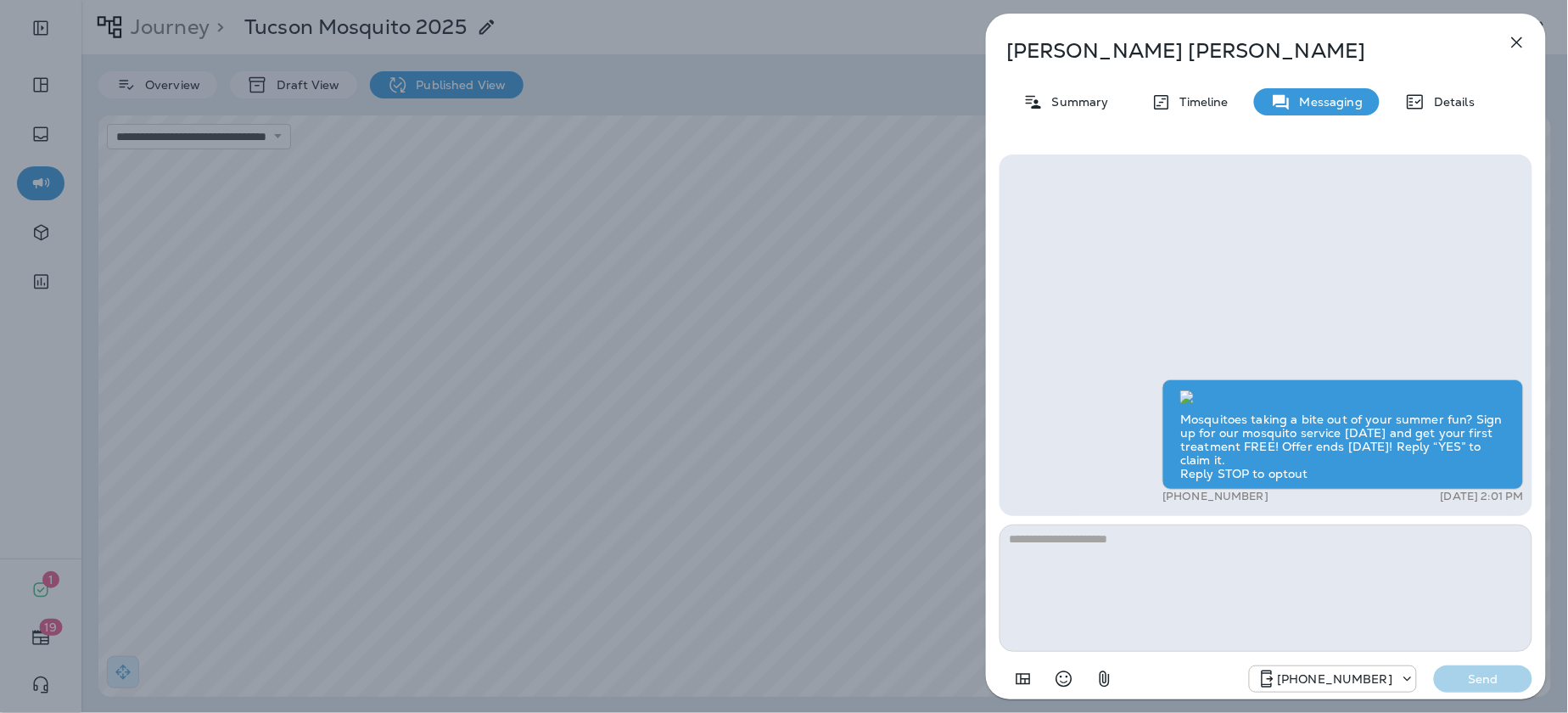
click at [1529, 35] on button "button" at bounding box center [1516, 42] width 34 height 34
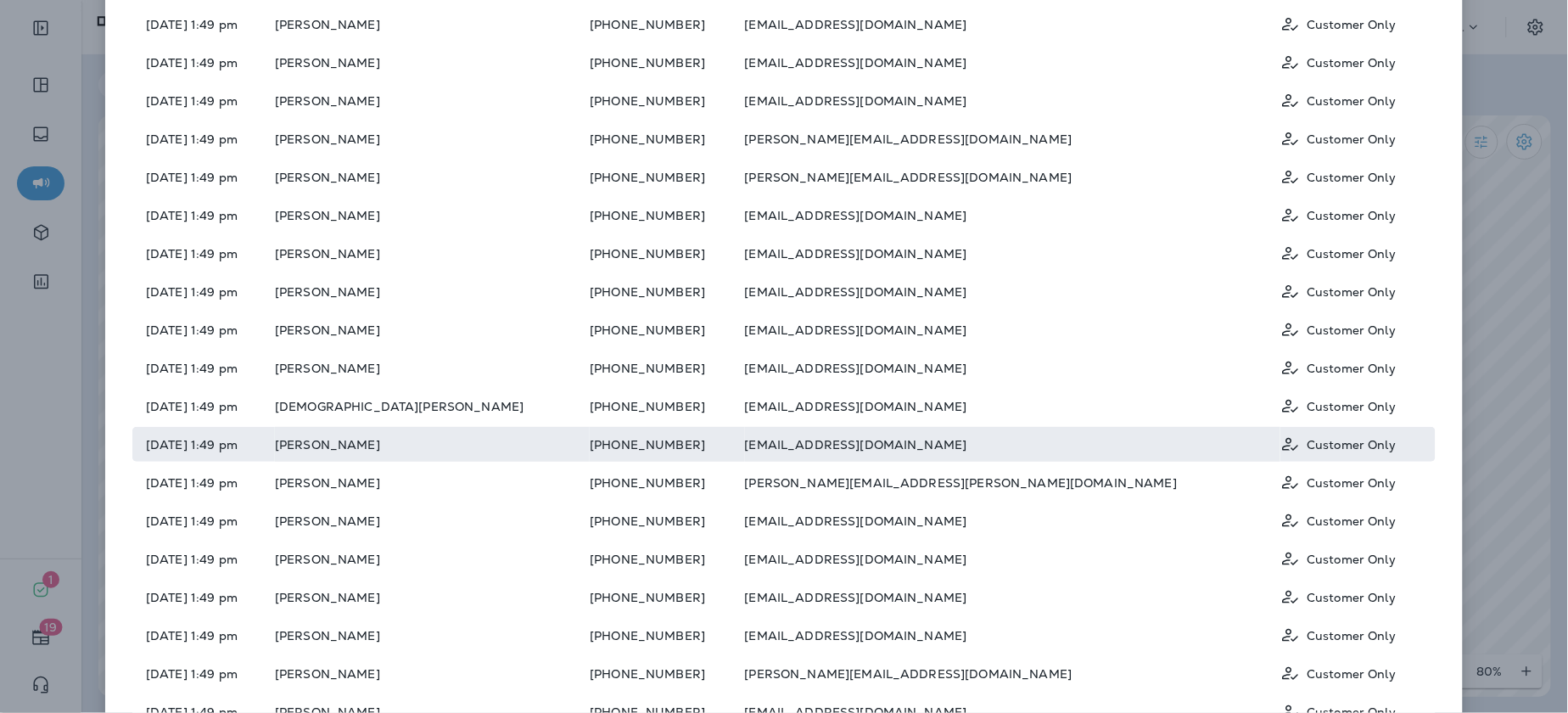
scroll to position [420, 0]
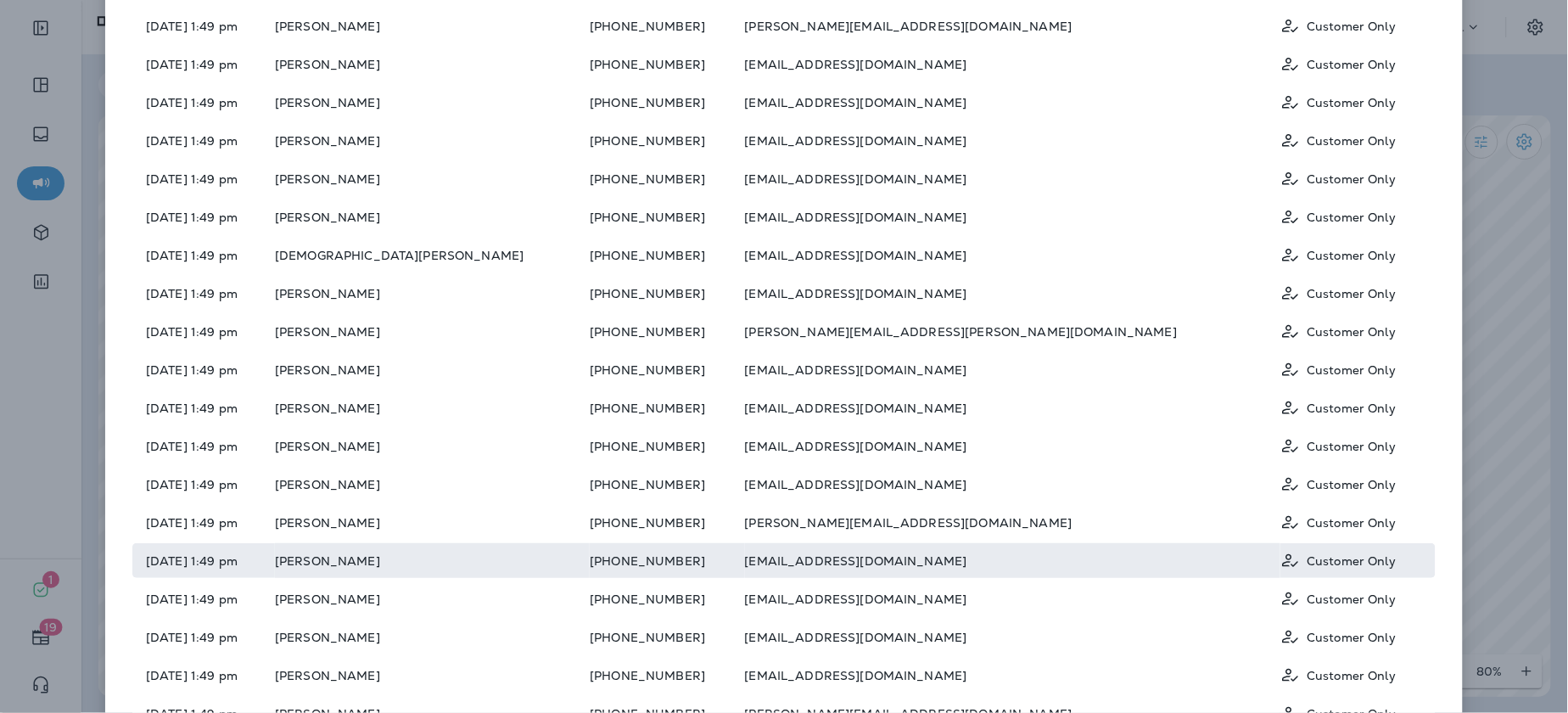
click at [239, 553] on td "07/29/2025 1:49 pm" at bounding box center [203, 561] width 143 height 34
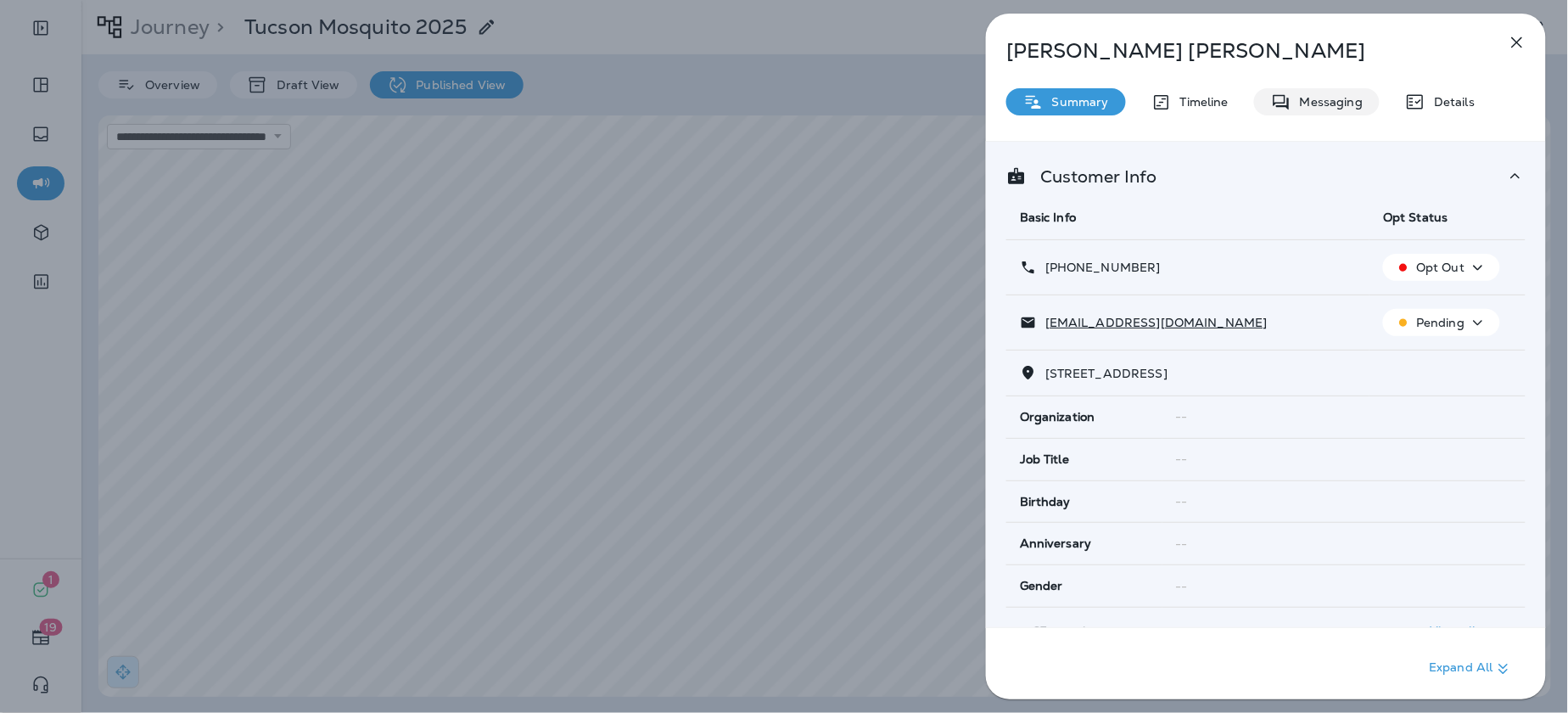
click at [1309, 107] on p "Messaging" at bounding box center [1327, 102] width 71 height 13
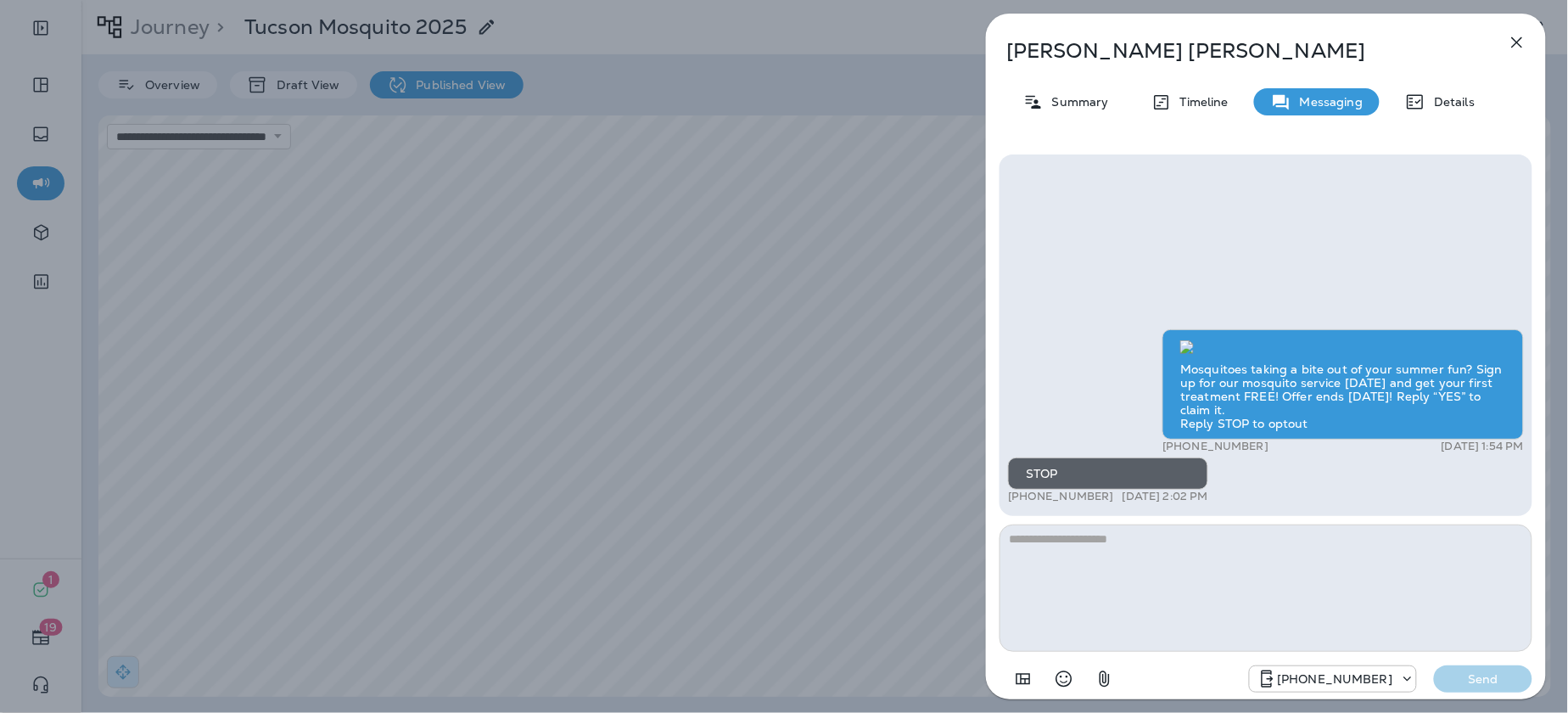
click at [1517, 46] on icon "button" at bounding box center [1516, 42] width 20 height 20
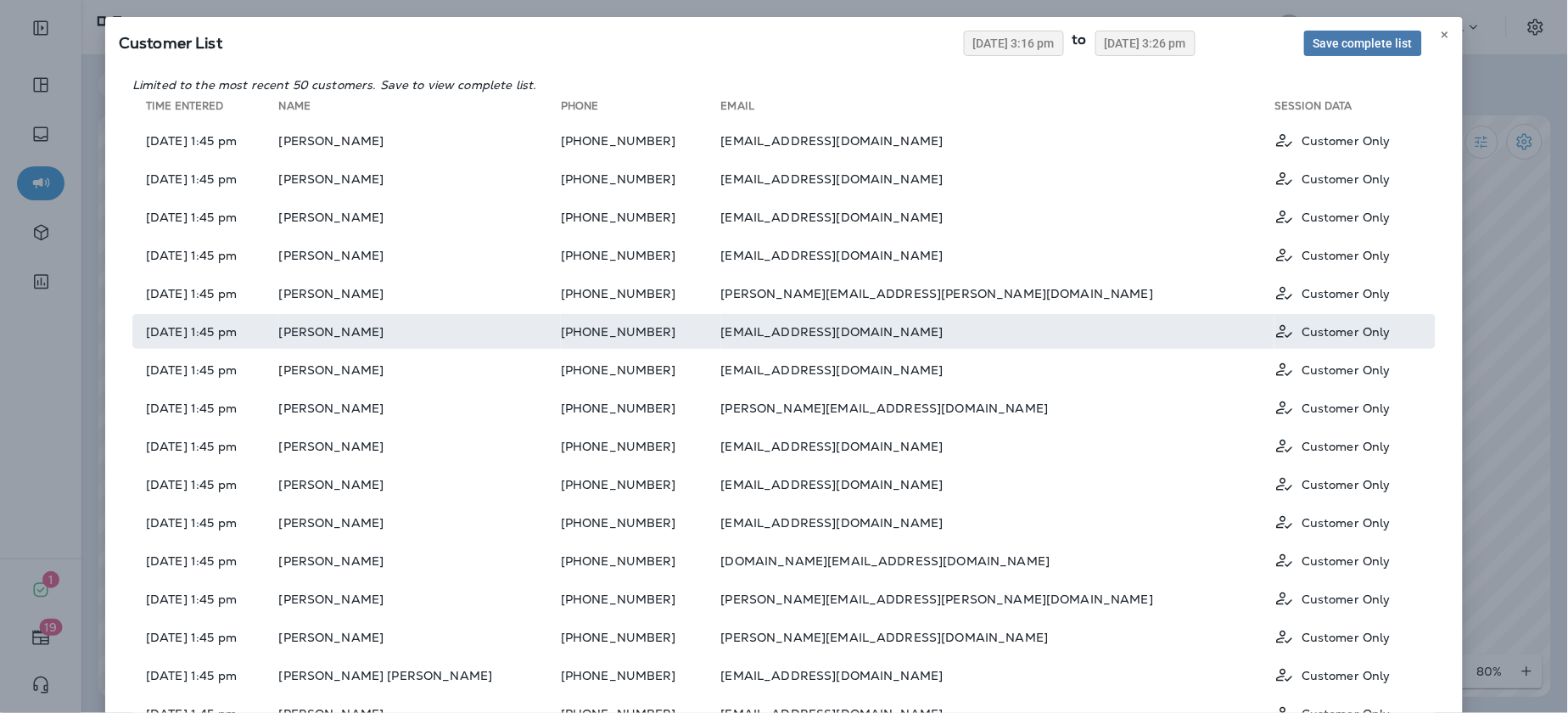
click at [395, 321] on td "Jose Padilla" at bounding box center [420, 332] width 282 height 34
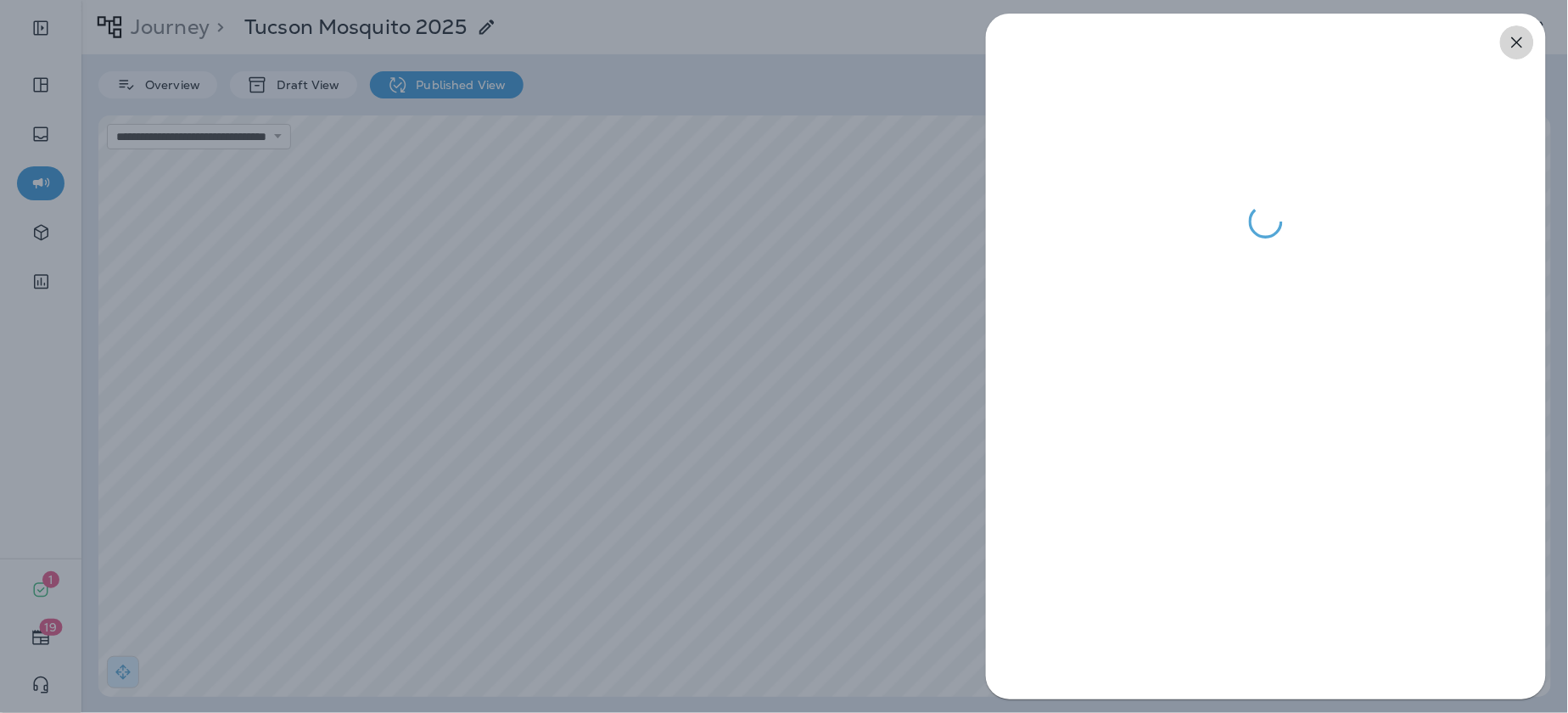
click at [1510, 41] on icon "button" at bounding box center [1516, 42] width 20 height 20
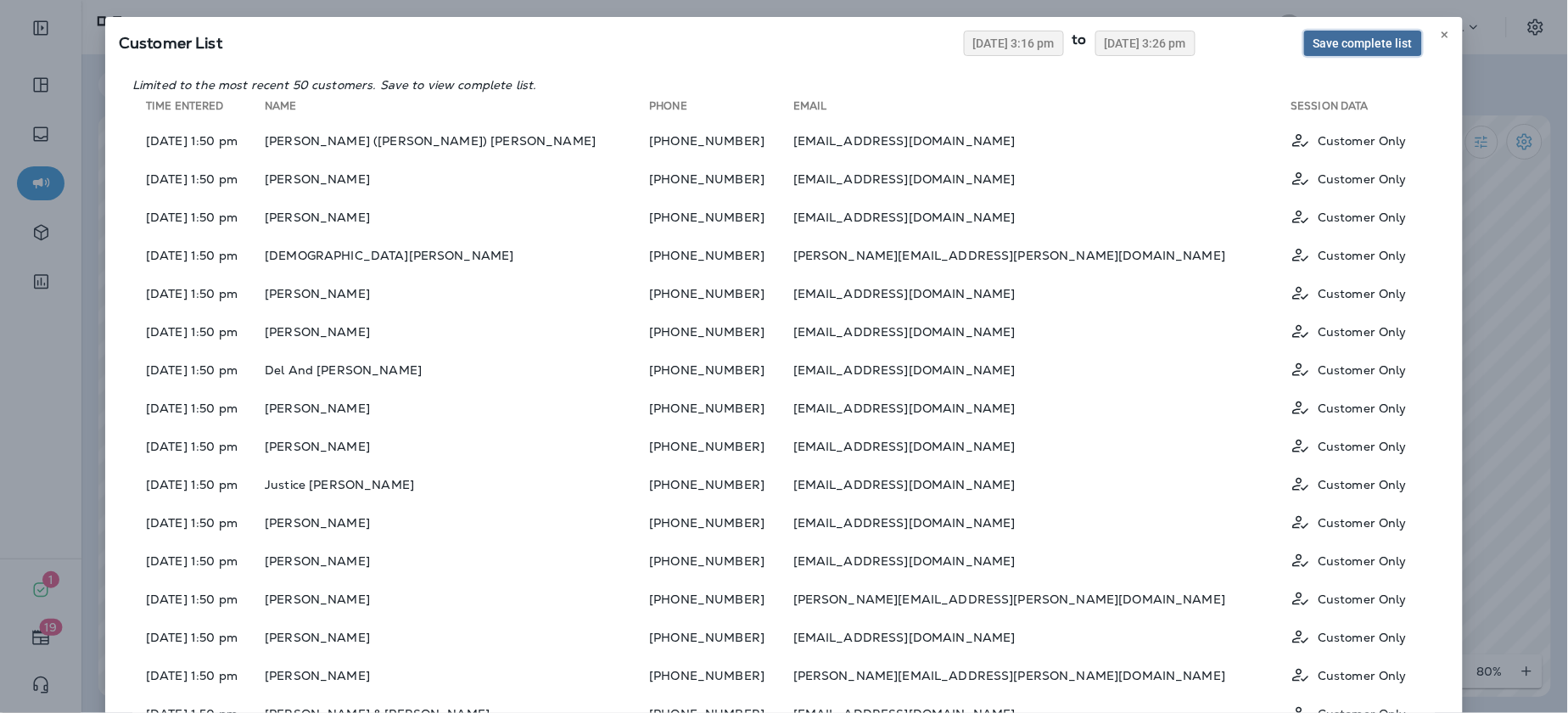
click at [1376, 42] on span "Save complete list" at bounding box center [1364, 43] width 100 height 12
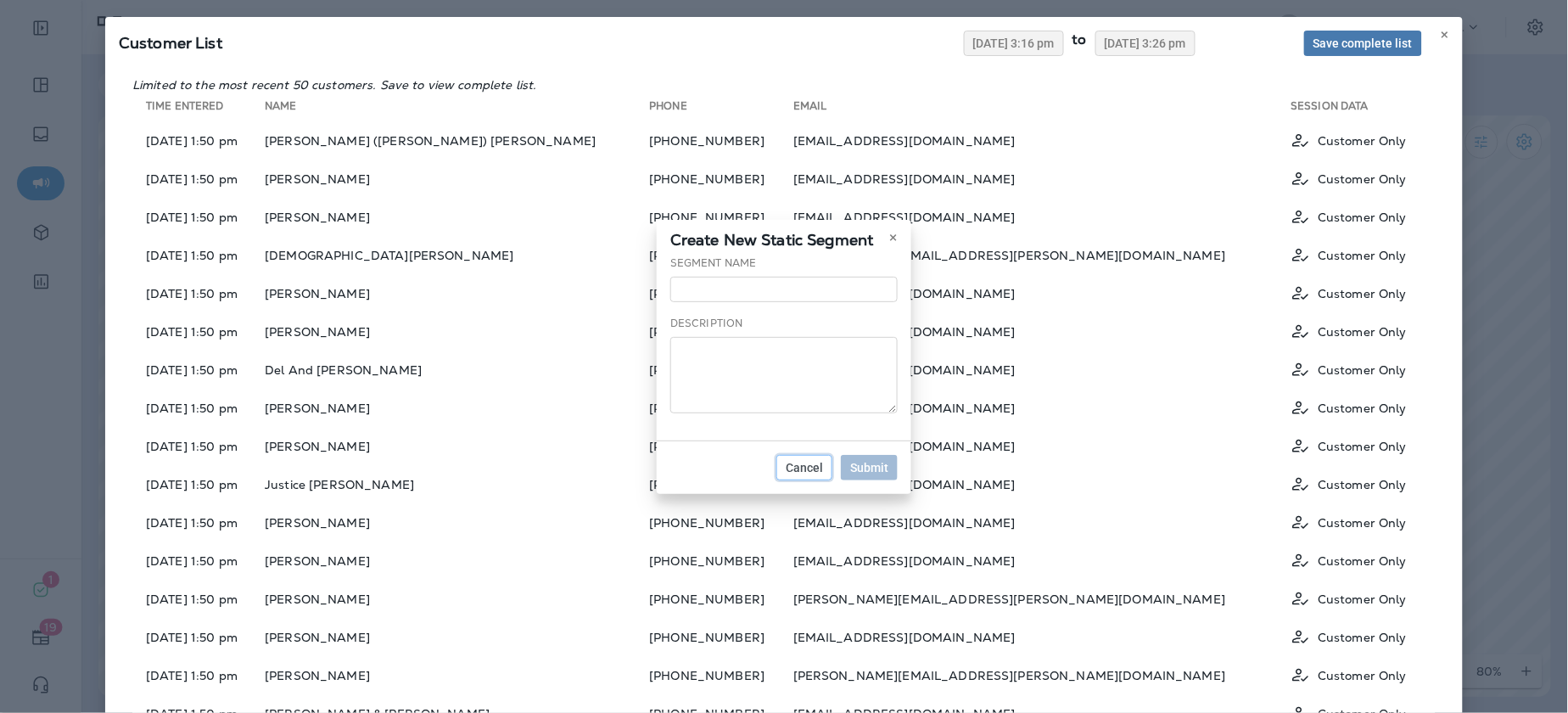
click at [802, 472] on span "Cancel" at bounding box center [804, 468] width 37 height 12
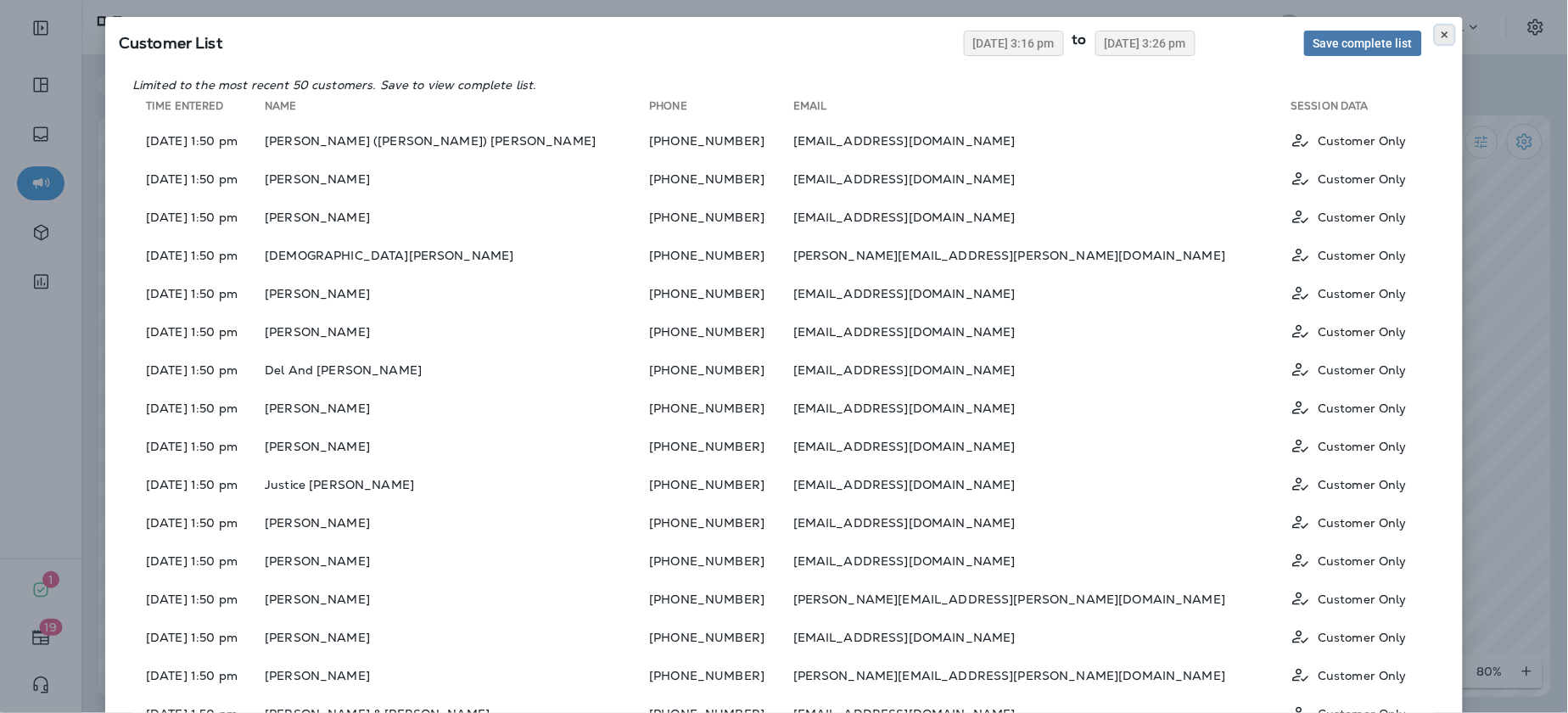
click at [1454, 31] on button at bounding box center [1444, 34] width 18 height 18
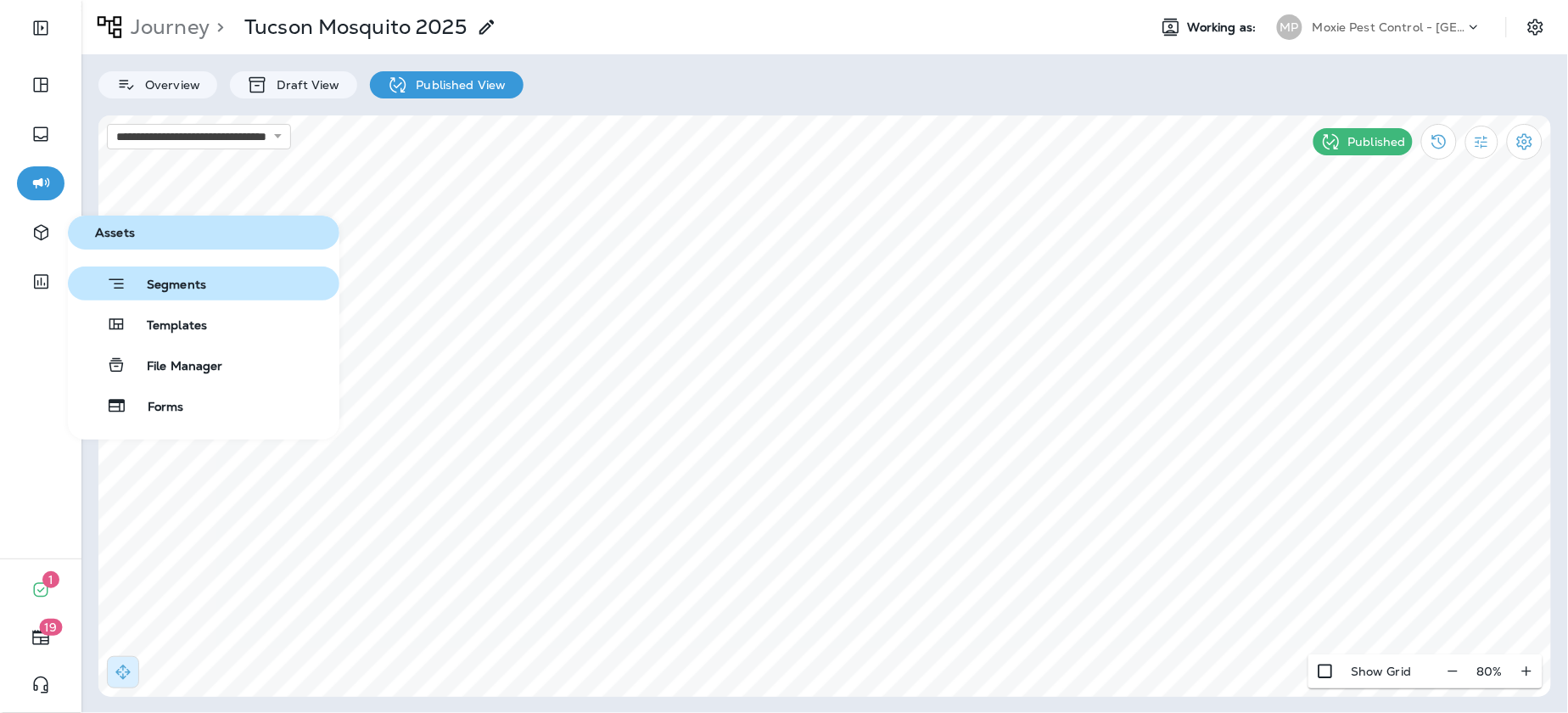
click at [162, 286] on span "Segments" at bounding box center [166, 287] width 80 height 17
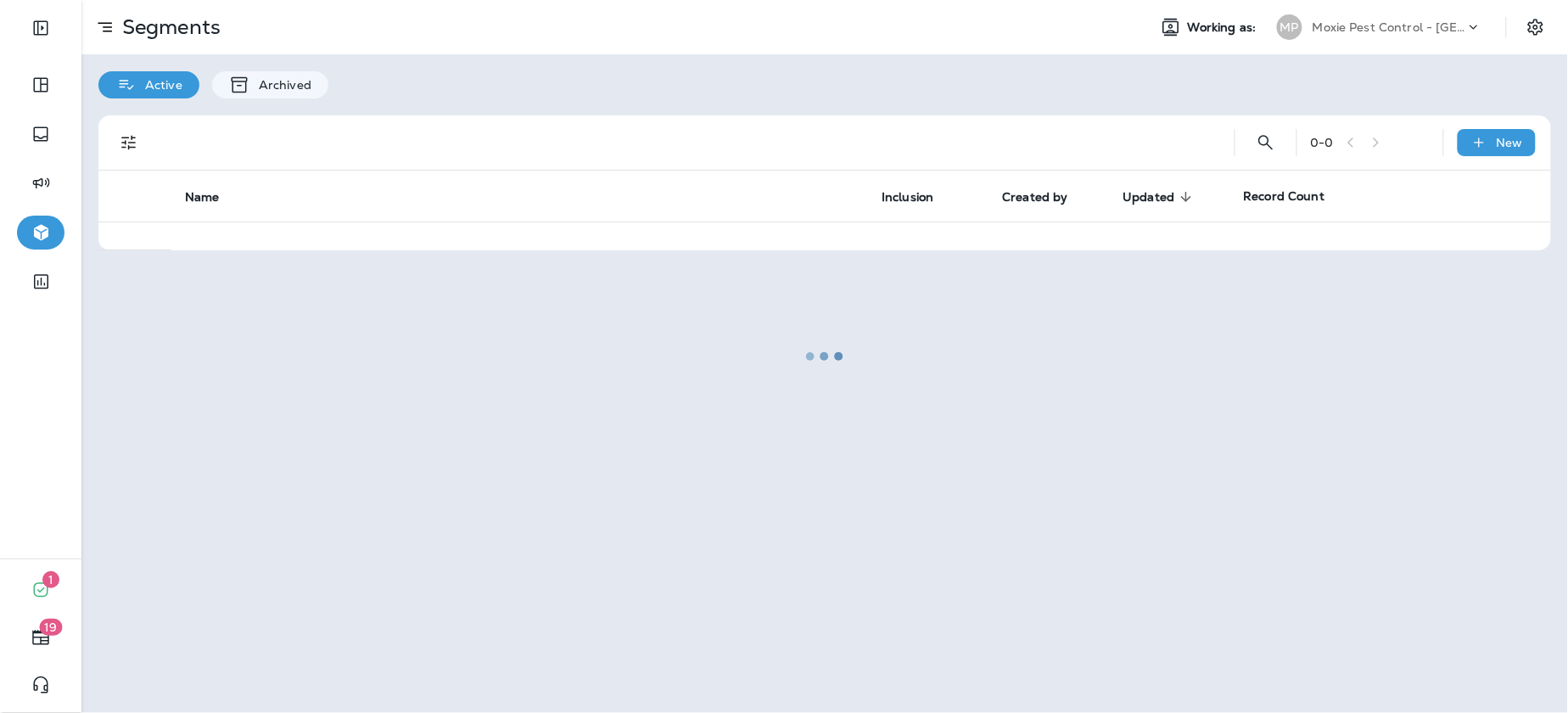
click at [704, 101] on div at bounding box center [825, 356] width 1484 height 709
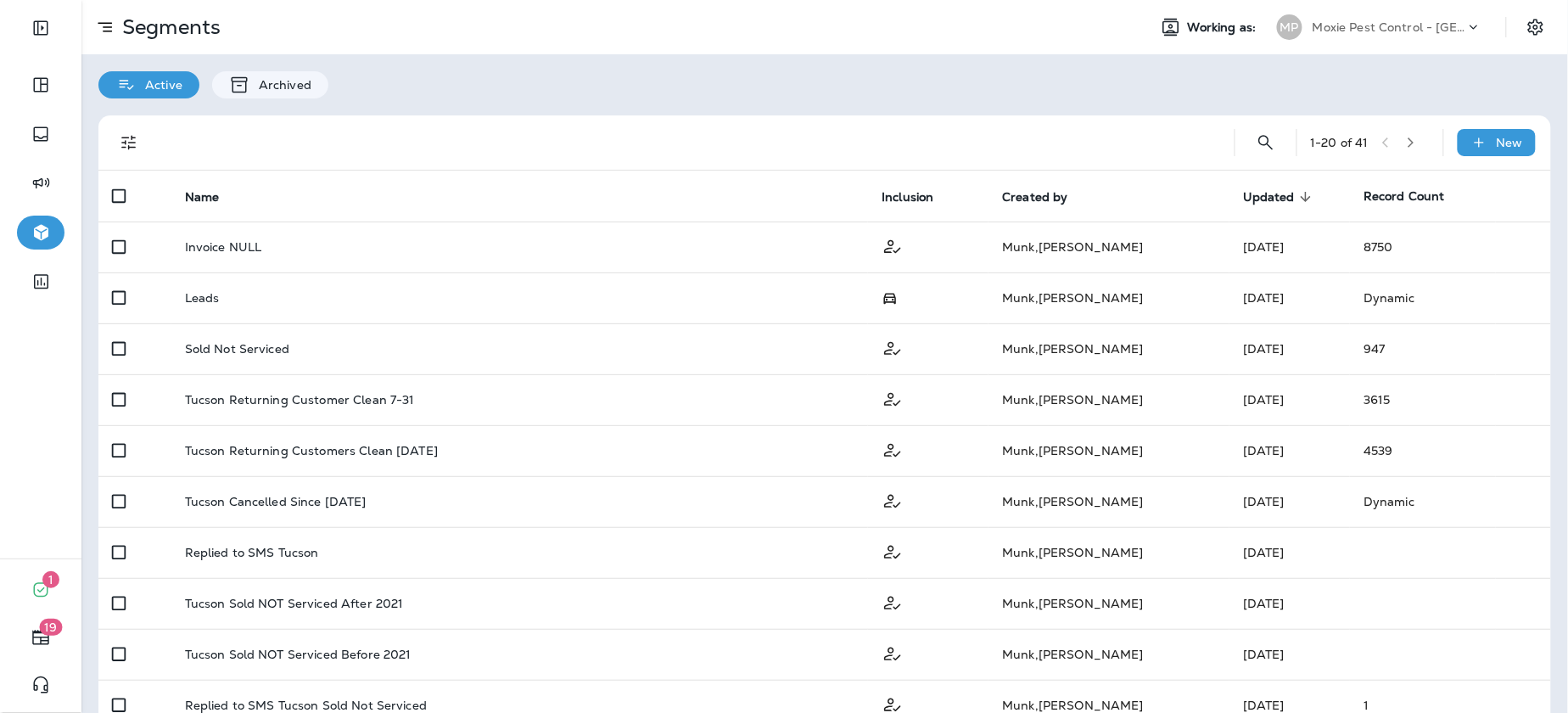
click at [900, 99] on div "1 - 20 of 41 New Name Inclusion Created by Updated sorted descending Record Cou…" at bounding box center [824, 678] width 1487 height 1159
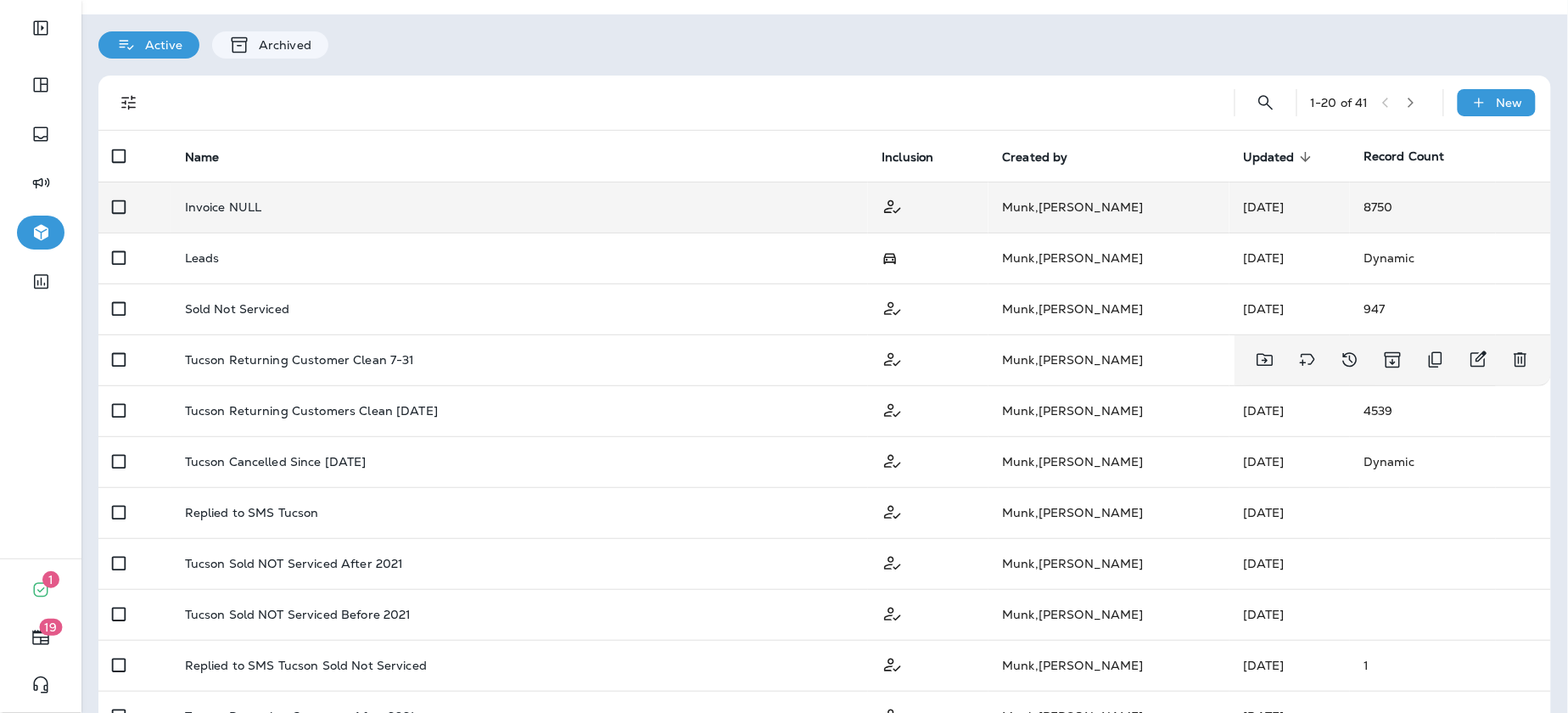
scroll to position [35, 0]
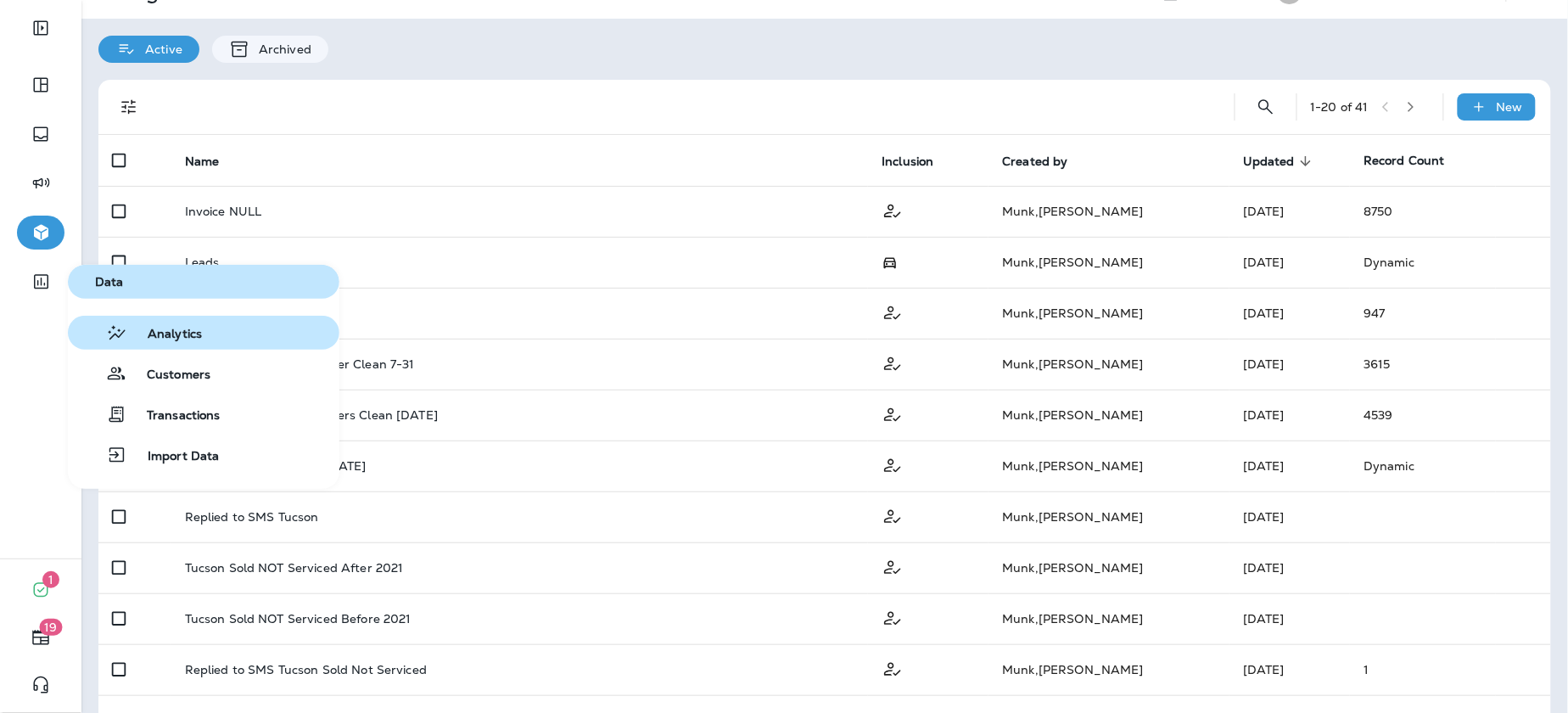
click at [151, 330] on span "Analytics" at bounding box center [165, 334] width 75 height 16
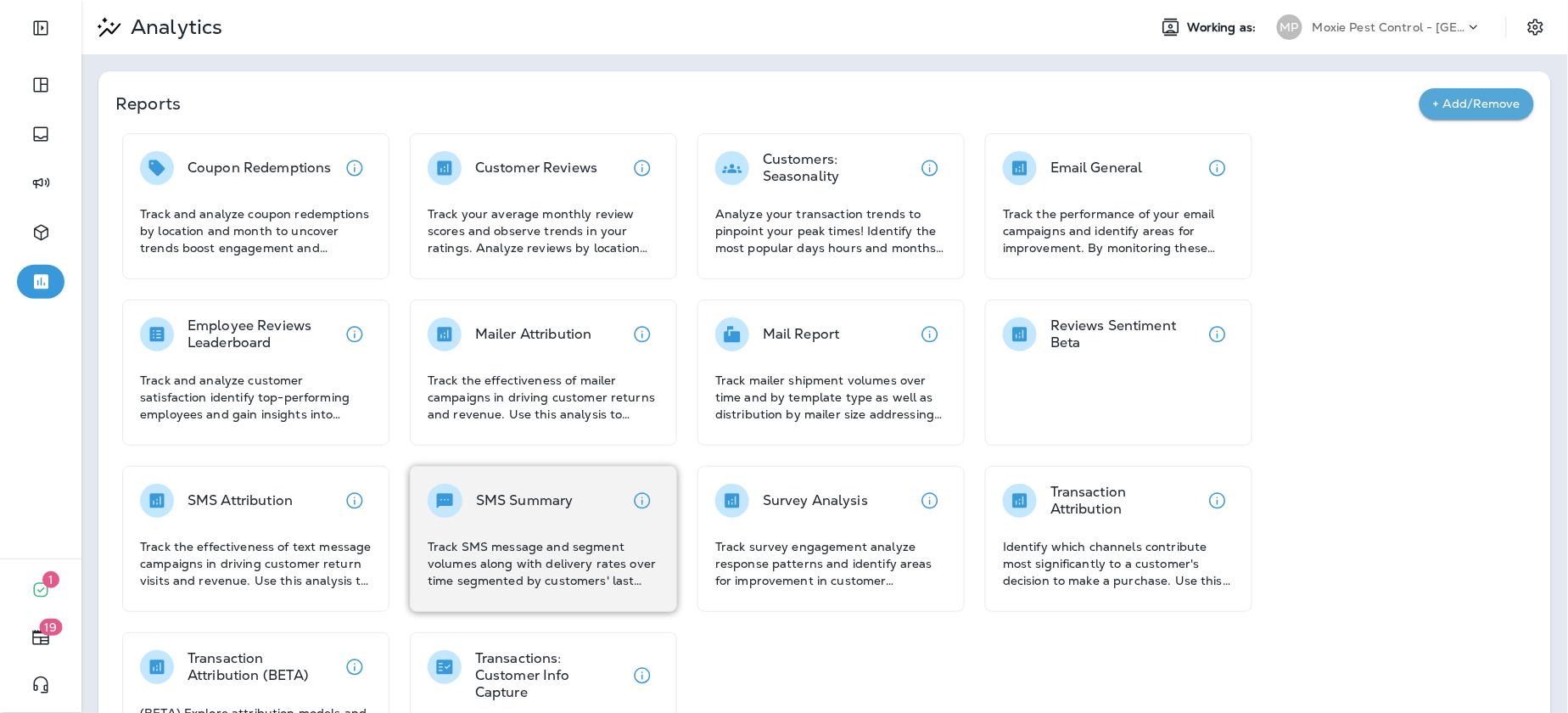
click at [529, 531] on div "SMS Summary Track SMS message and segment volumes along with delivery rates ove…" at bounding box center [543, 537] width 232 height 105
